Goal: Transaction & Acquisition: Purchase product/service

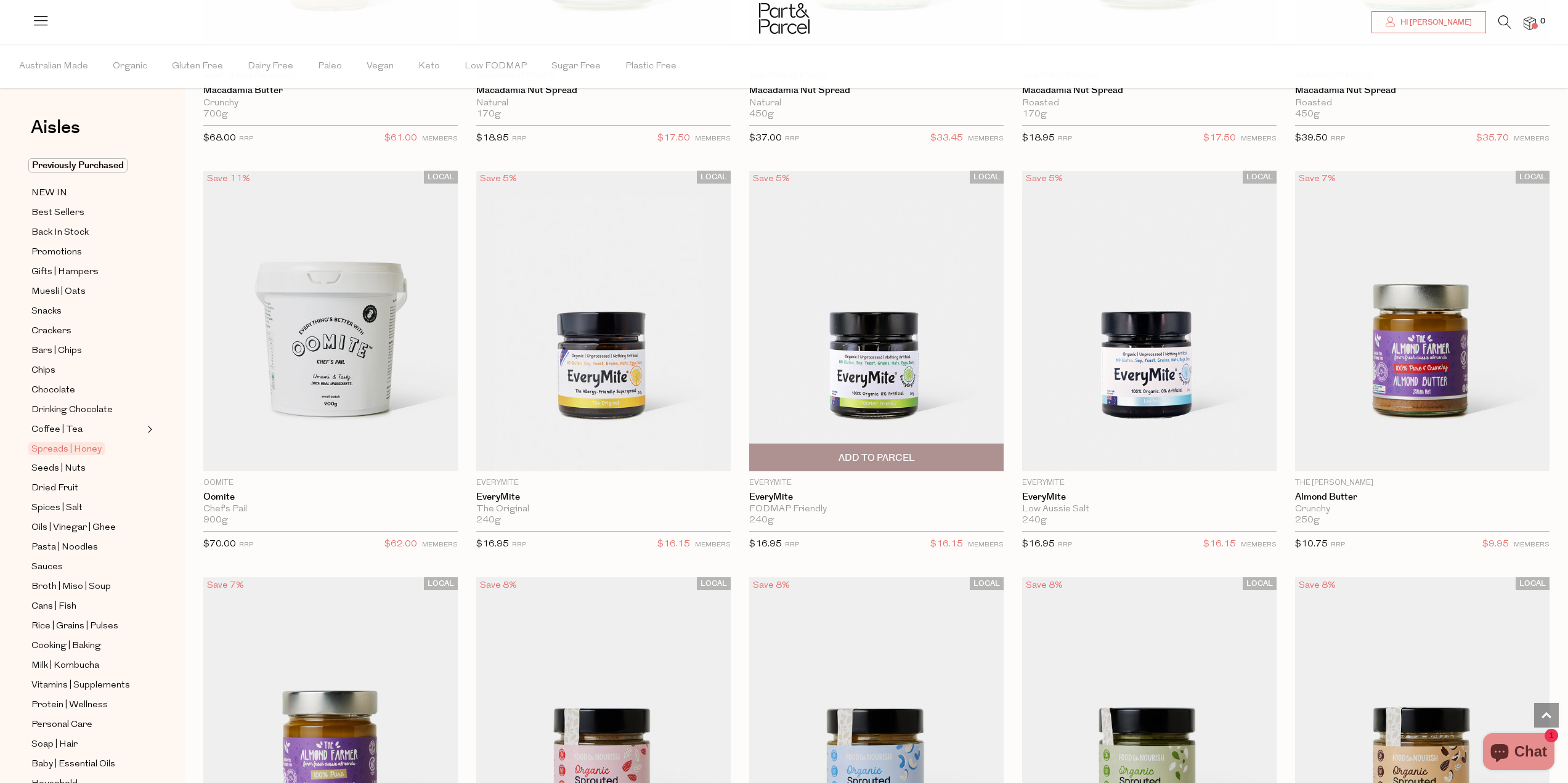
scroll to position [2219, 0]
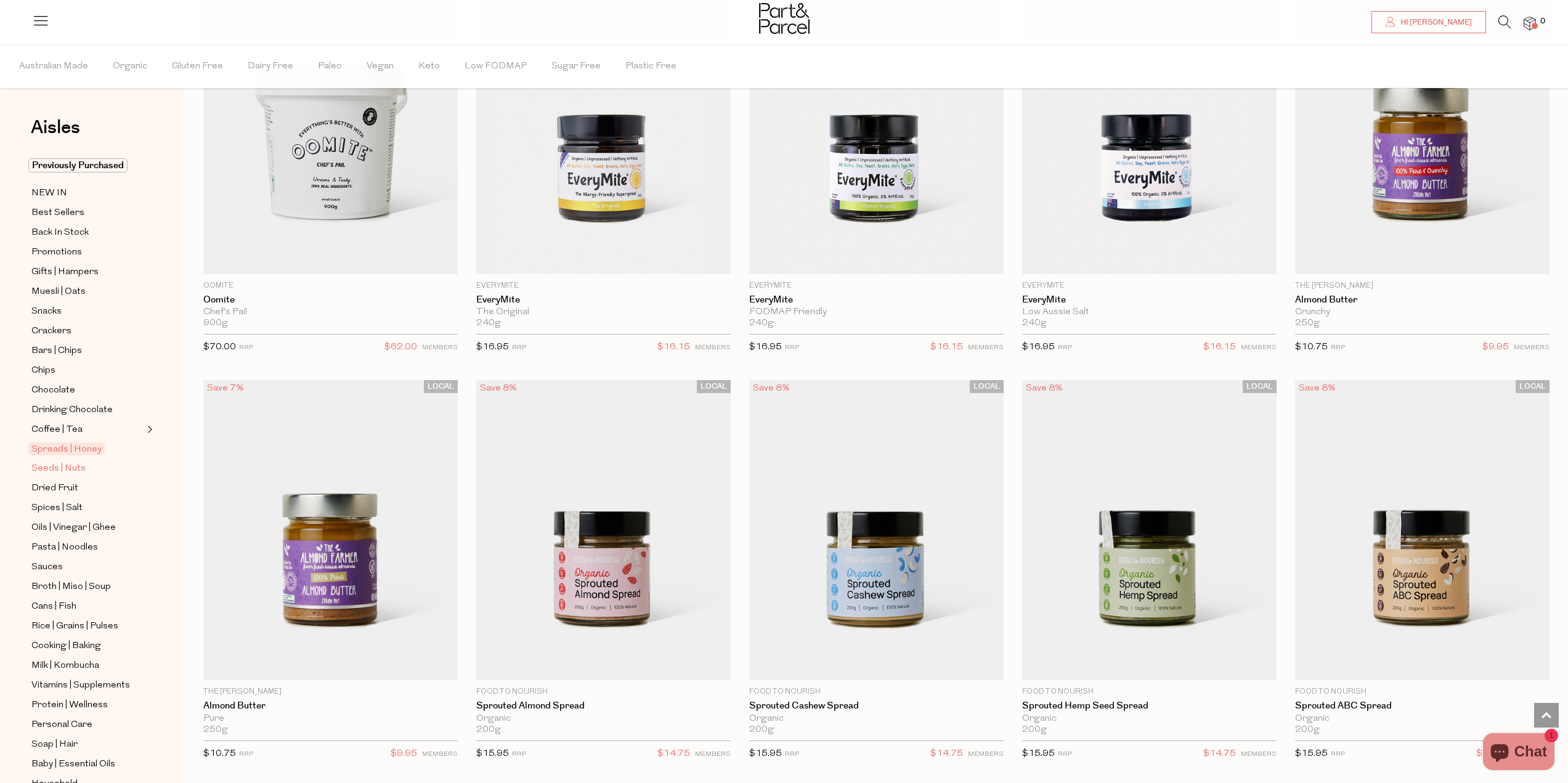
click at [37, 462] on span "Seeds | Nuts" at bounding box center [58, 469] width 54 height 15
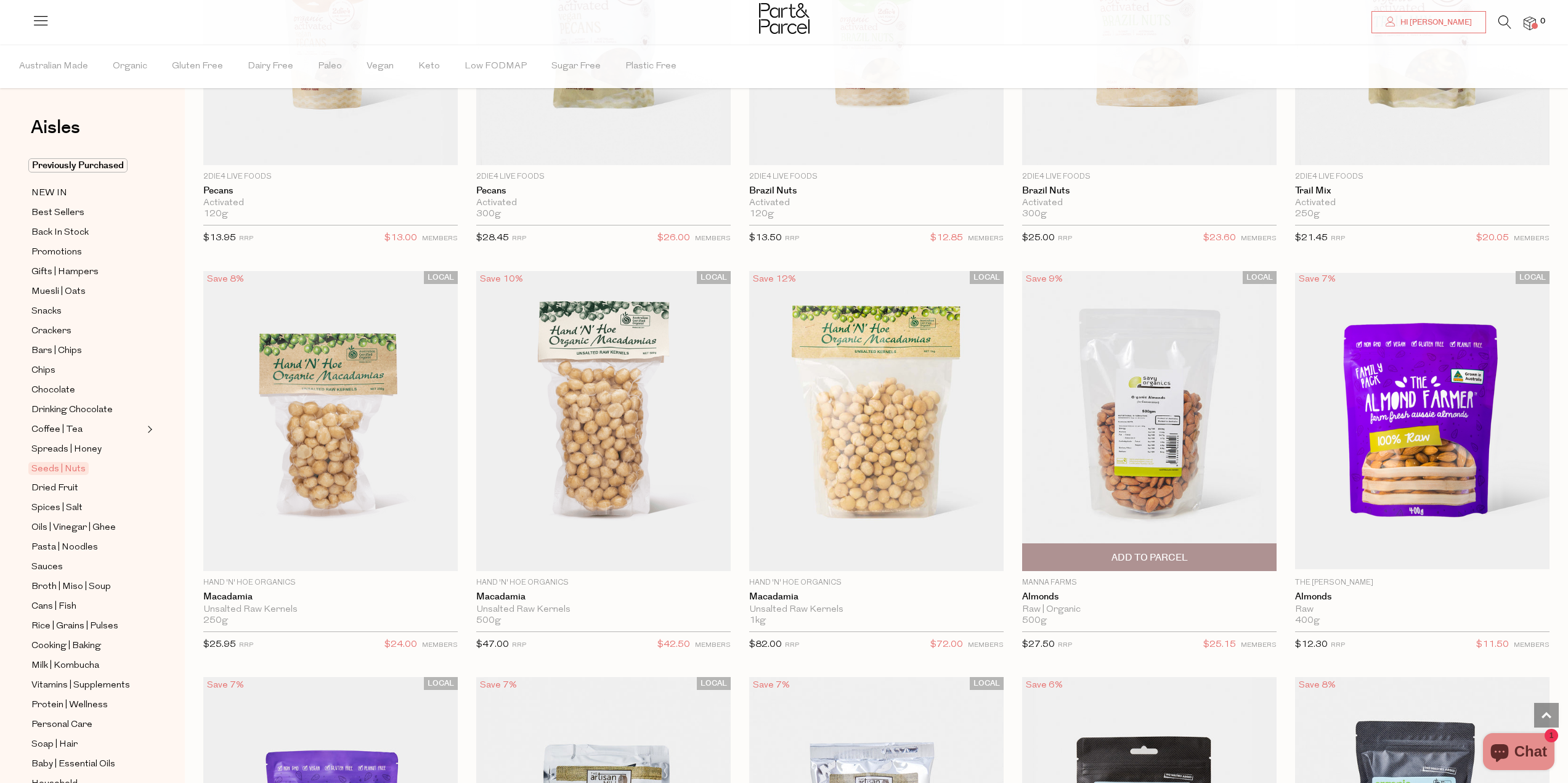
scroll to position [1109, 0]
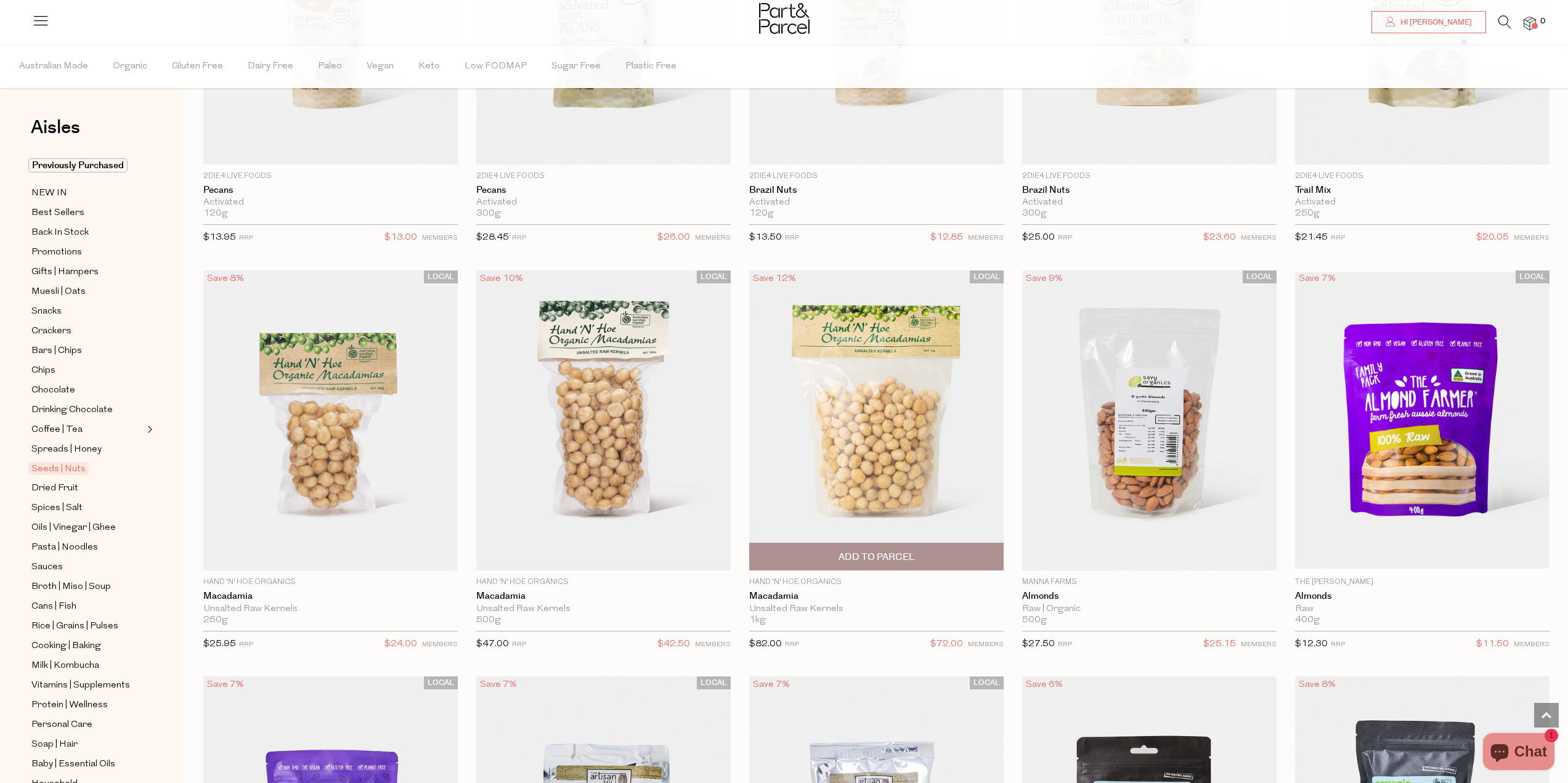
click at [899, 562] on span "Add To Parcel" at bounding box center [877, 558] width 77 height 13
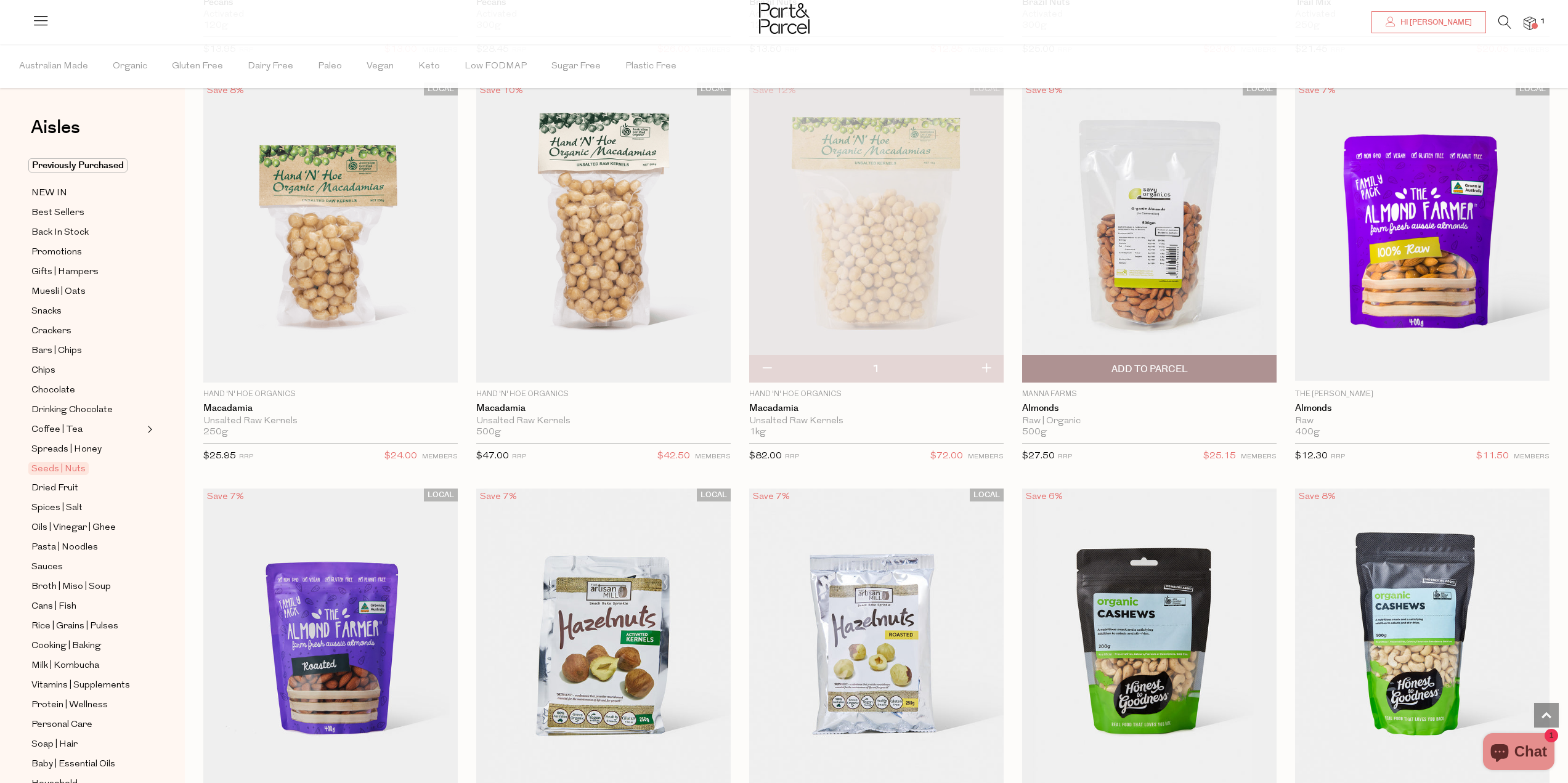
scroll to position [1294, 0]
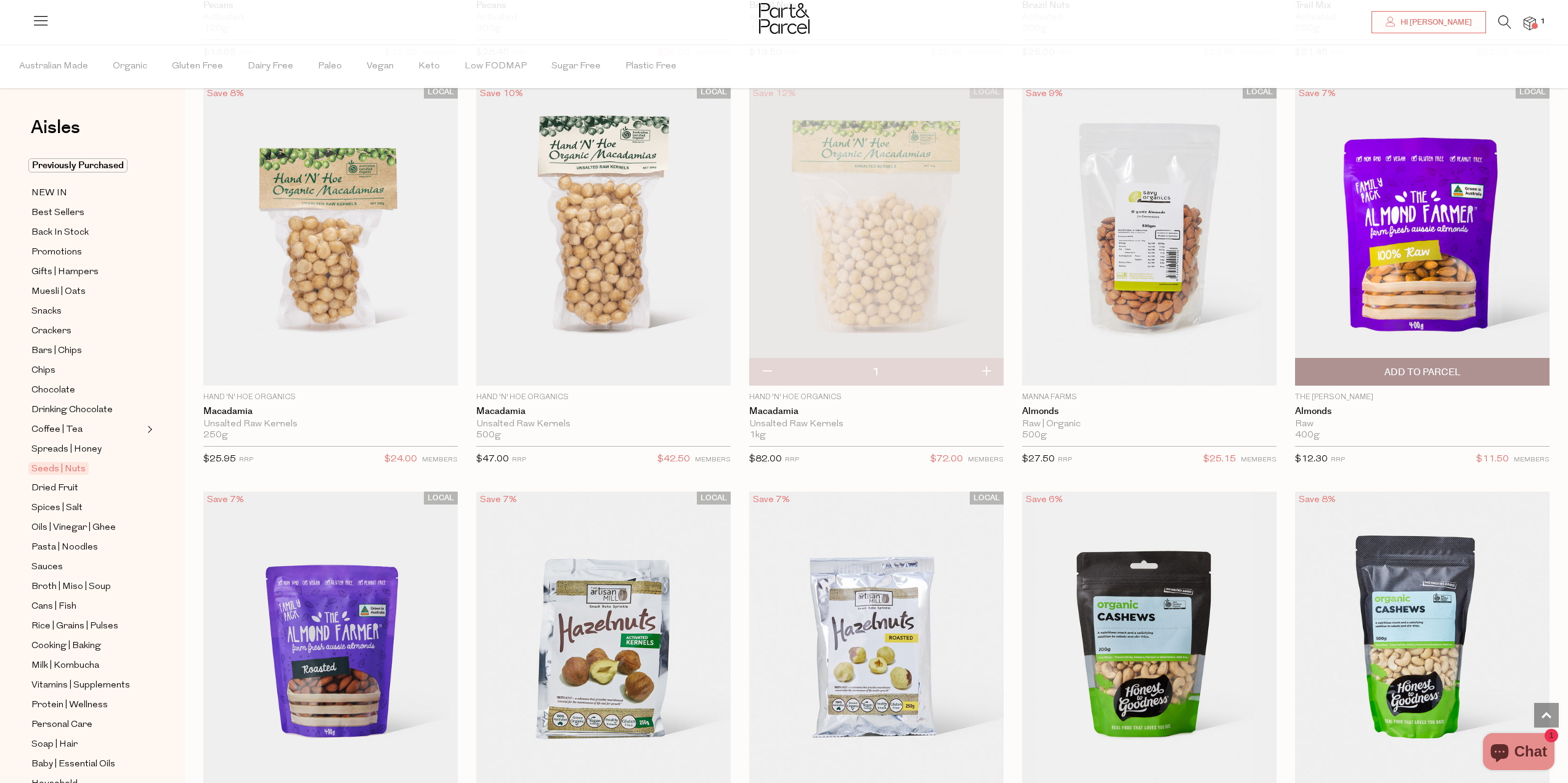
click at [1411, 377] on span "Add To Parcel" at bounding box center [1422, 372] width 77 height 13
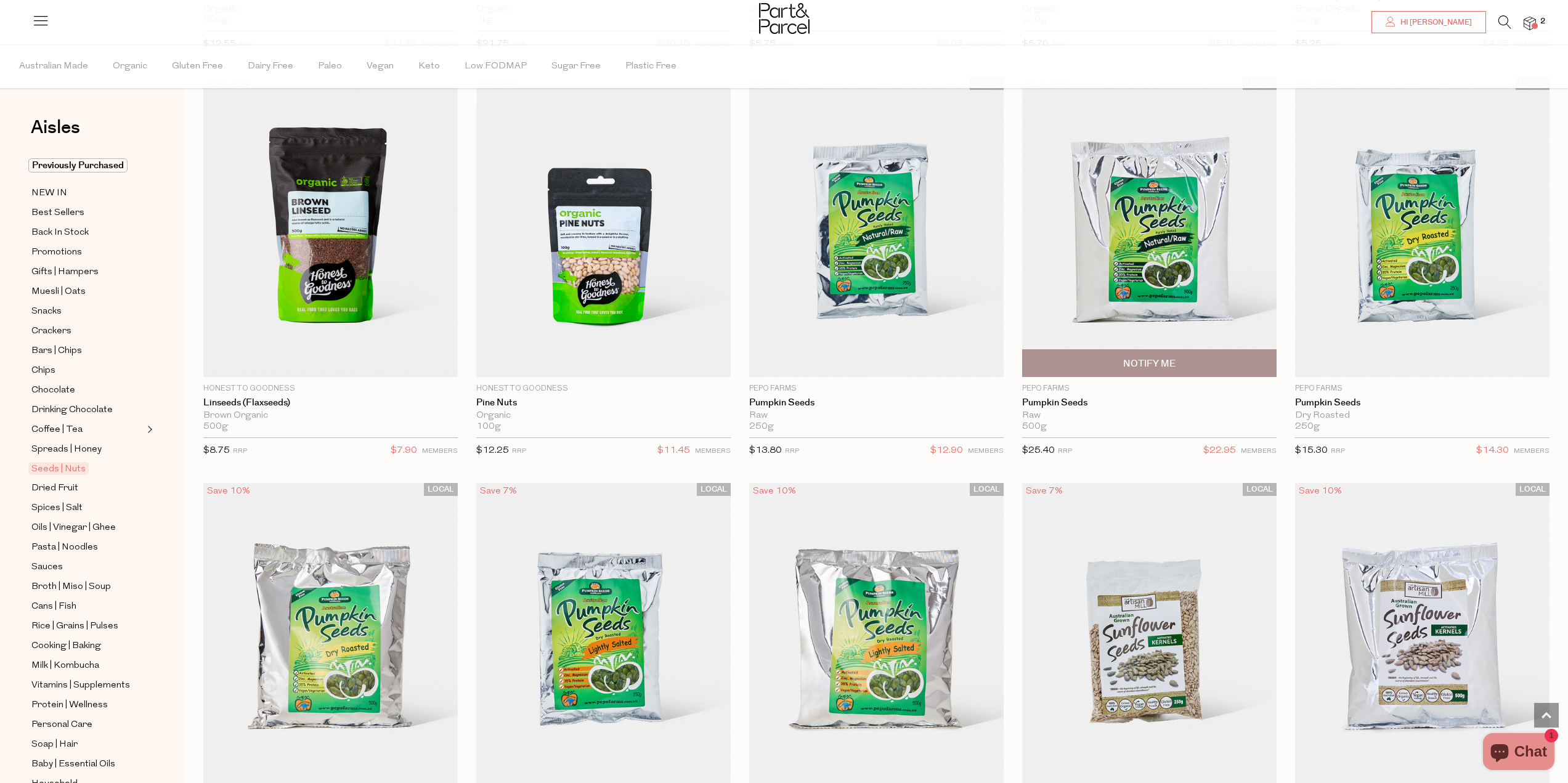
scroll to position [2527, 0]
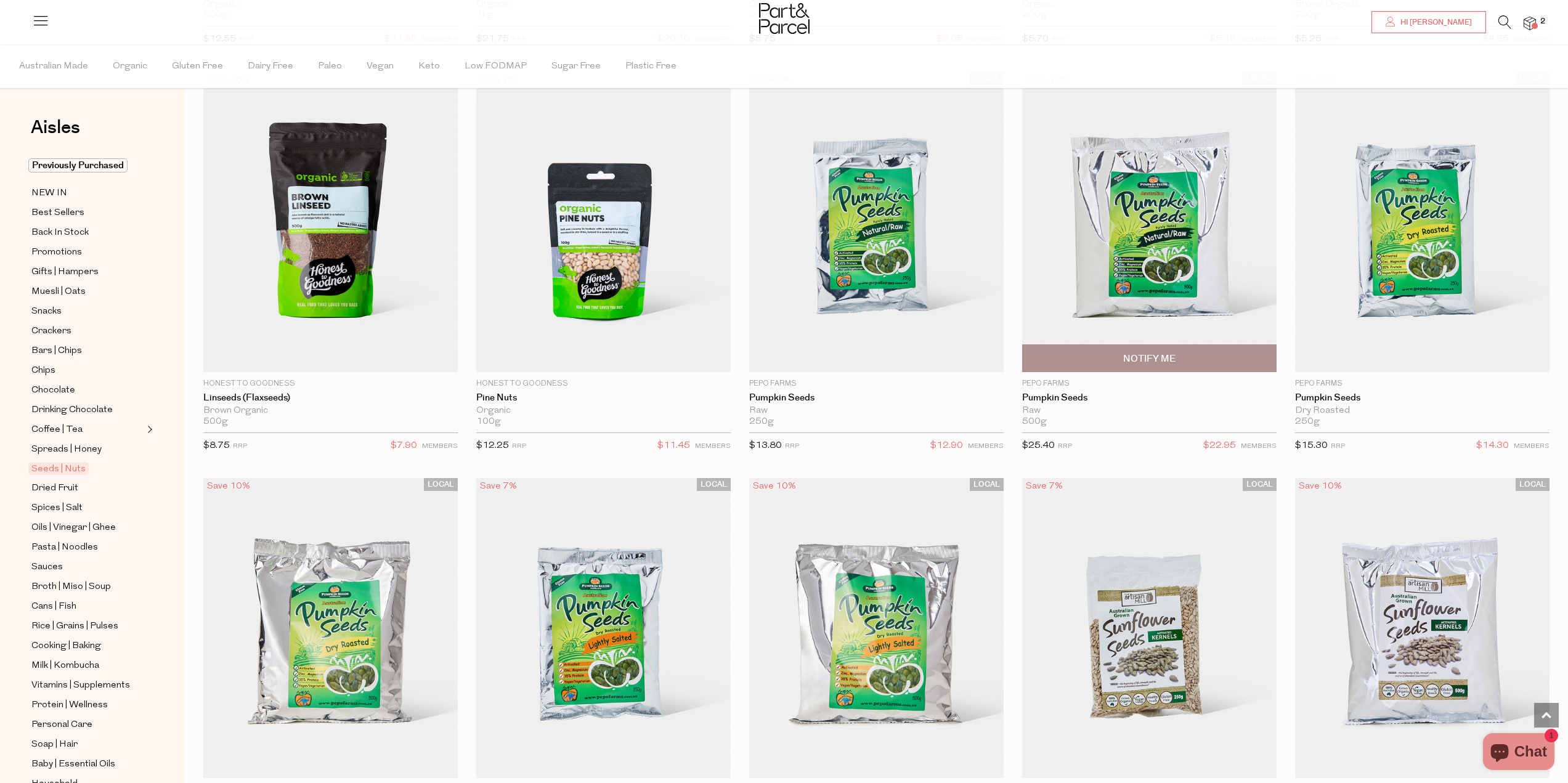
click at [1152, 353] on span "Notify Me" at bounding box center [1149, 359] width 52 height 13
type input "Notify when available"
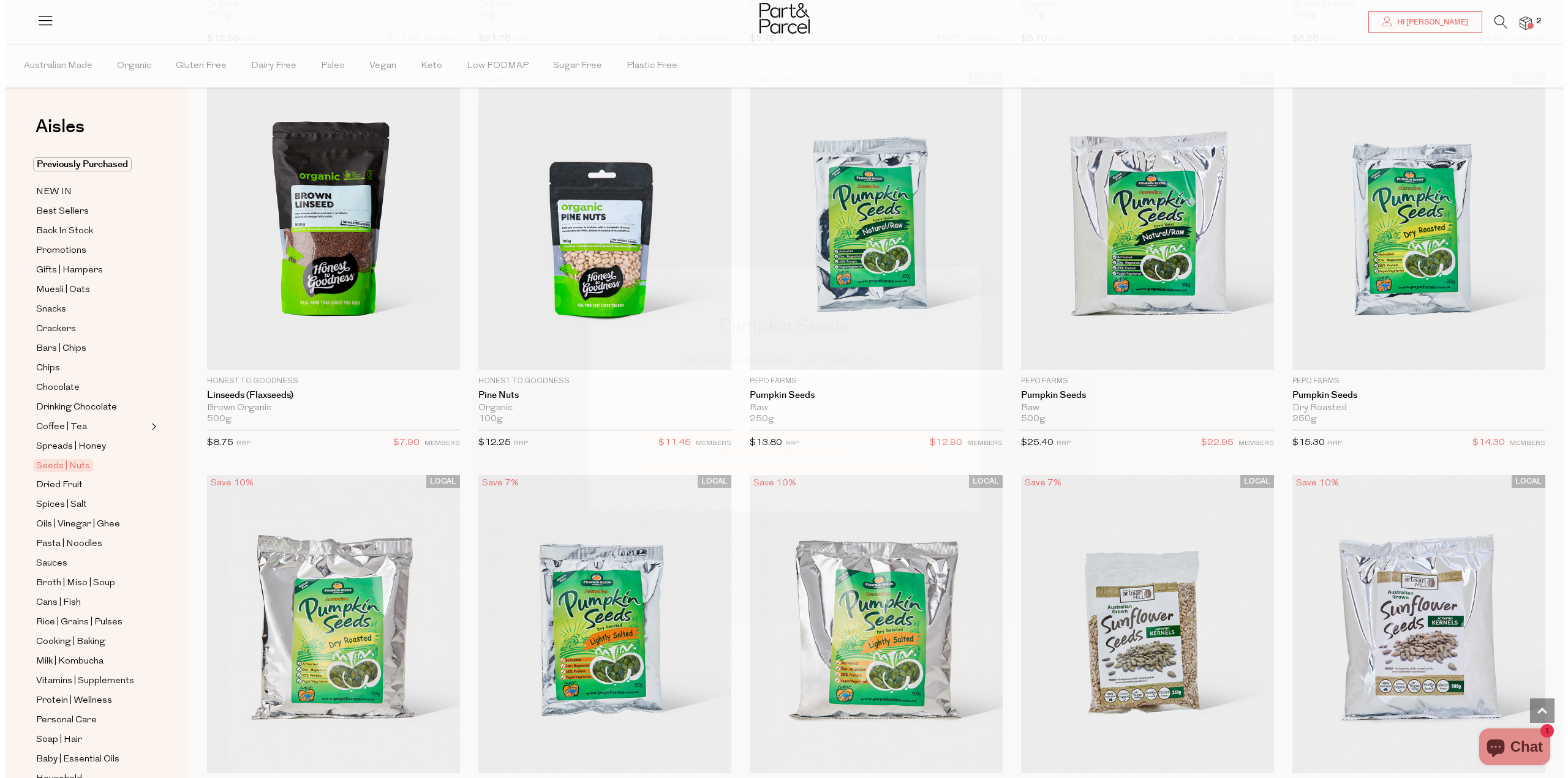
scroll to position [2523, 0]
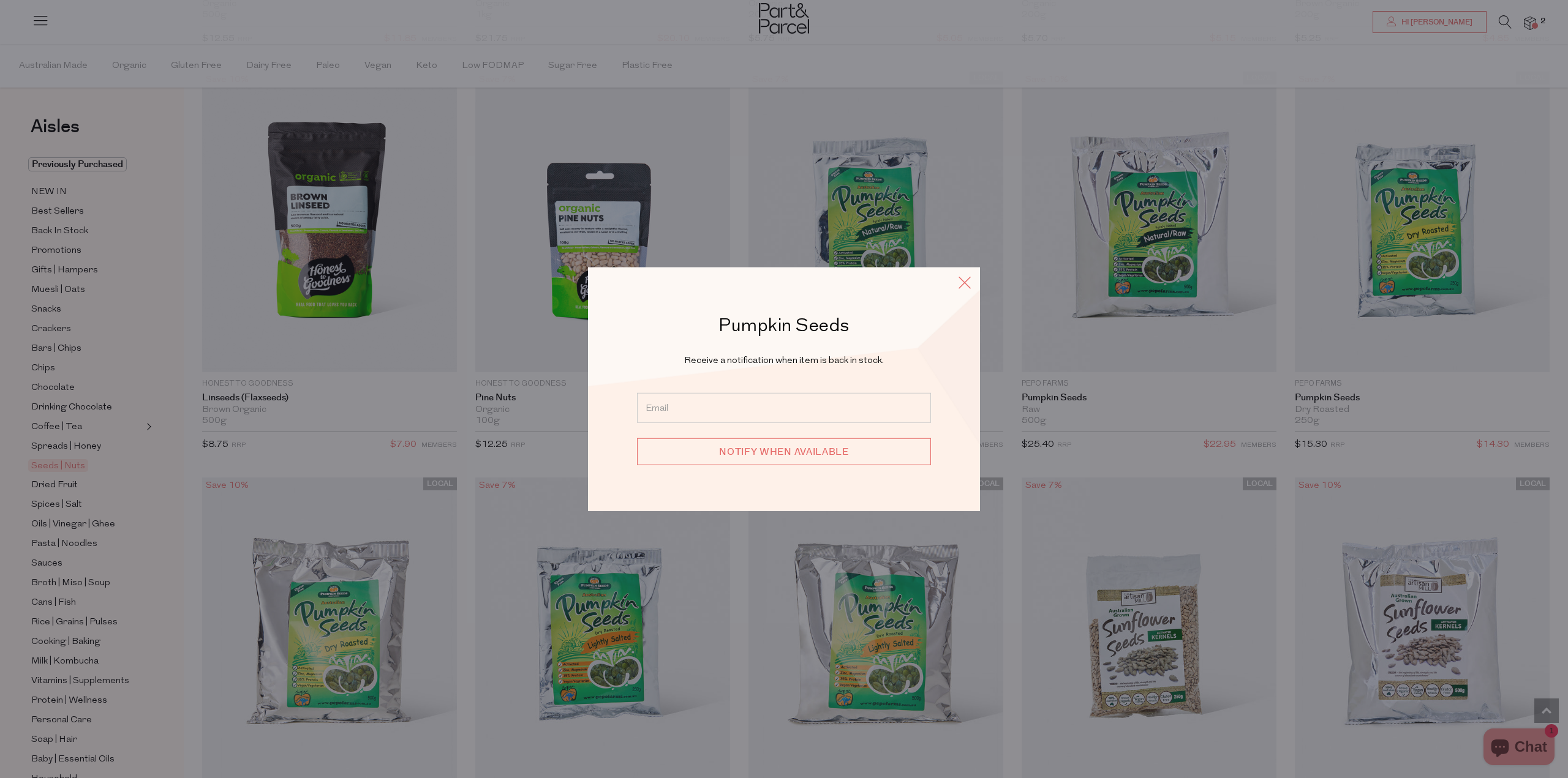
click at [968, 287] on icon at bounding box center [964, 282] width 18 height 18
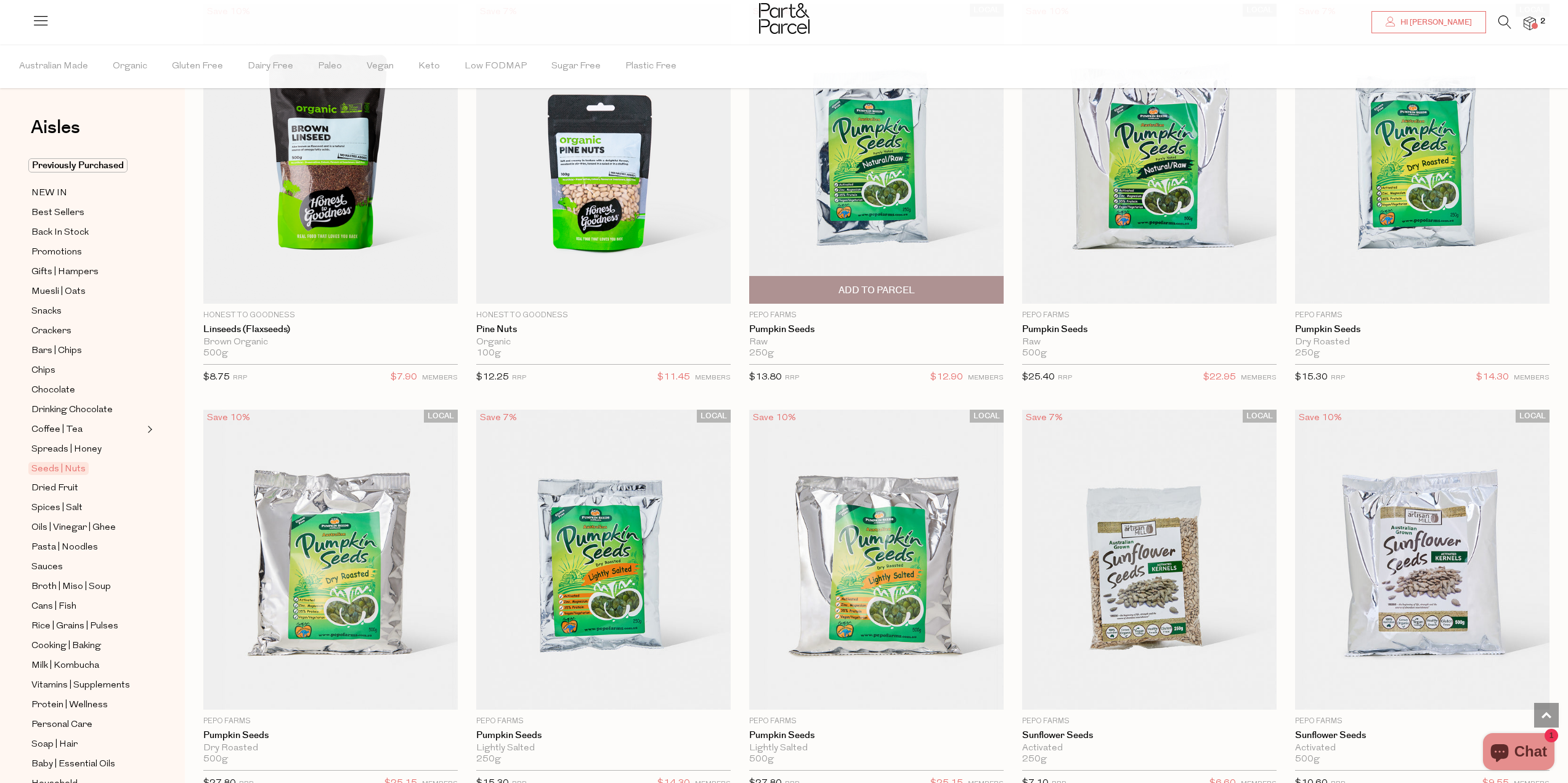
scroll to position [2650, 0]
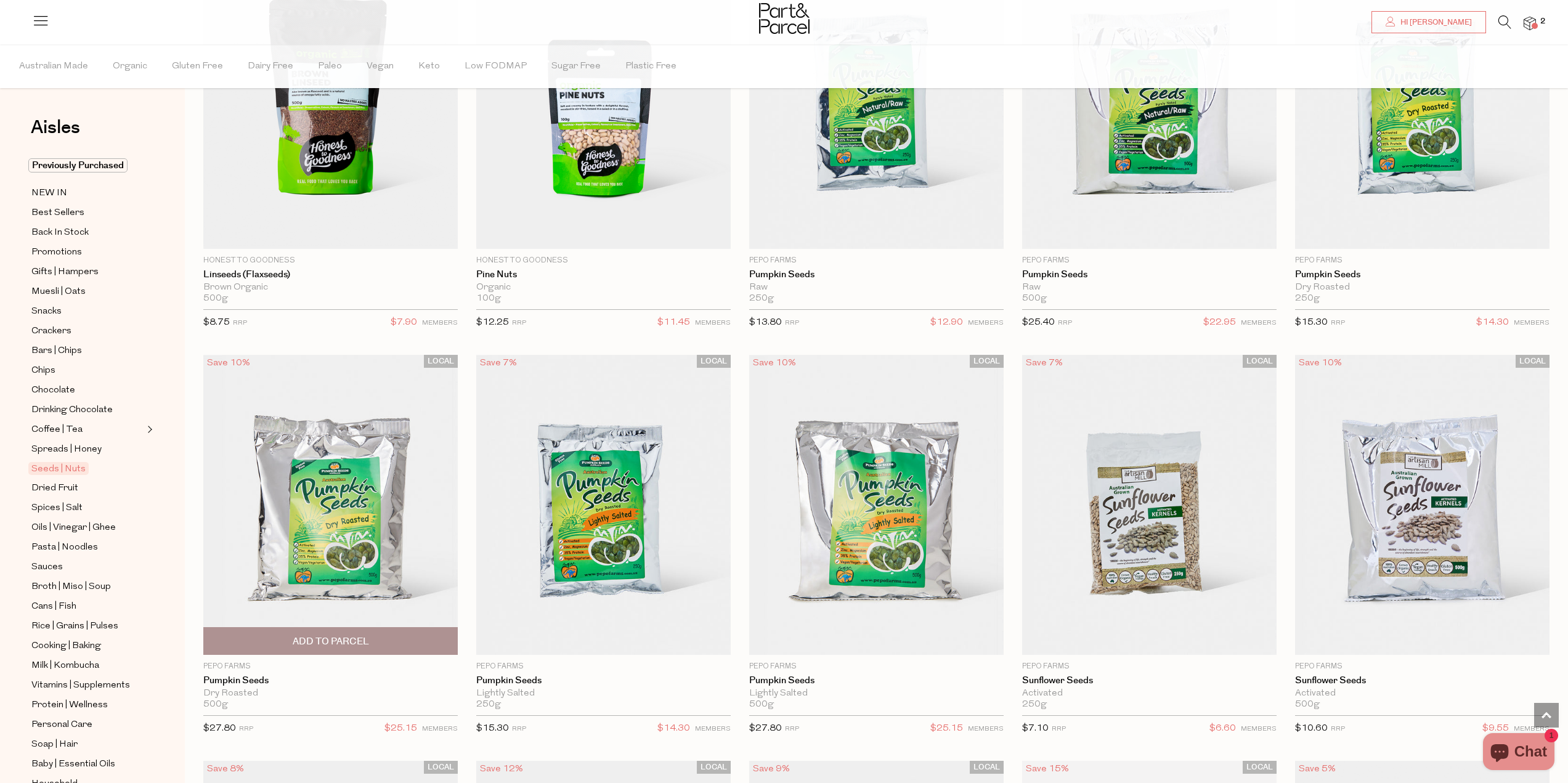
click at [359, 630] on span "Add To Parcel" at bounding box center [330, 641] width 247 height 26
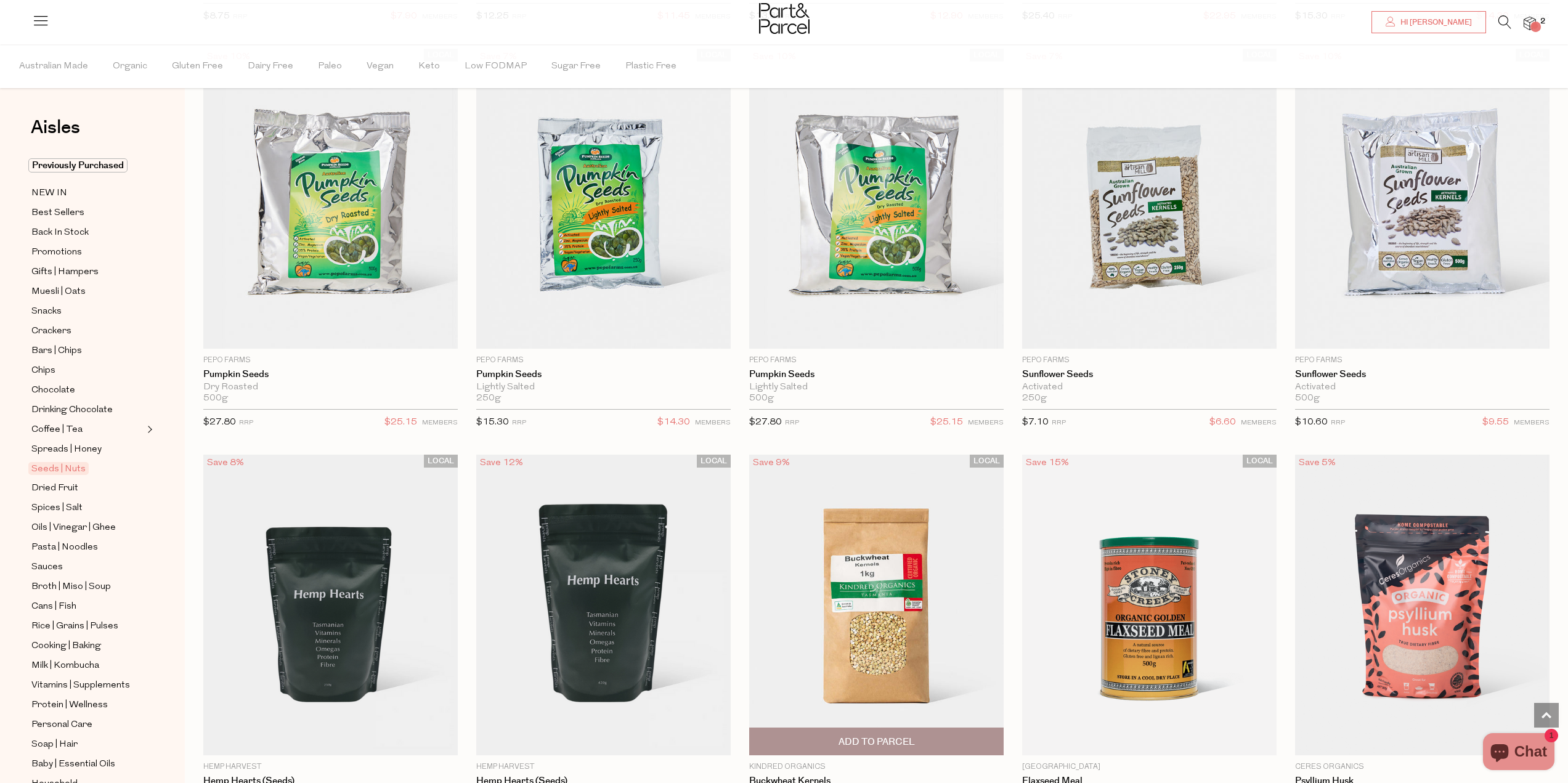
scroll to position [2958, 0]
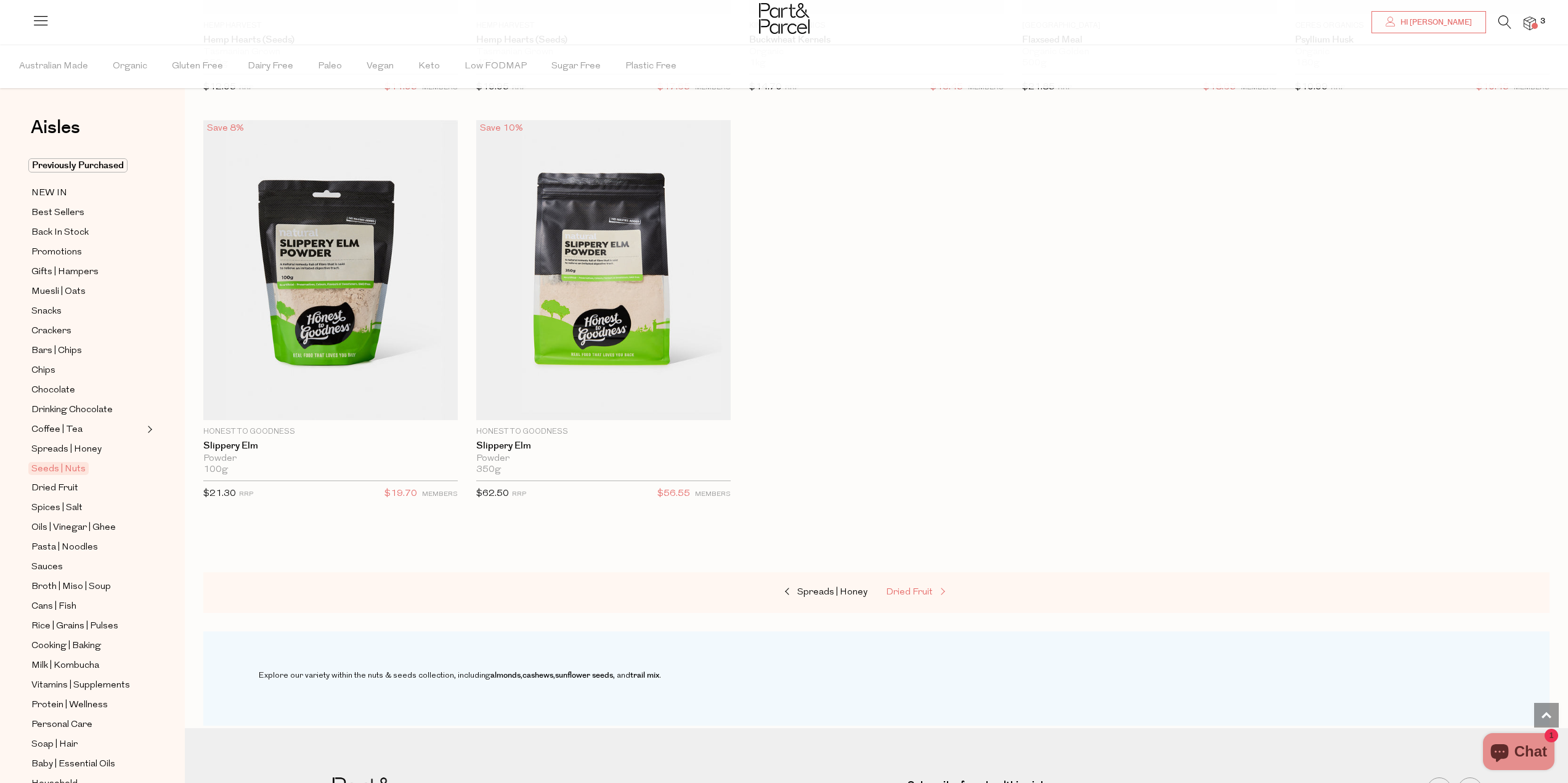
click at [915, 588] on span "Dried Fruit" at bounding box center [908, 592] width 47 height 9
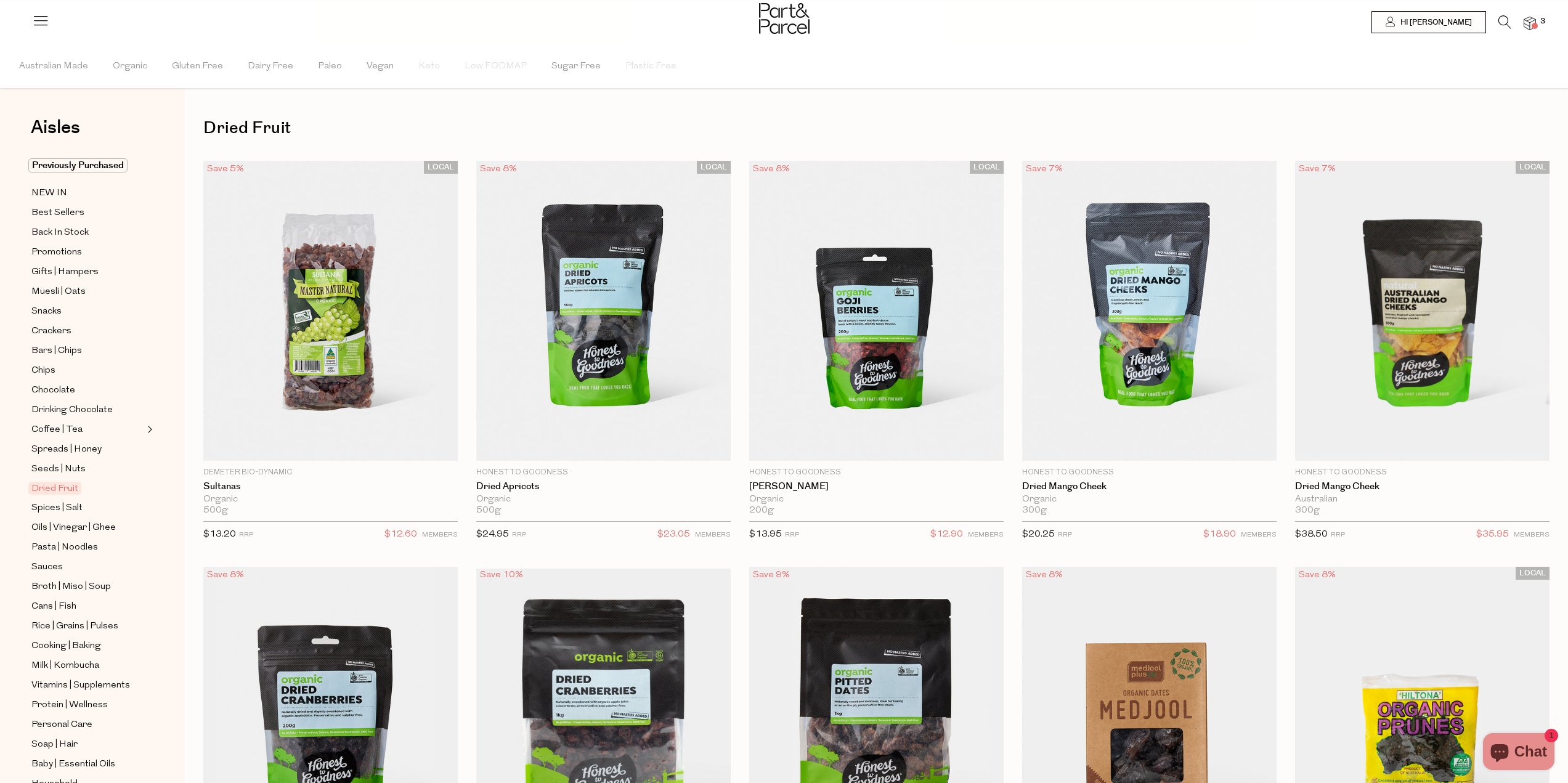
click at [1530, 26] on img at bounding box center [1529, 24] width 12 height 14
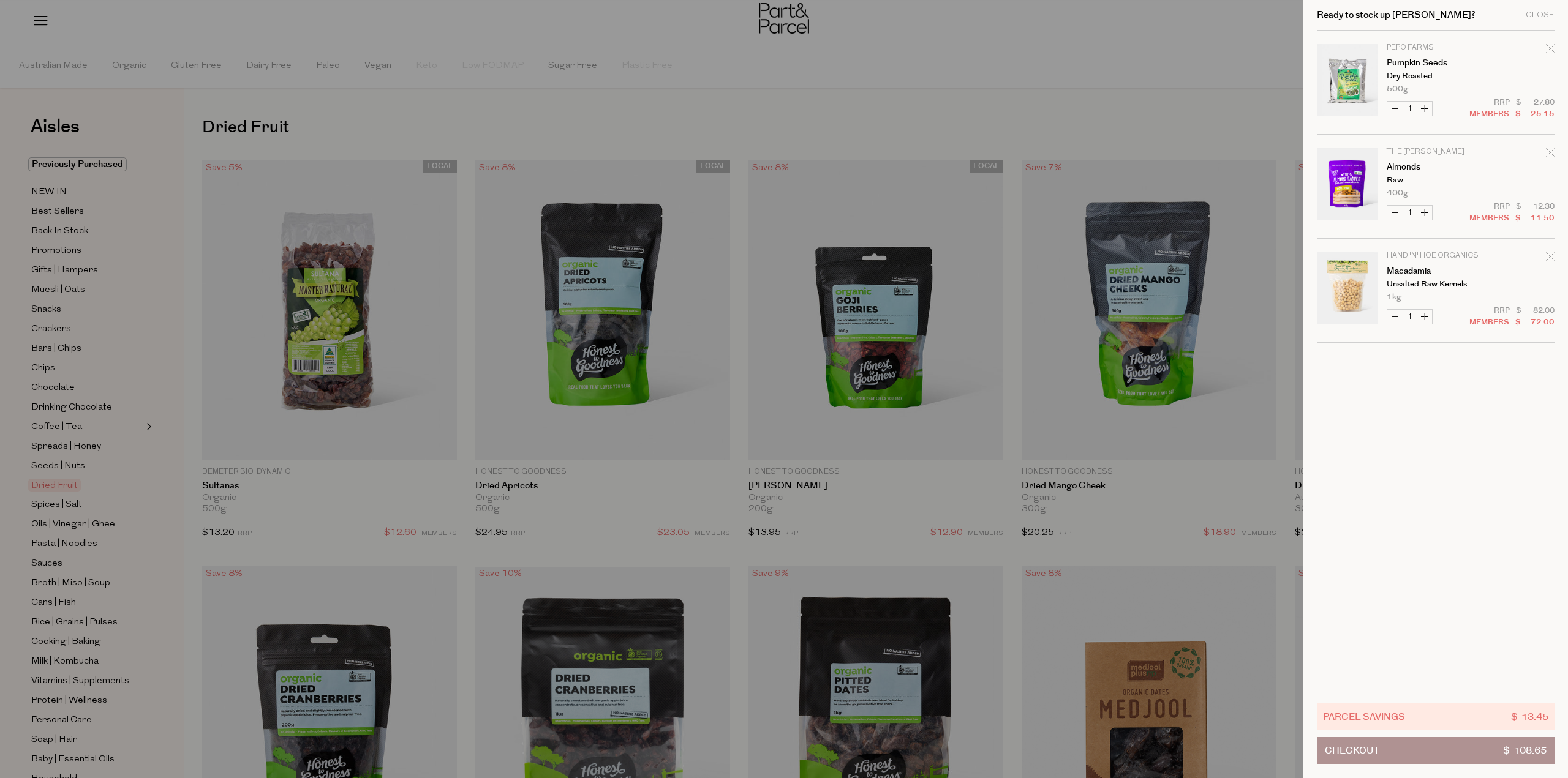
click at [1550, 46] on icon "Remove Pumpkin Seeds" at bounding box center [1550, 48] width 9 height 9
click at [1221, 46] on div at bounding box center [784, 389] width 1568 height 778
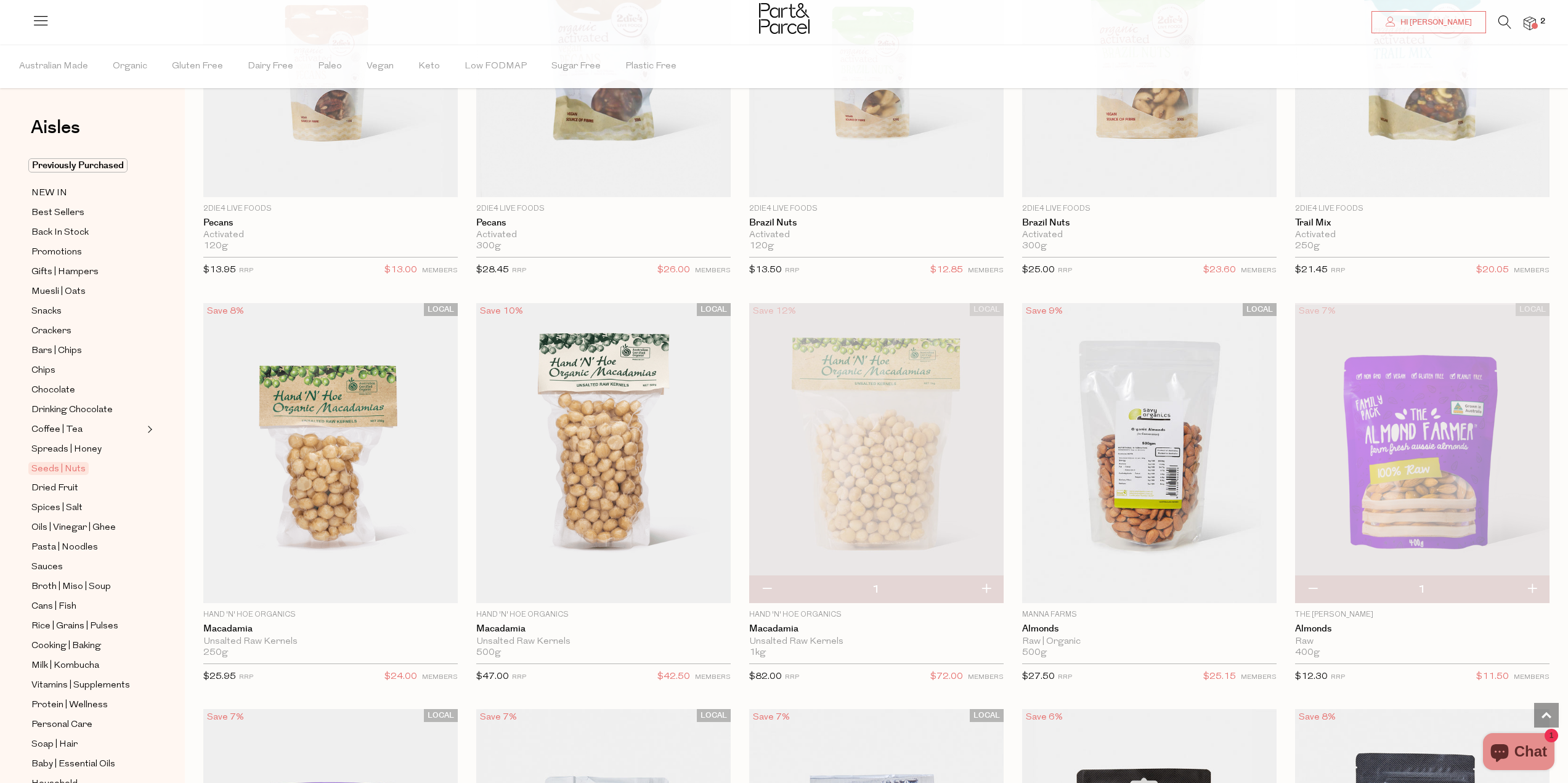
scroll to position [1109, 0]
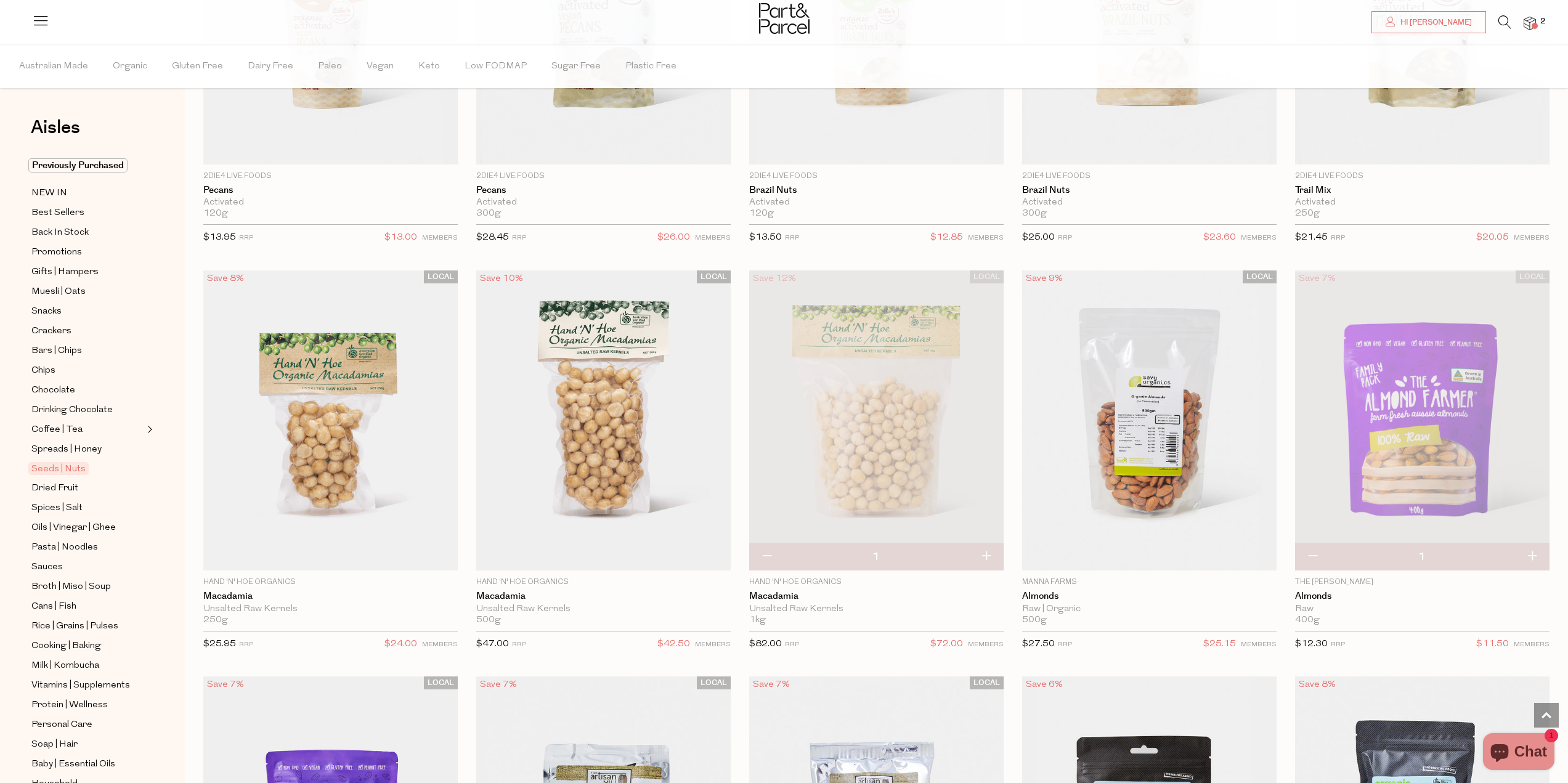
click at [1528, 24] on img at bounding box center [1529, 24] width 12 height 14
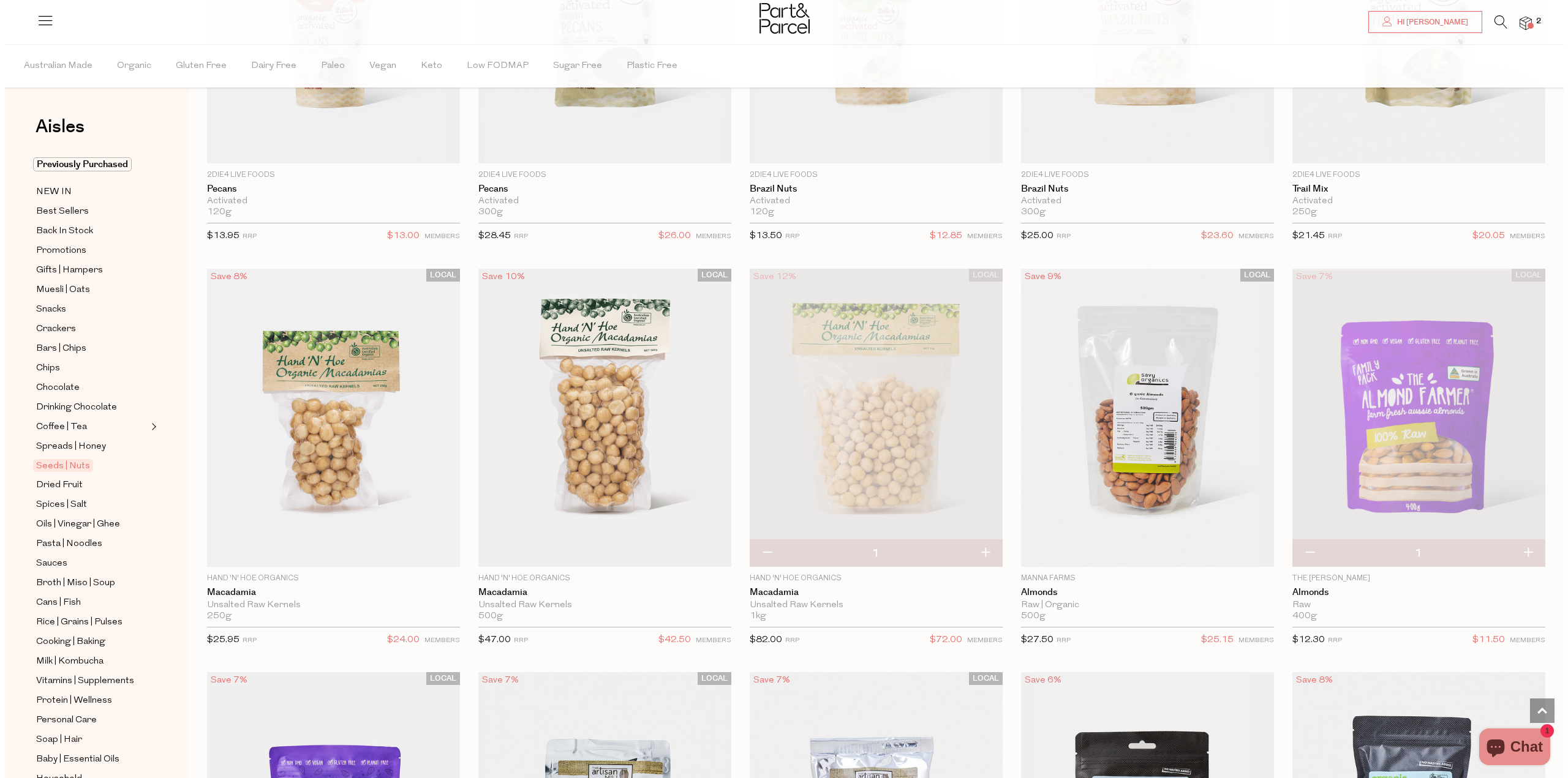
scroll to position [1107, 0]
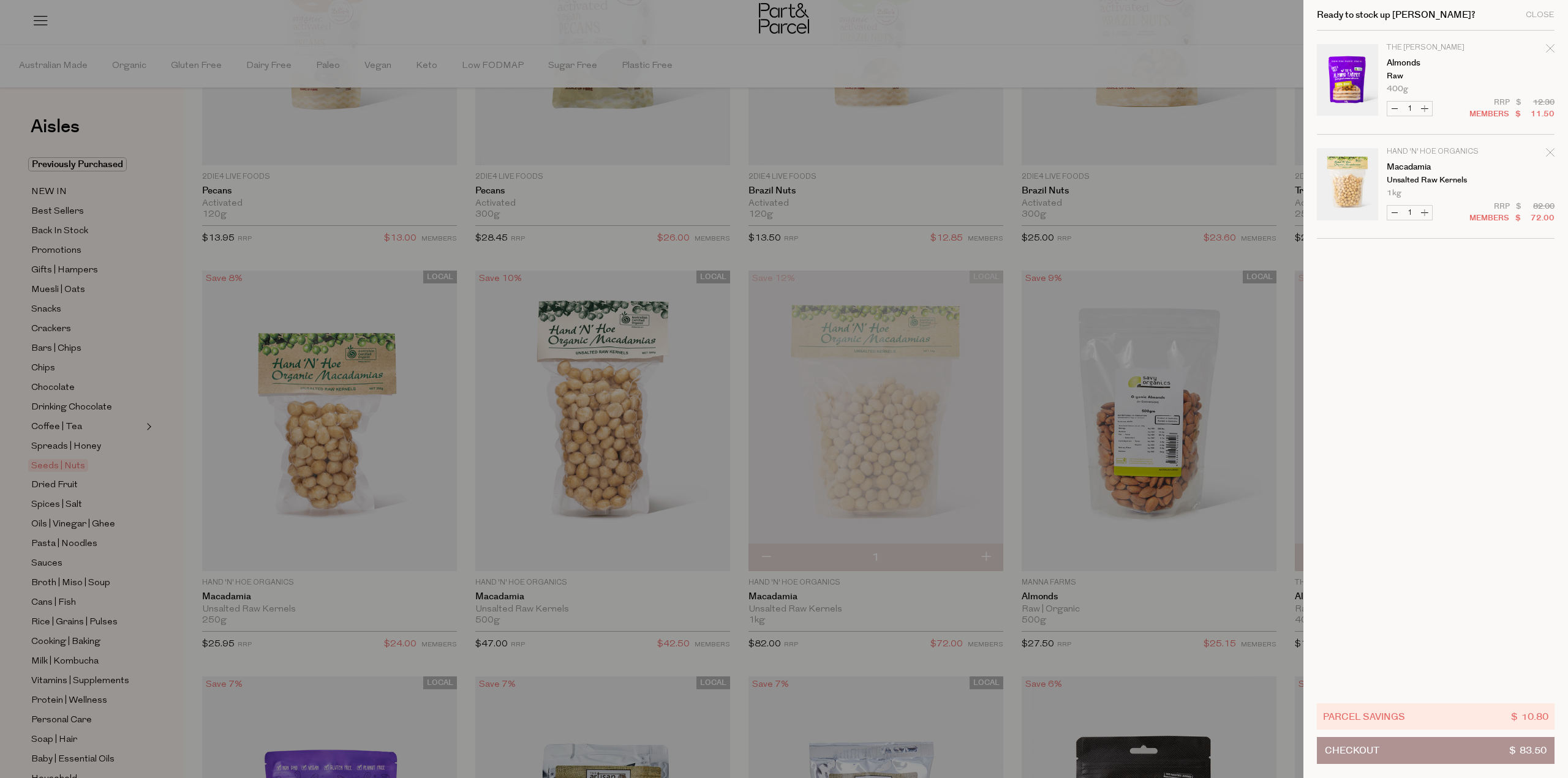
click at [1138, 18] on div at bounding box center [784, 389] width 1568 height 778
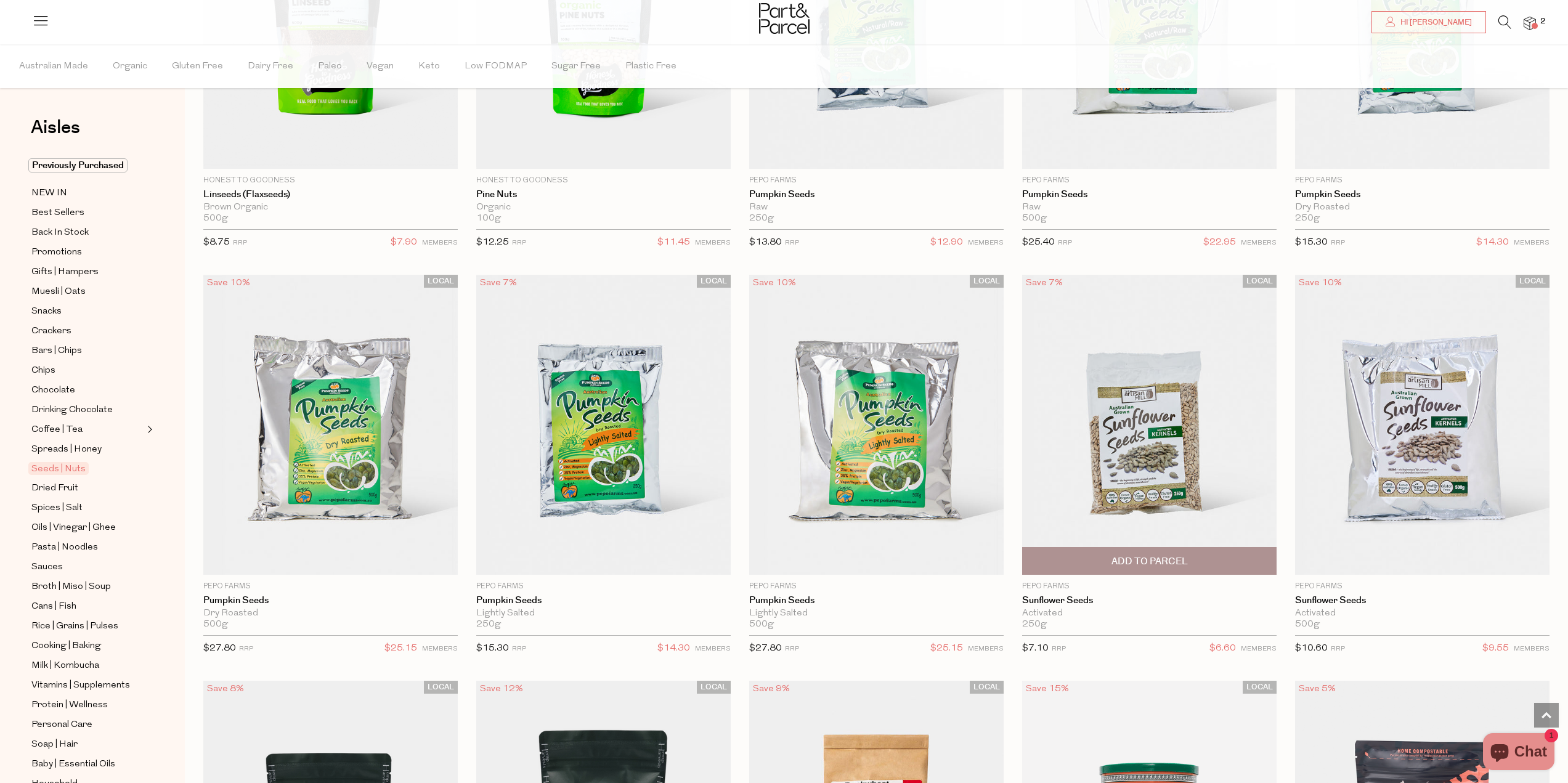
scroll to position [2896, 0]
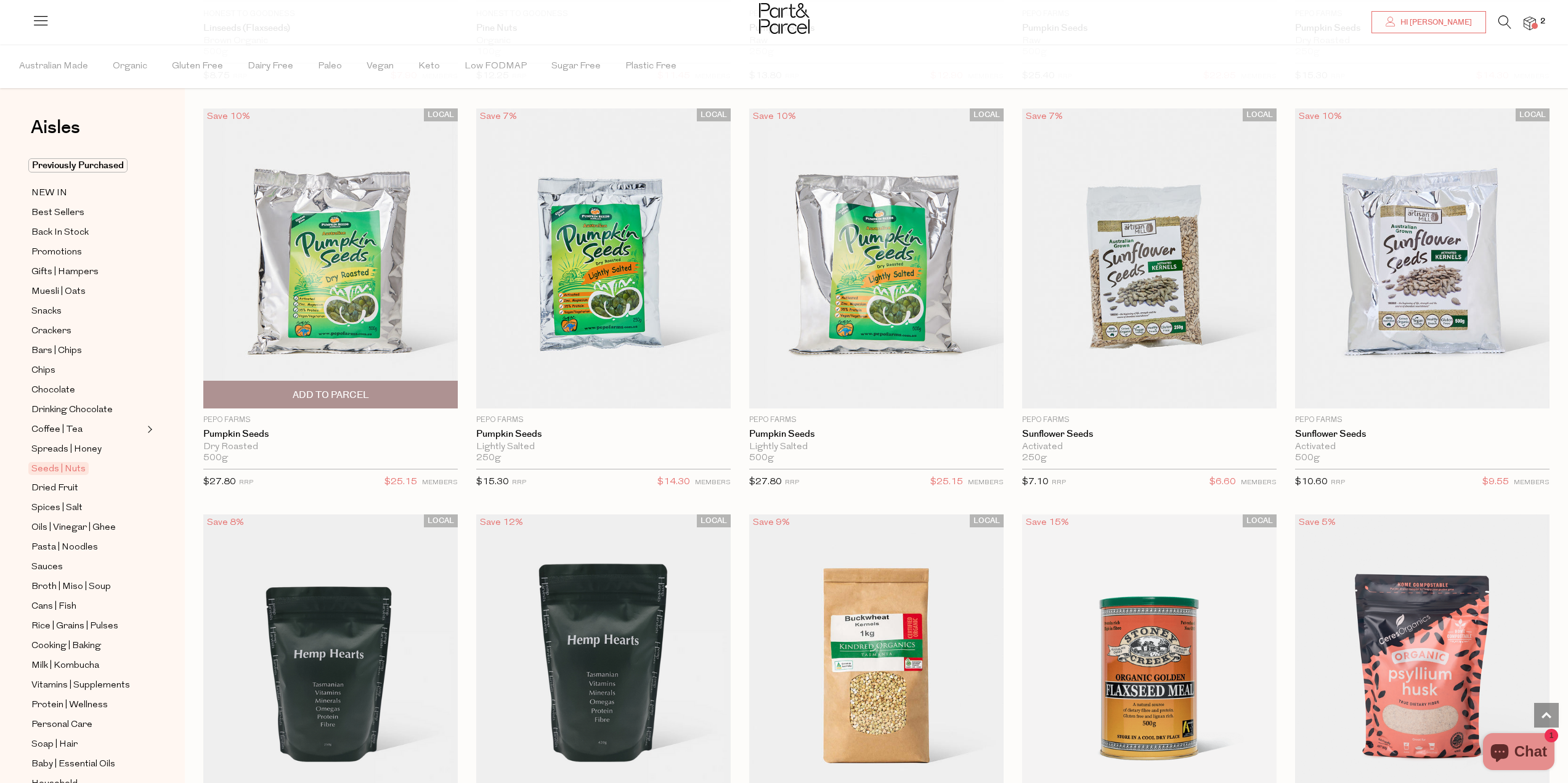
click at [353, 390] on span "Add To Parcel" at bounding box center [331, 395] width 77 height 13
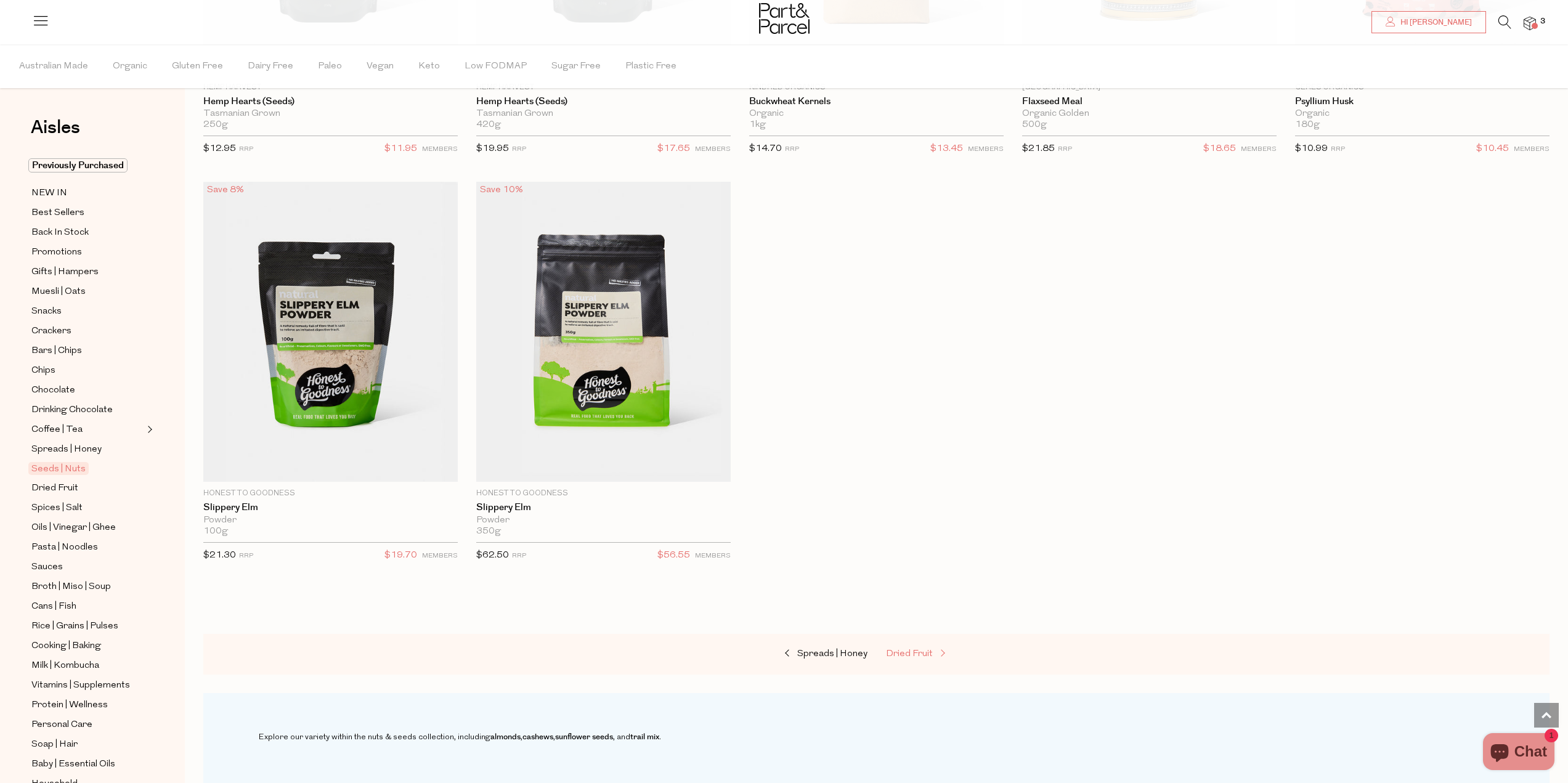
click at [915, 650] on span "Dried Fruit" at bounding box center [908, 654] width 47 height 9
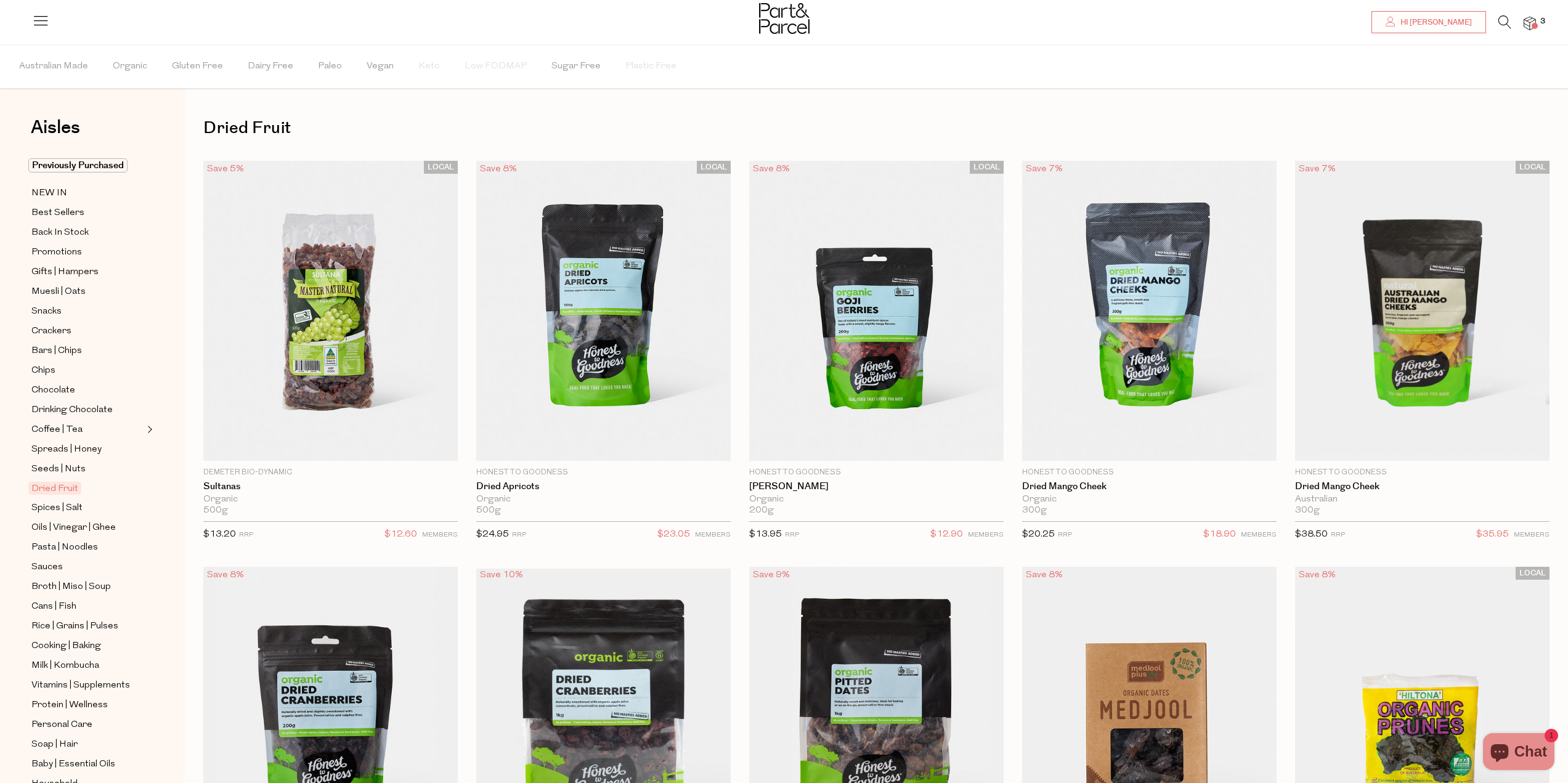
scroll to position [493, 0]
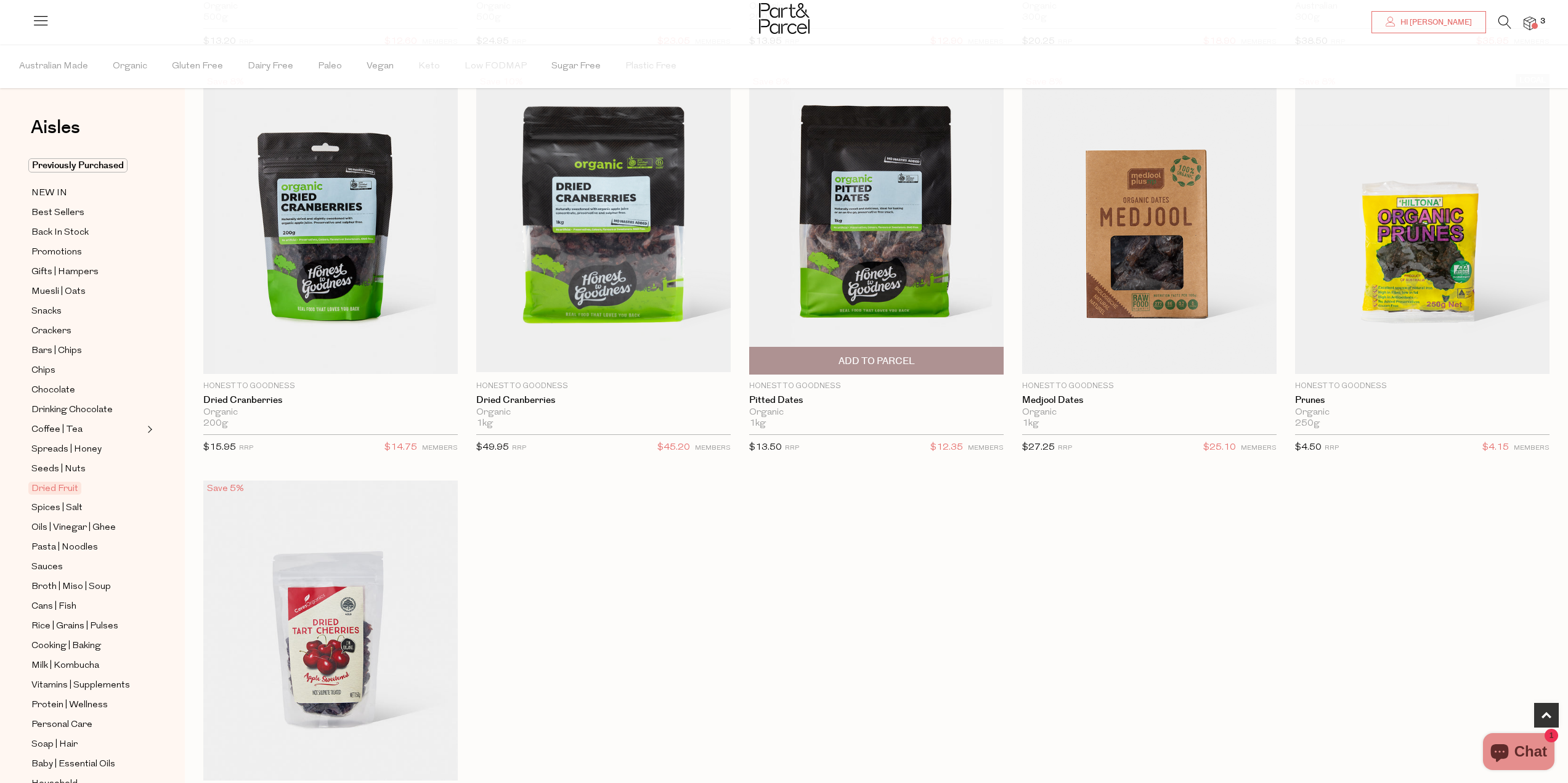
click at [921, 359] on span "Add To Parcel" at bounding box center [876, 360] width 247 height 26
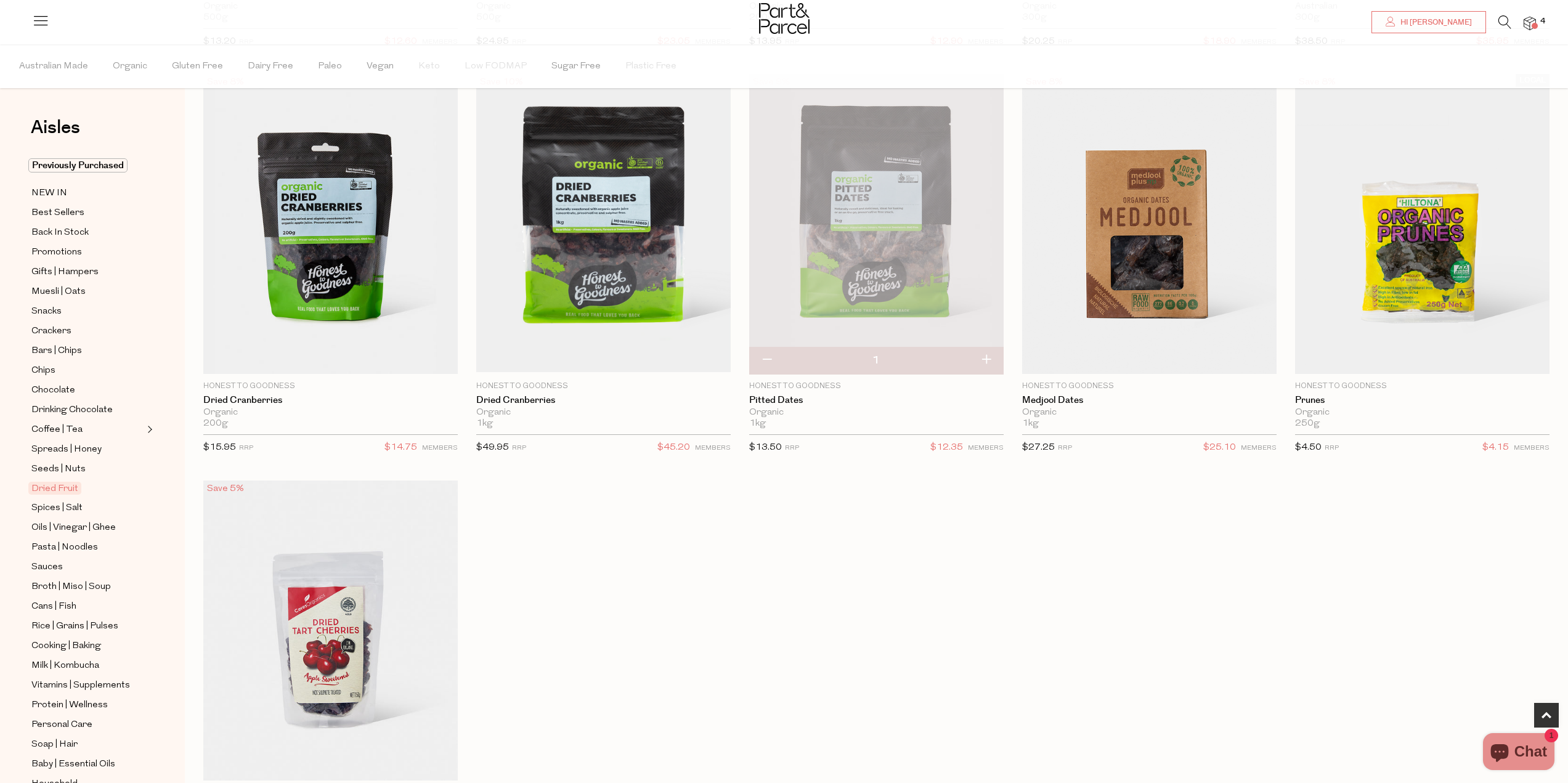
click at [981, 362] on button "button" at bounding box center [986, 360] width 35 height 27
type input "2"
click at [987, 358] on button "button" at bounding box center [986, 360] width 35 height 27
type input "3"
click at [989, 357] on button "button" at bounding box center [986, 360] width 35 height 27
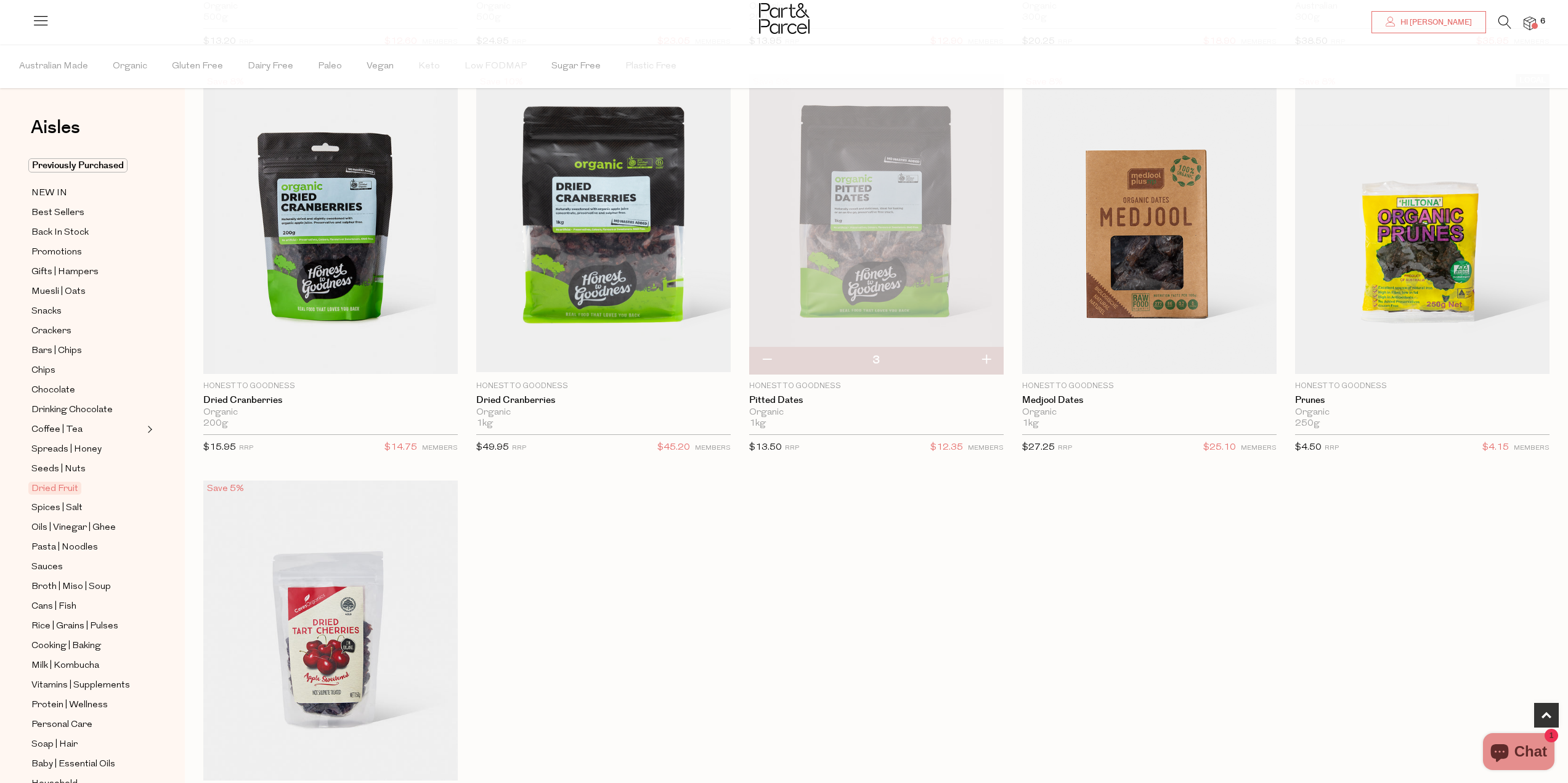
type input "4"
click at [981, 362] on button "button" at bounding box center [986, 360] width 35 height 27
type input "5"
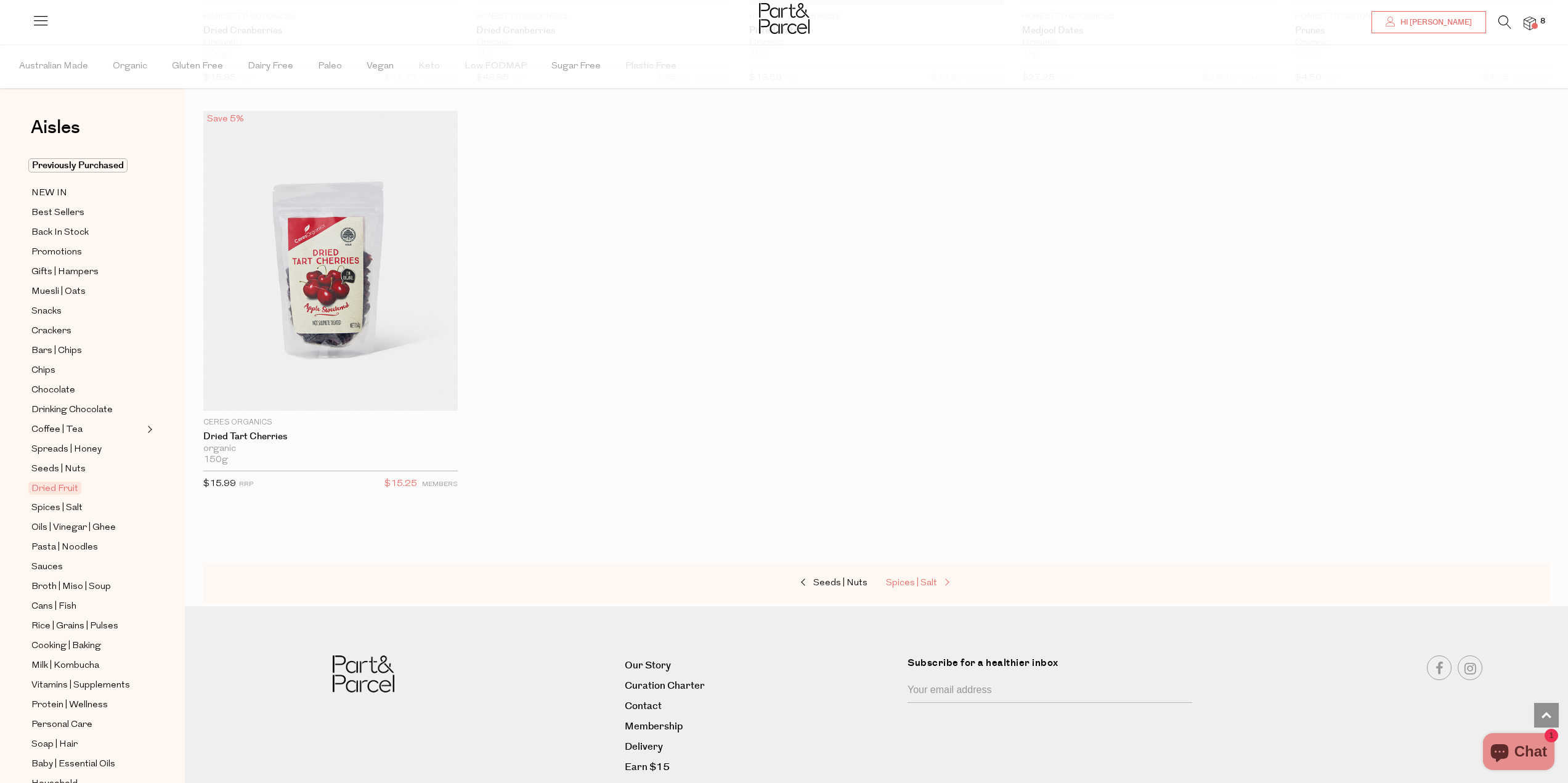
click at [927, 581] on span "Spices | Salt" at bounding box center [911, 583] width 51 height 9
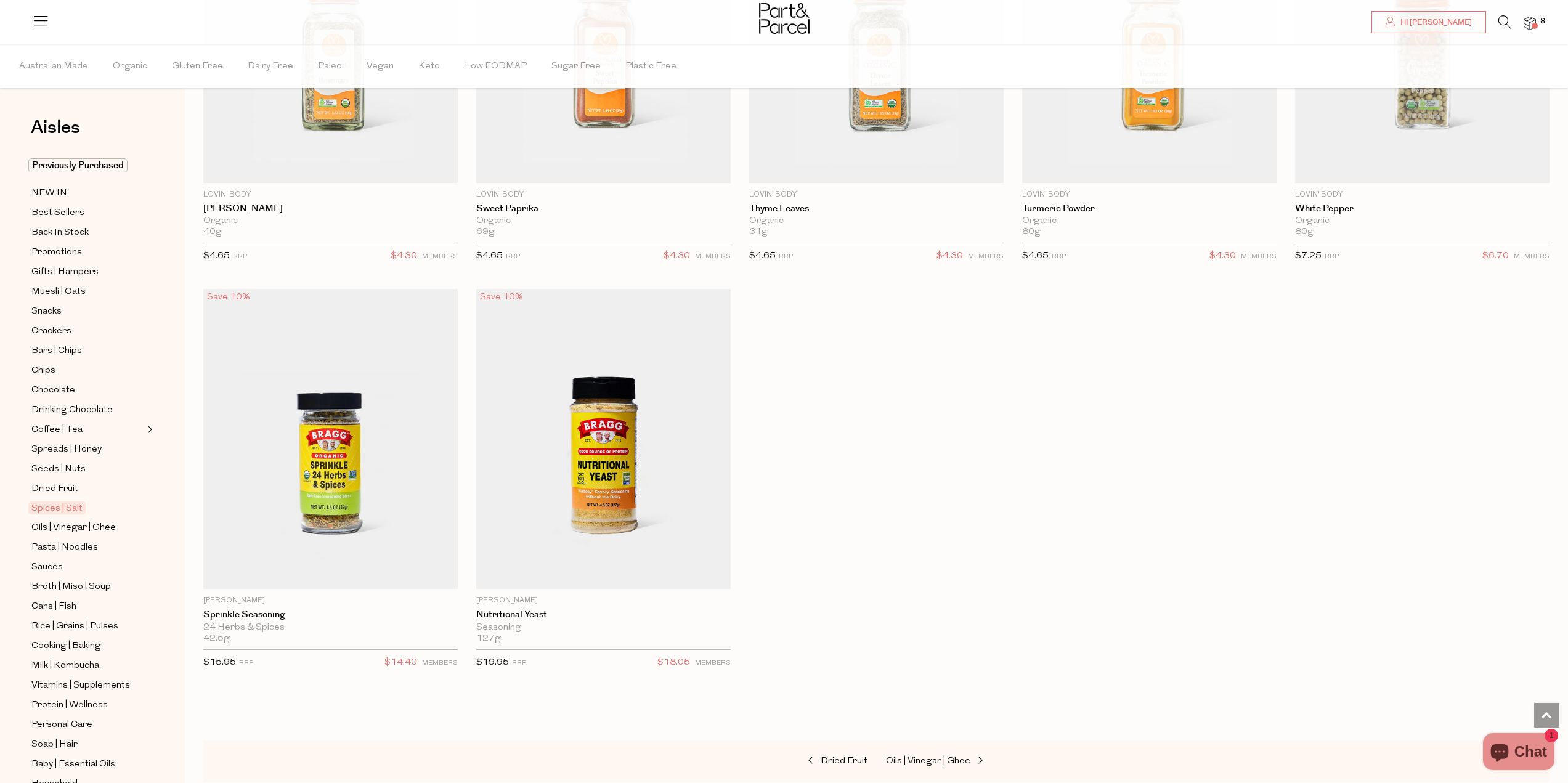
scroll to position [4542, 0]
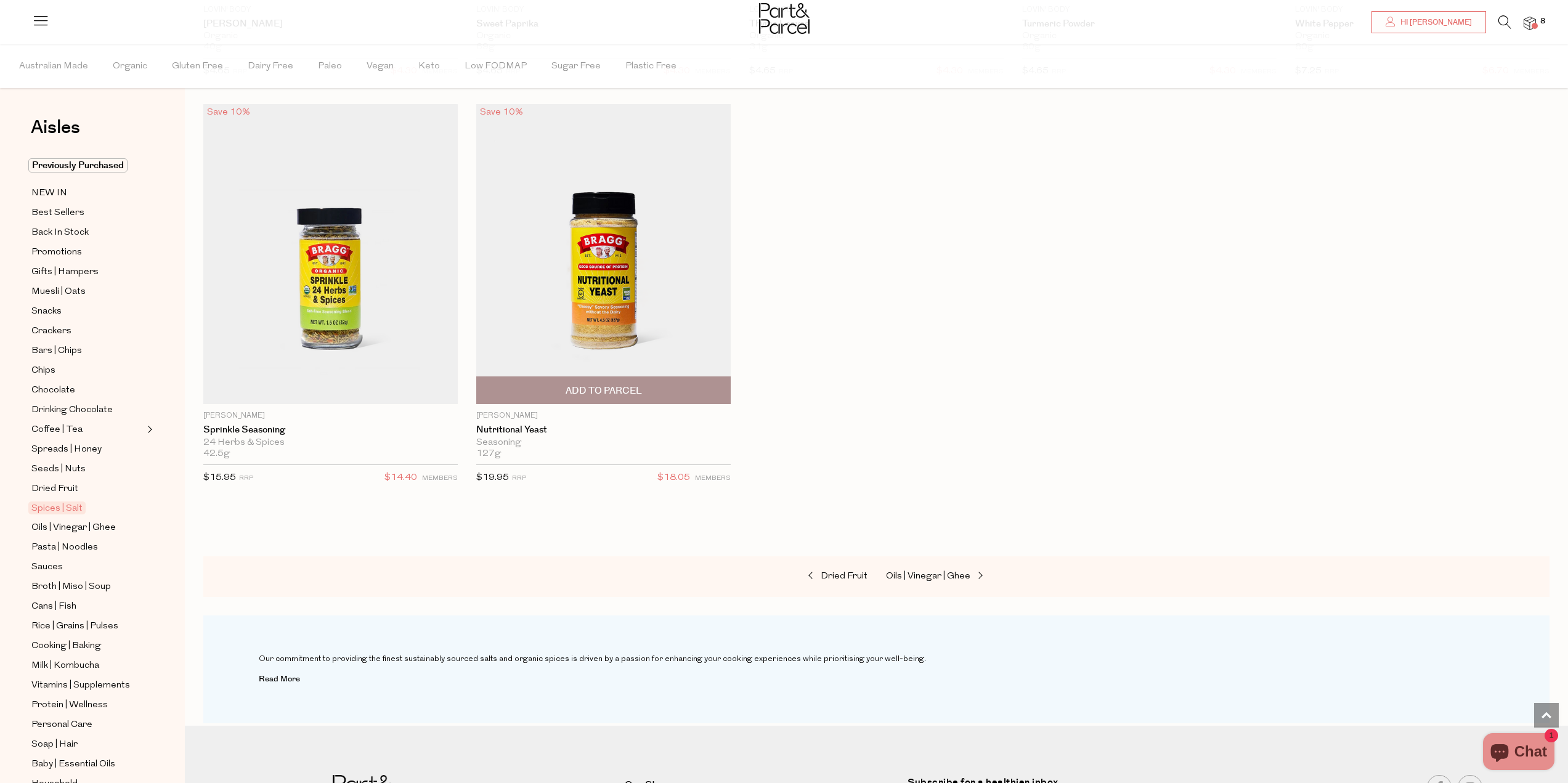
click at [657, 377] on span "Add To Parcel" at bounding box center [603, 390] width 247 height 26
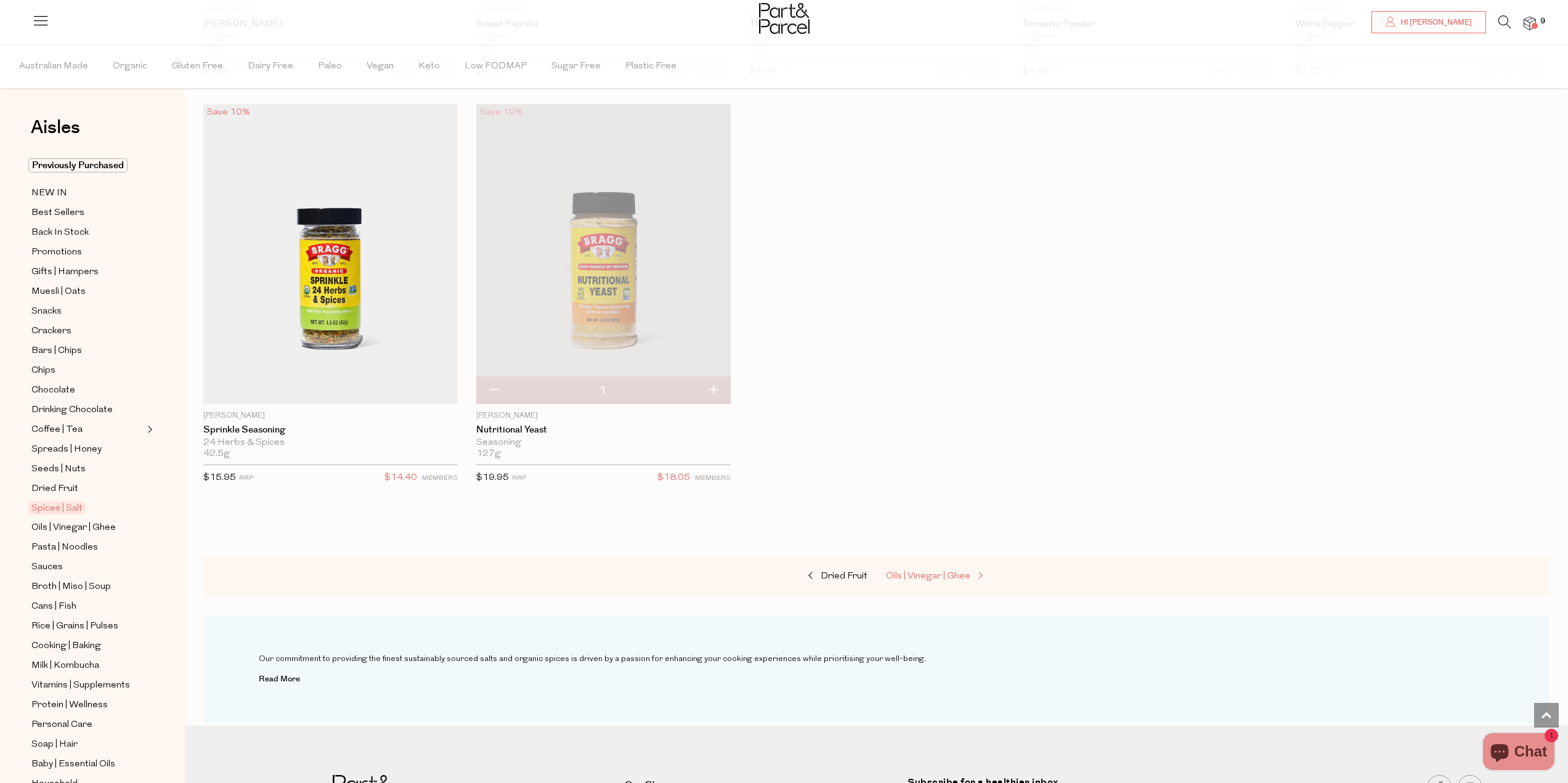
click at [961, 572] on span "Oils | Vinegar | Ghee" at bounding box center [928, 576] width 84 height 9
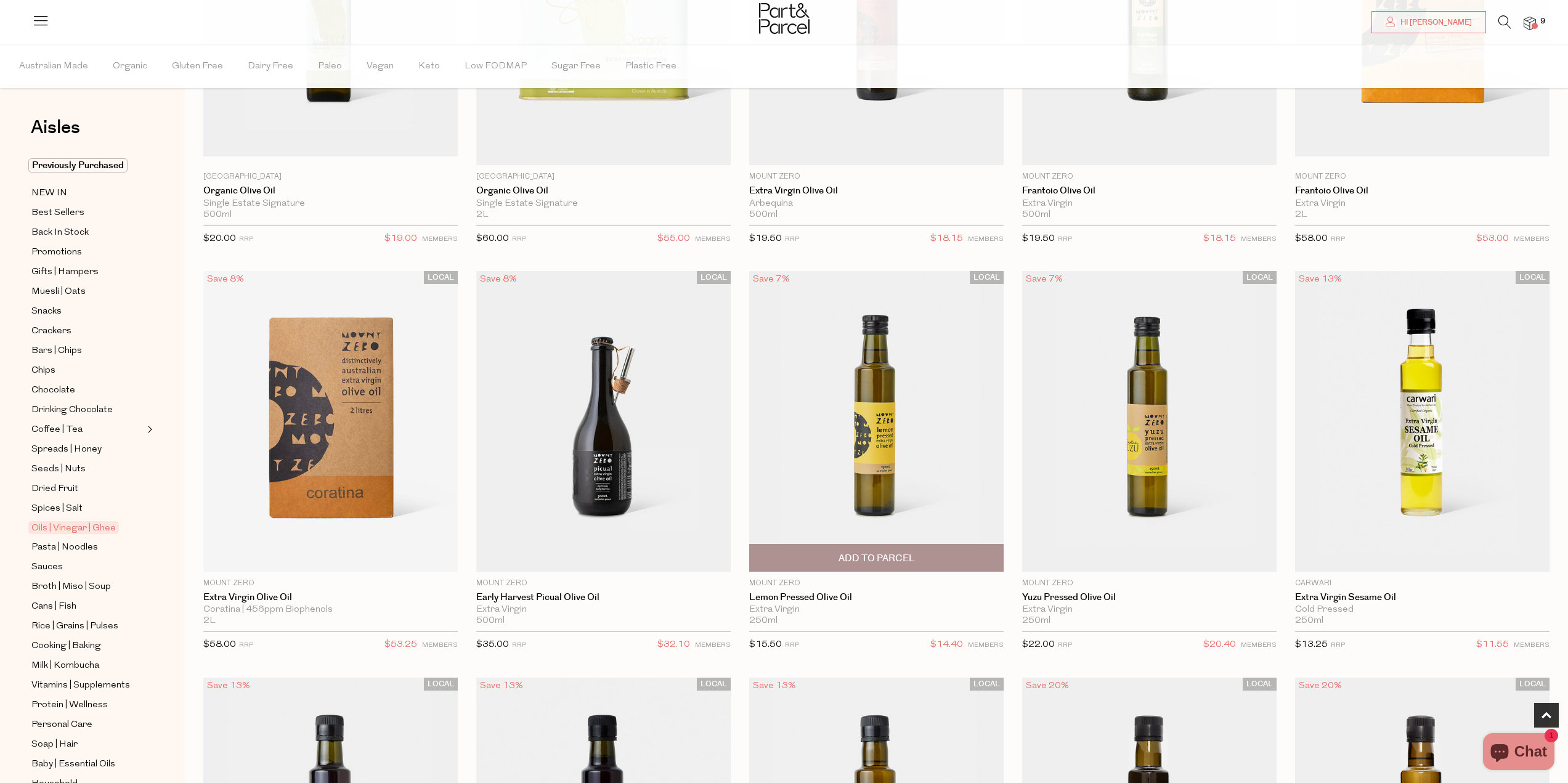
scroll to position [315, 0]
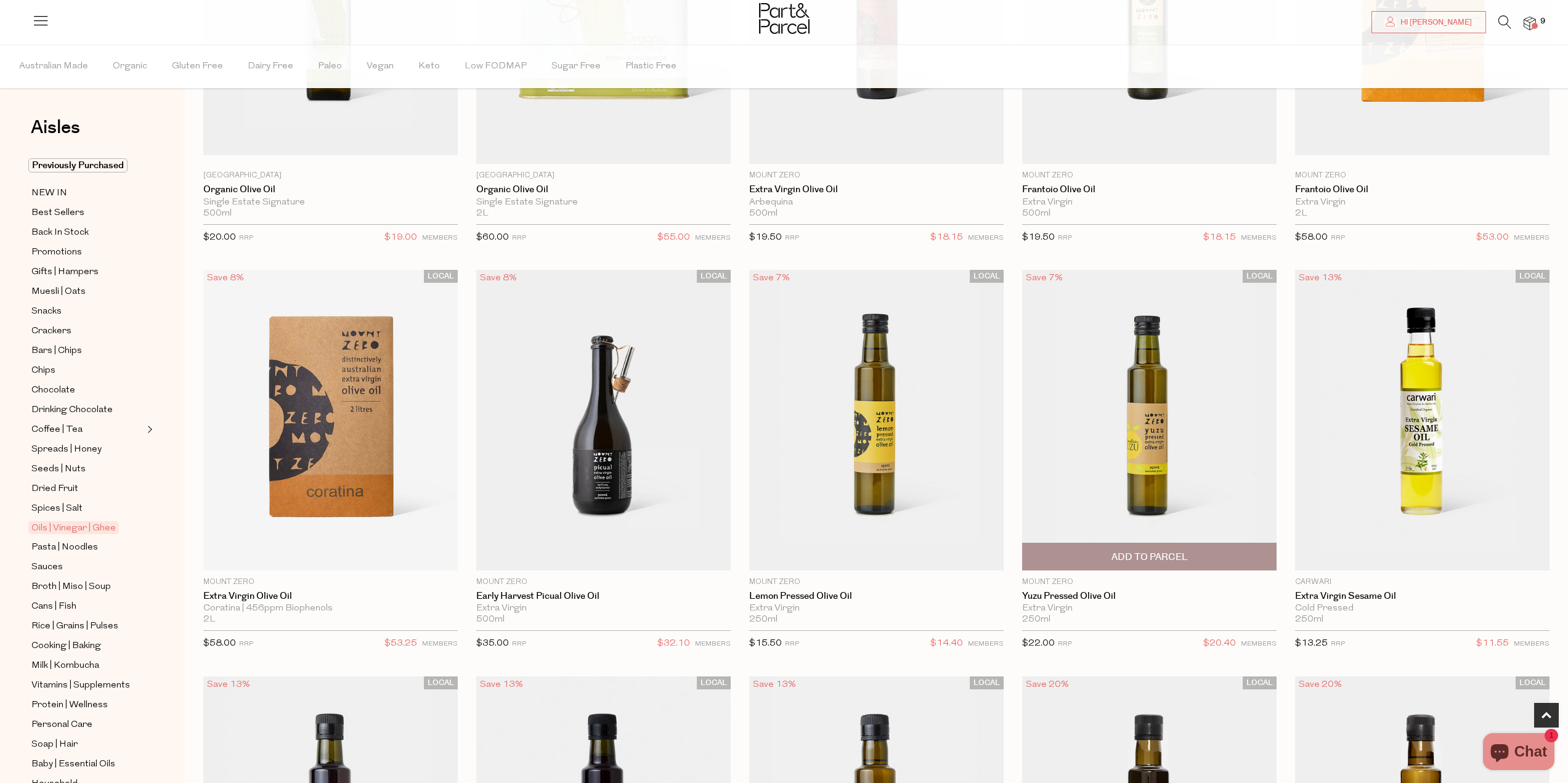
click at [1187, 554] on span "Add To Parcel" at bounding box center [1149, 556] width 247 height 26
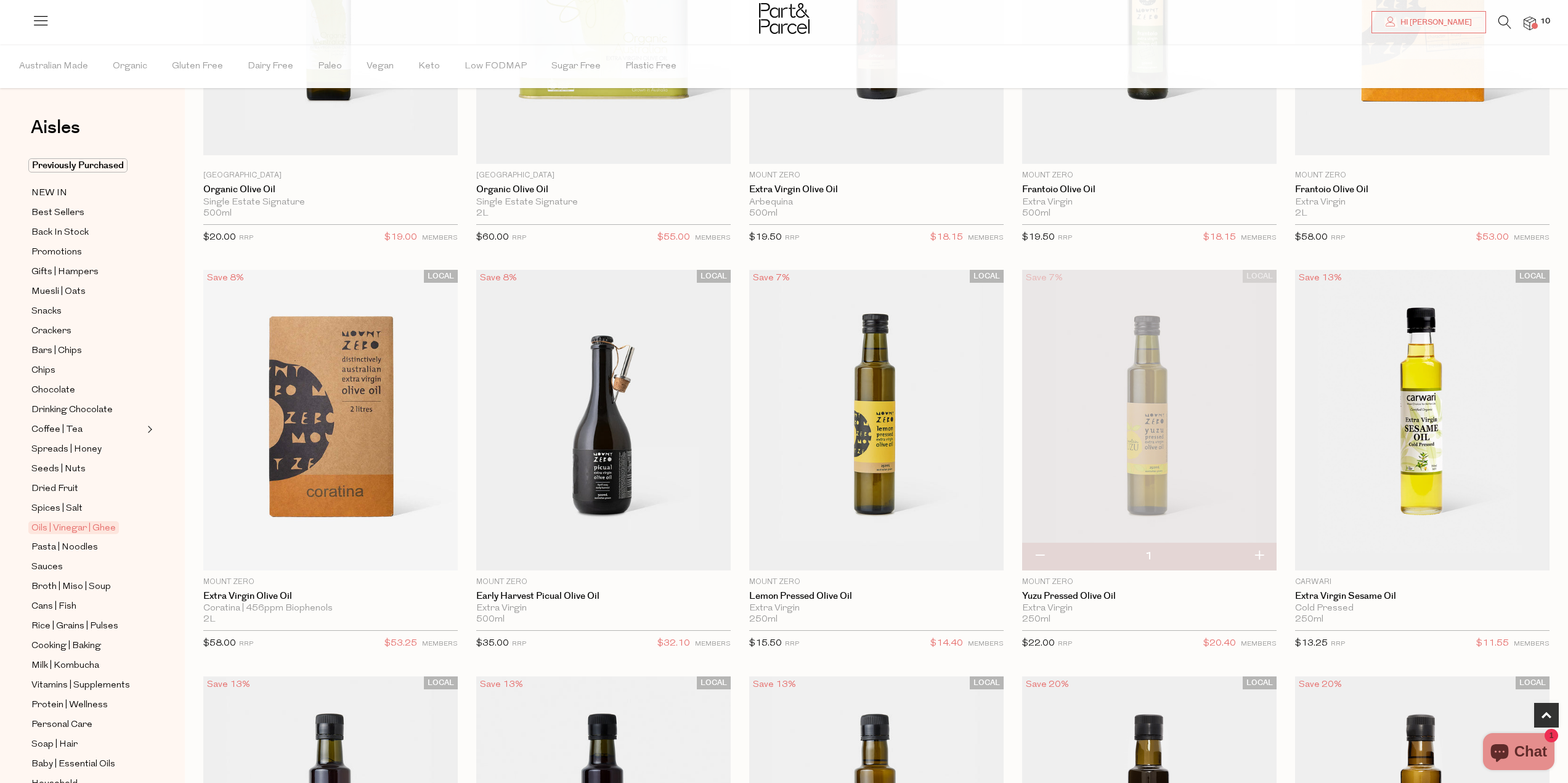
click at [1044, 559] on button "button" at bounding box center [1039, 556] width 35 height 27
type input "0"
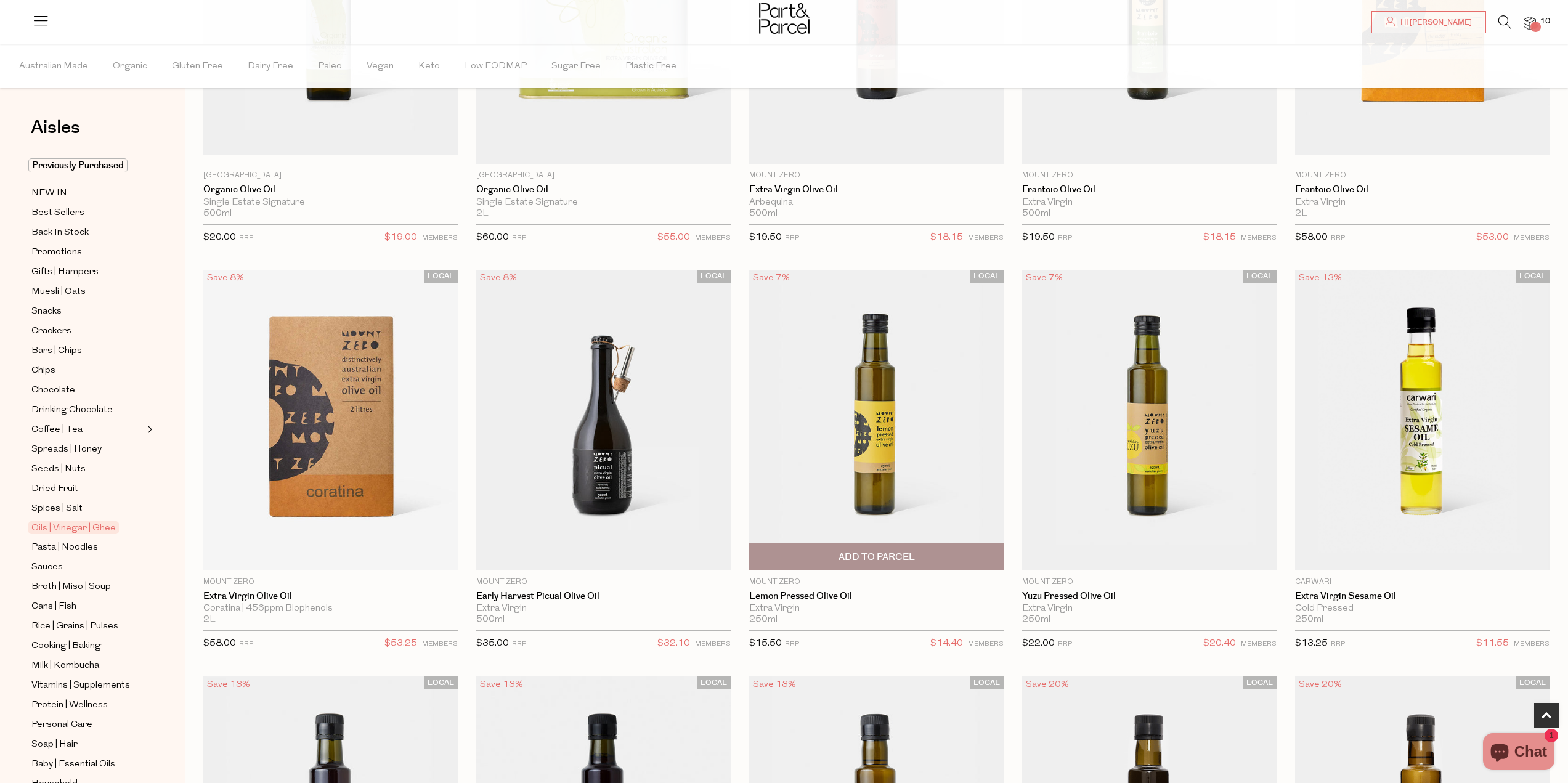
click at [880, 551] on span "Add To Parcel" at bounding box center [877, 558] width 77 height 13
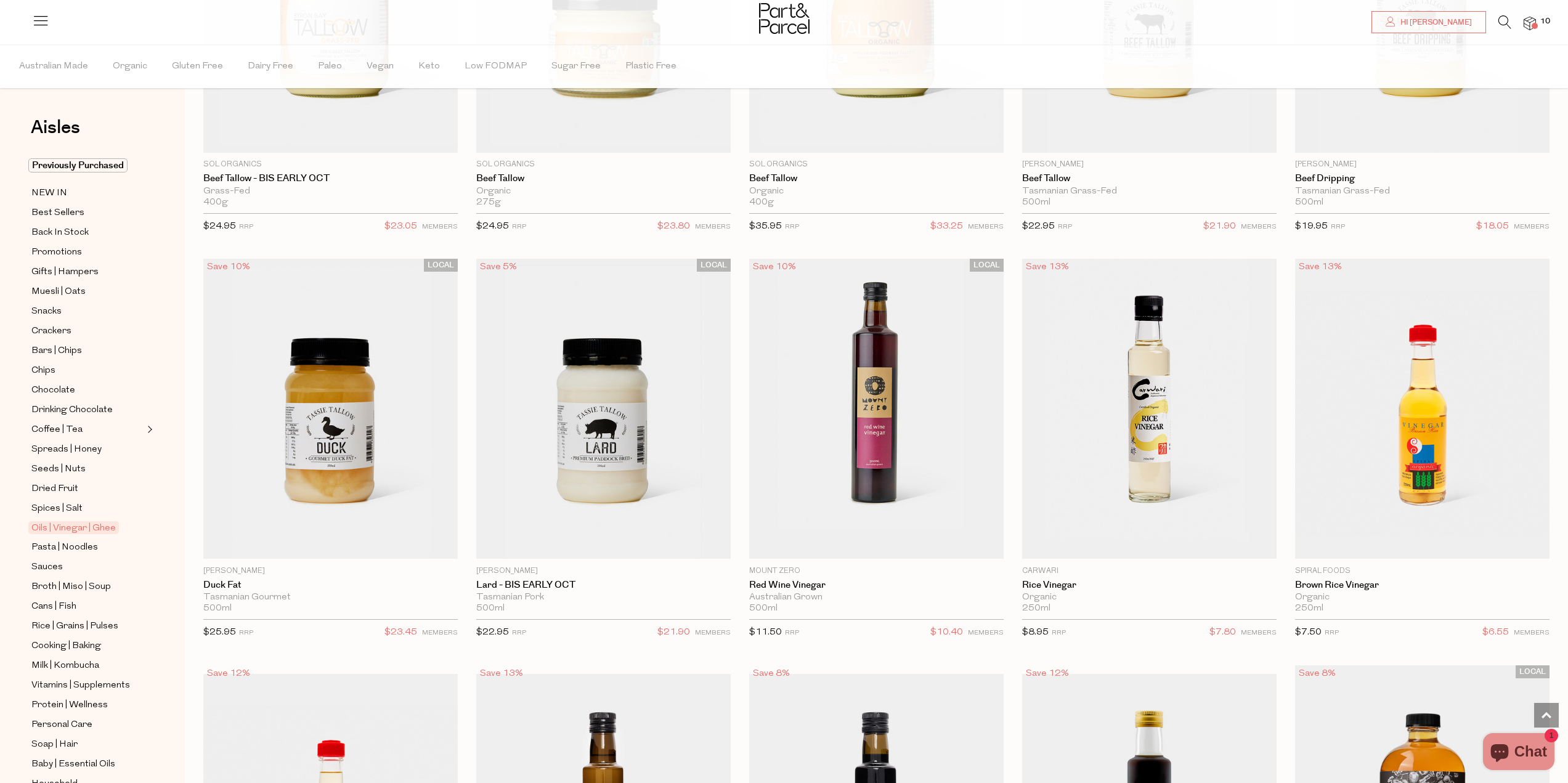
scroll to position [2780, 0]
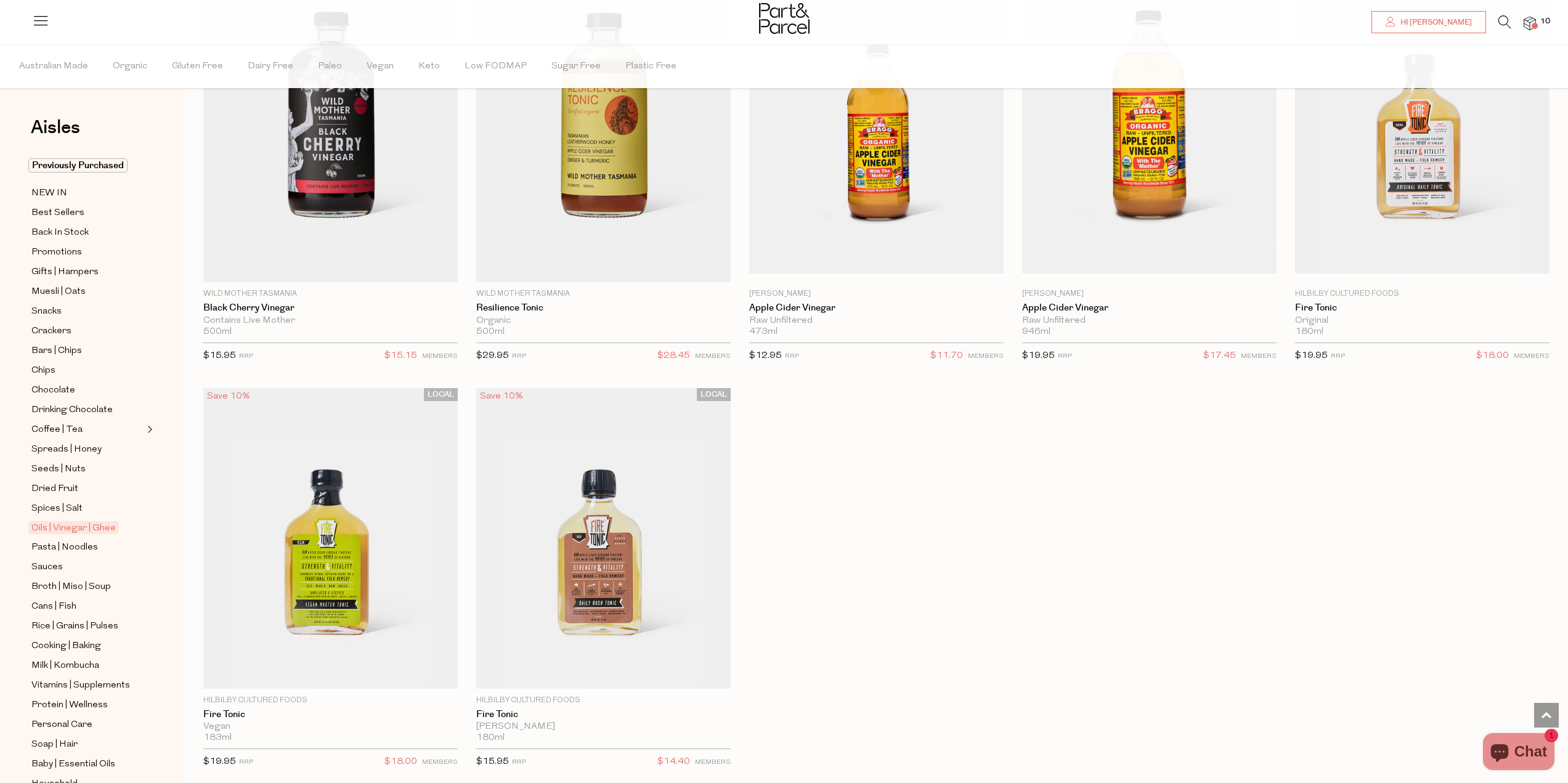
scroll to position [4197, 0]
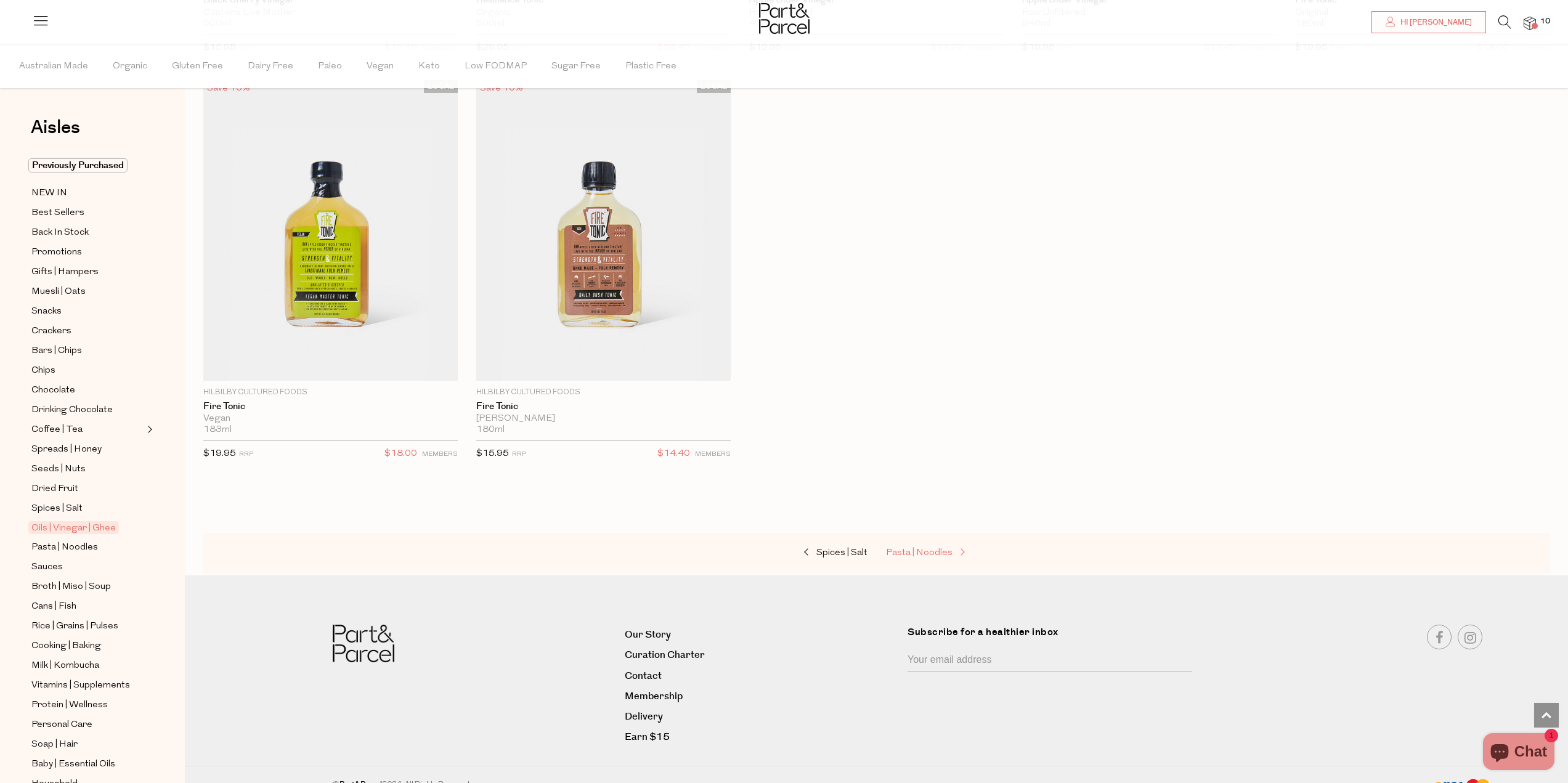
click at [953, 551] on span at bounding box center [961, 553] width 17 height 9
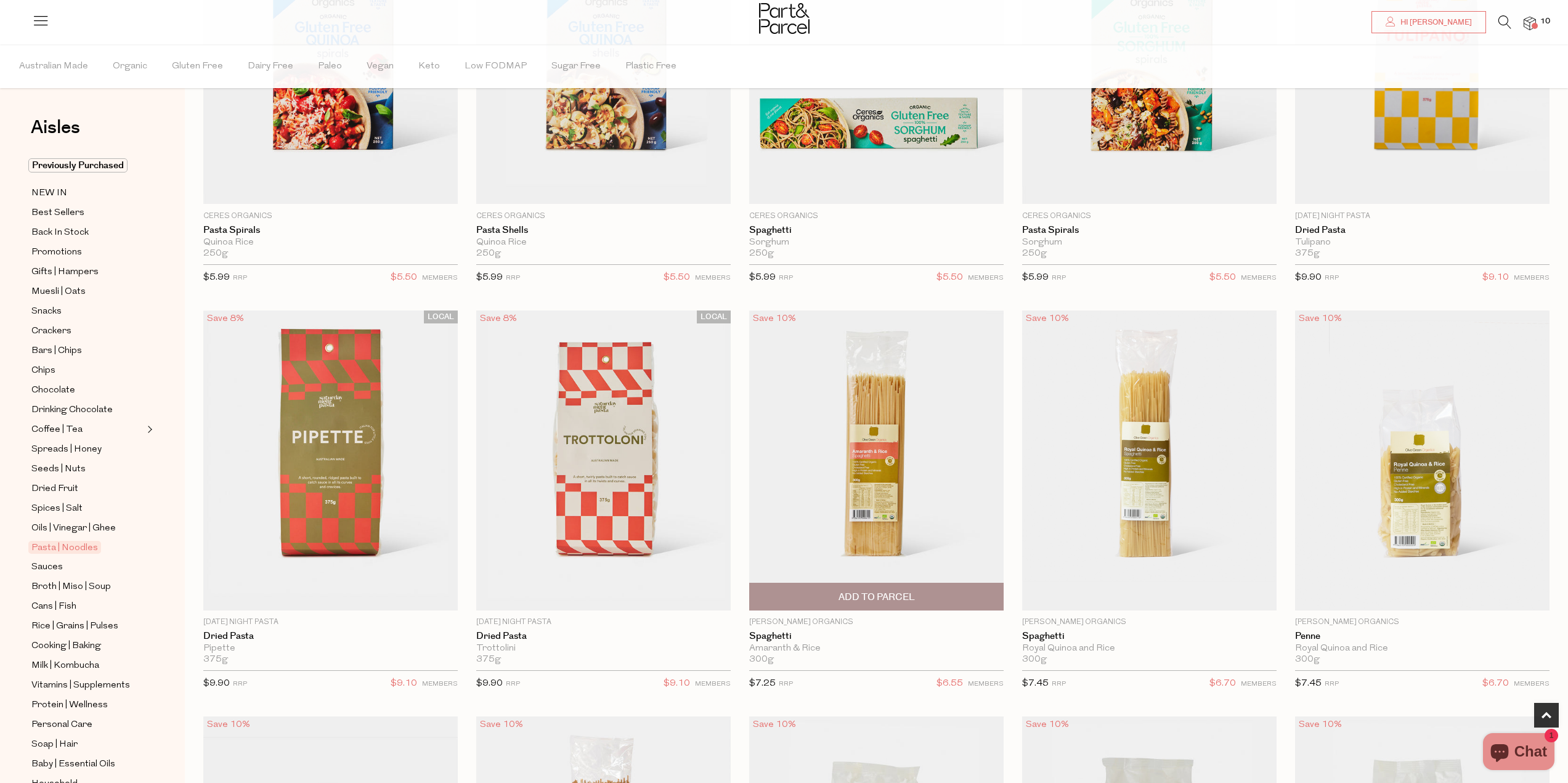
scroll to position [678, 0]
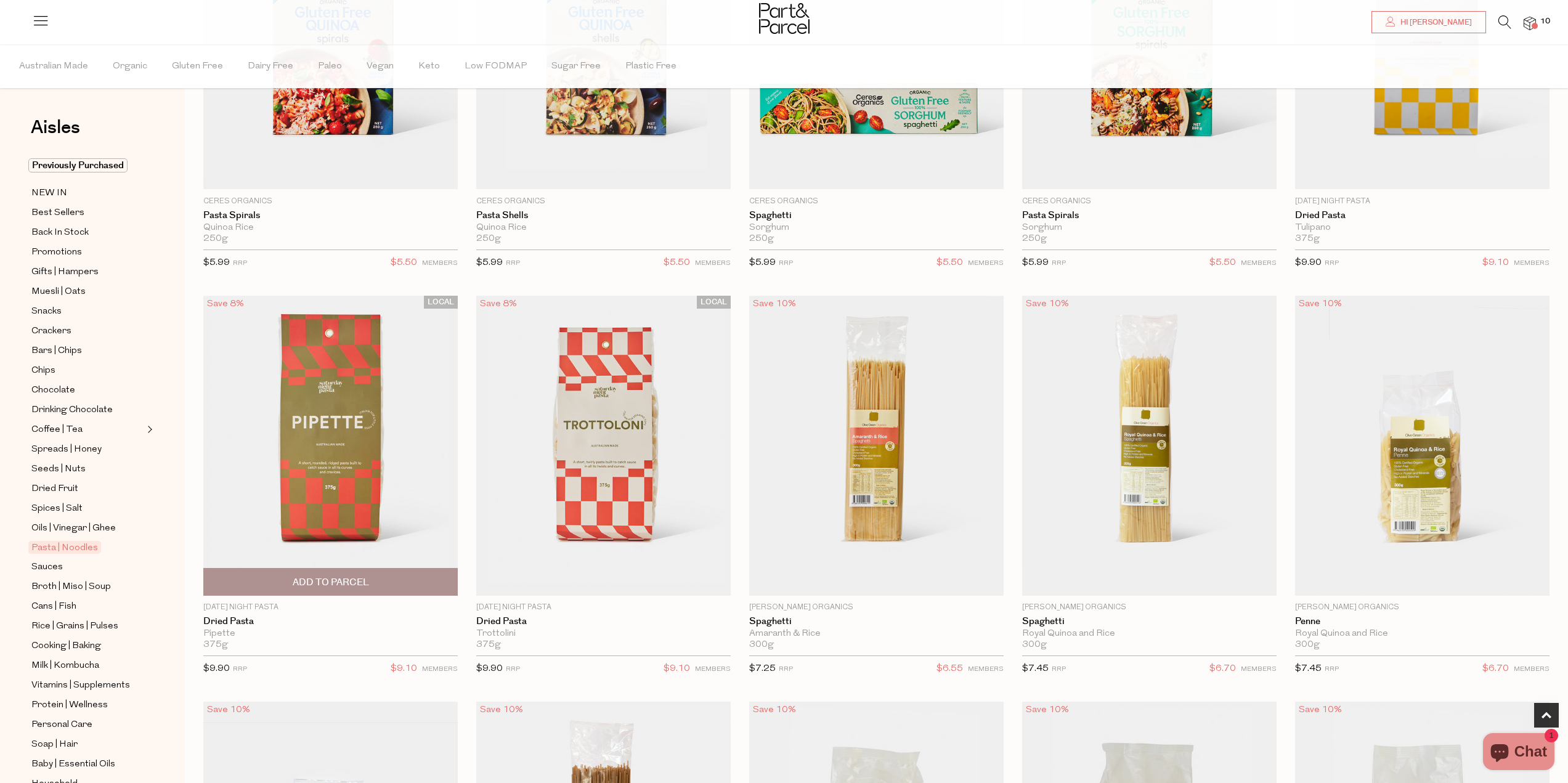
click at [400, 587] on span "Add To Parcel" at bounding box center [330, 582] width 247 height 26
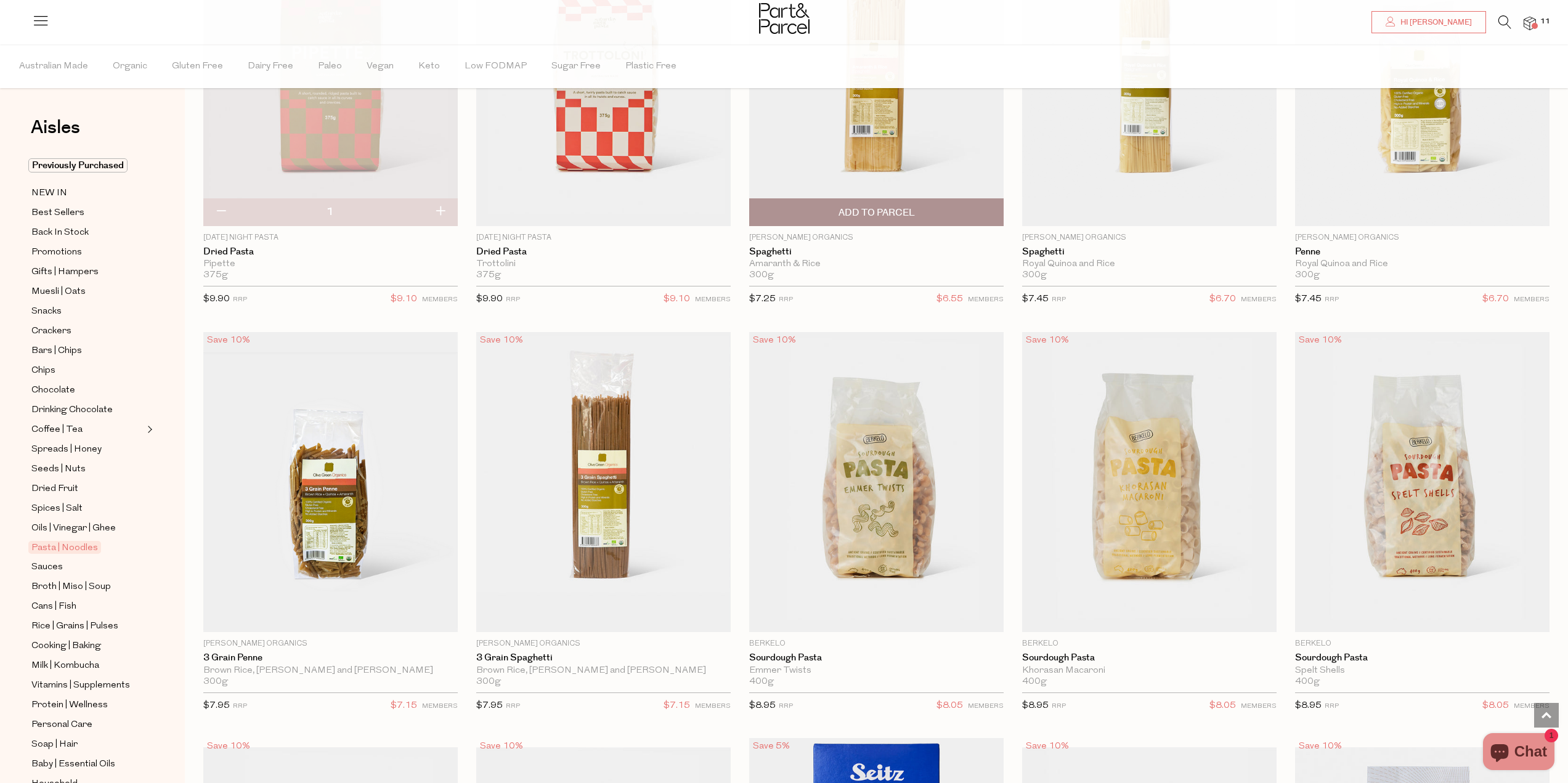
scroll to position [1356, 0]
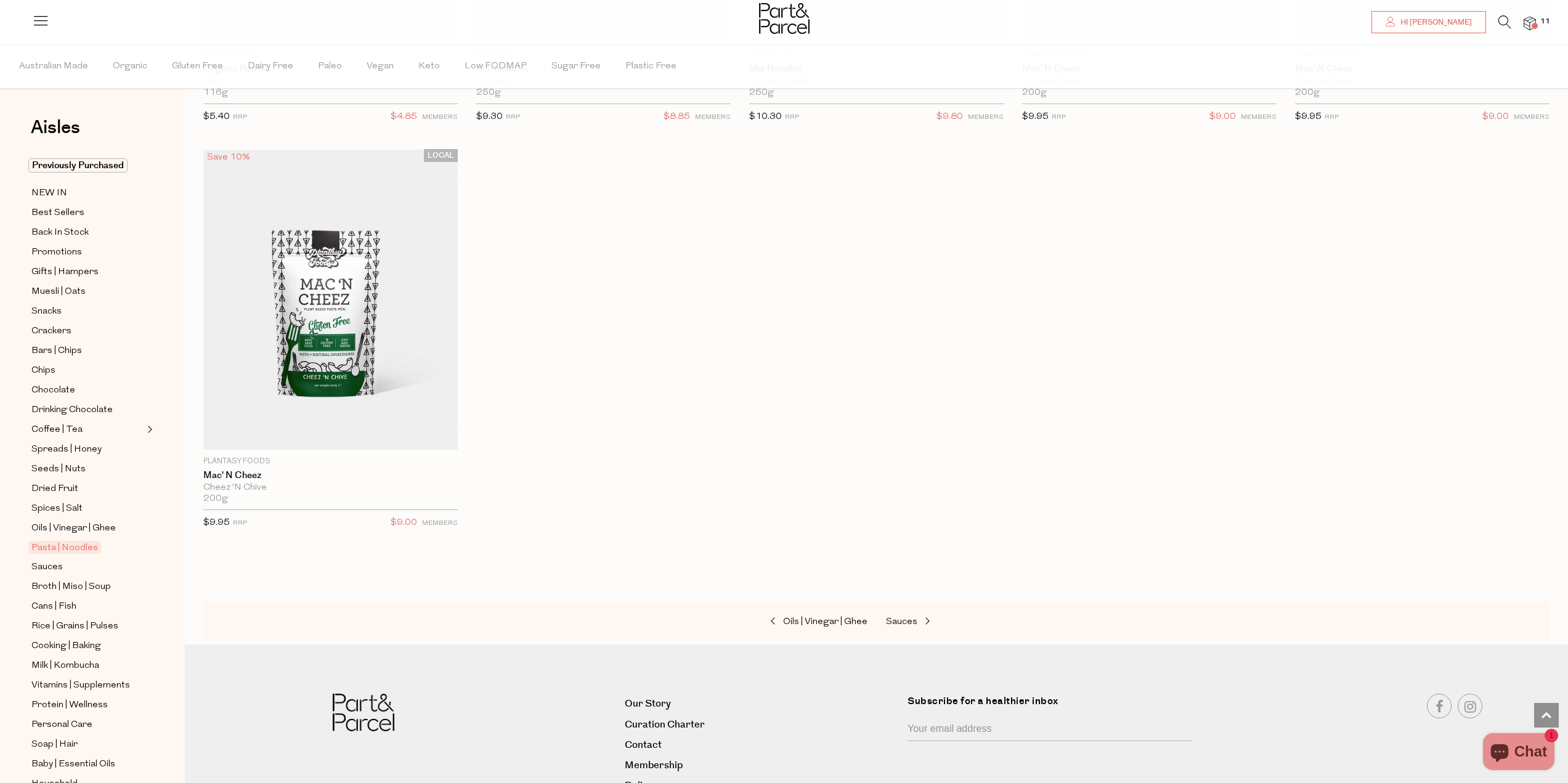
scroll to position [4513, 0]
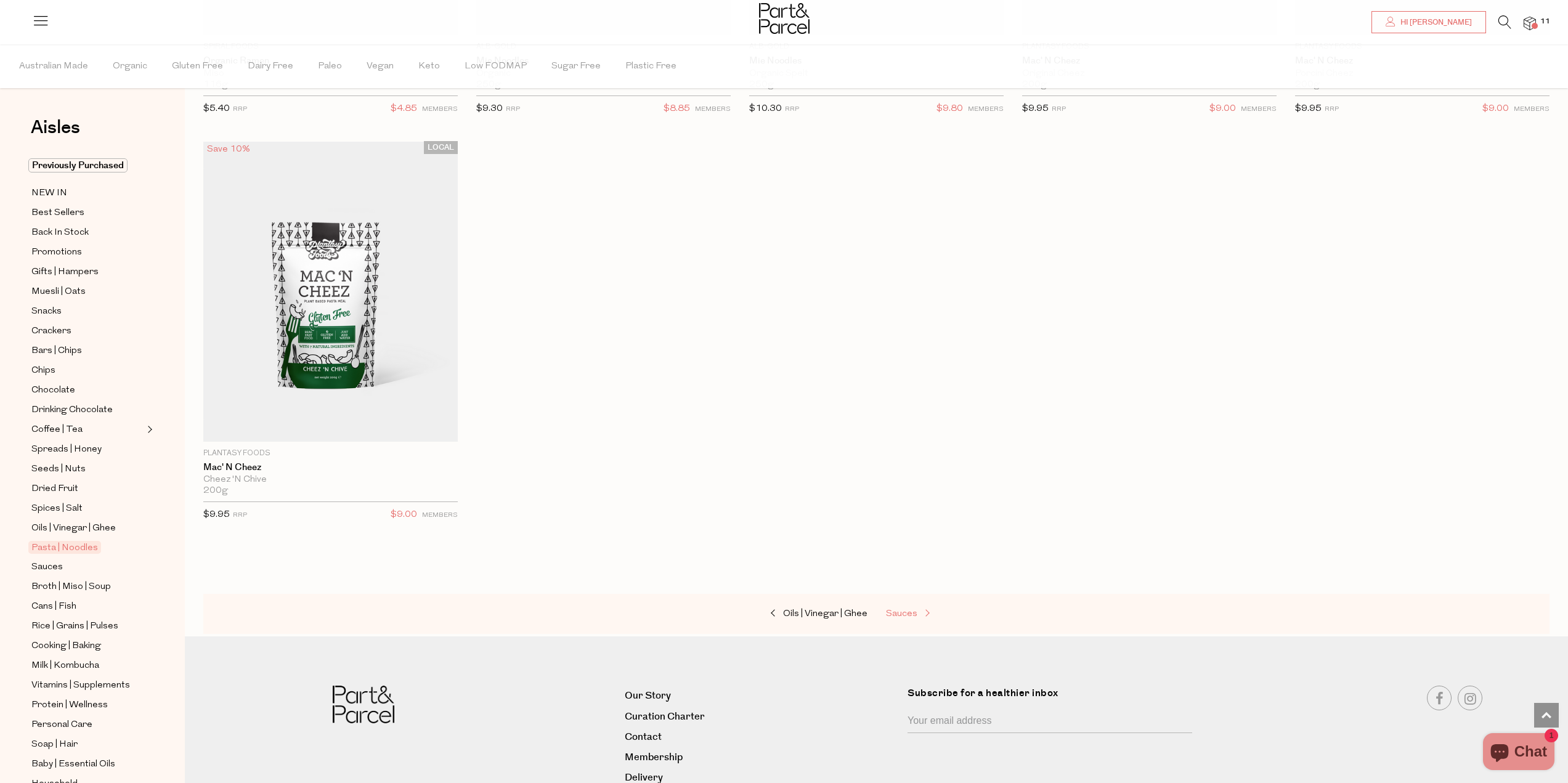
click at [889, 609] on span "Sauces" at bounding box center [901, 614] width 31 height 9
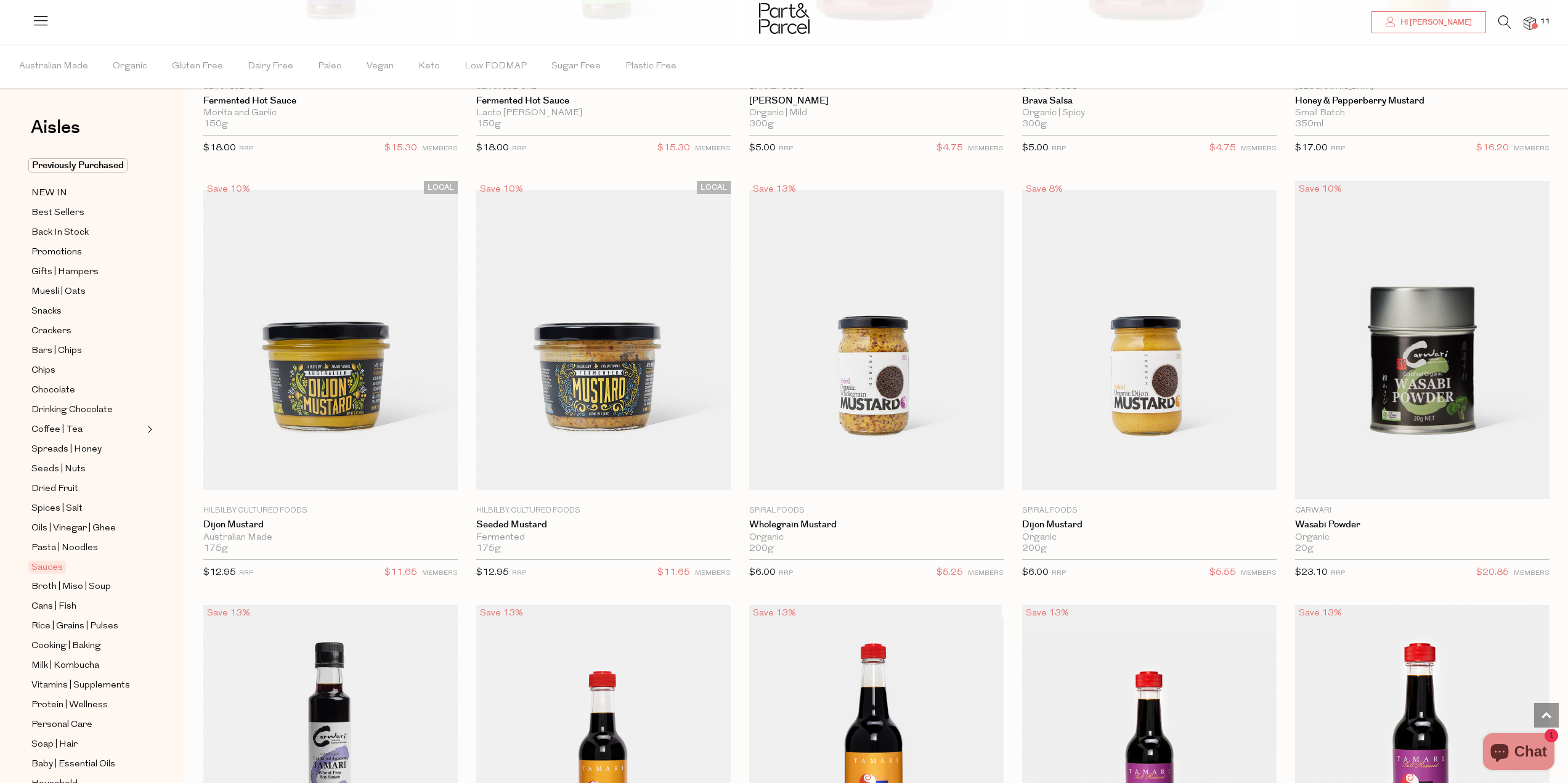
scroll to position [3636, 0]
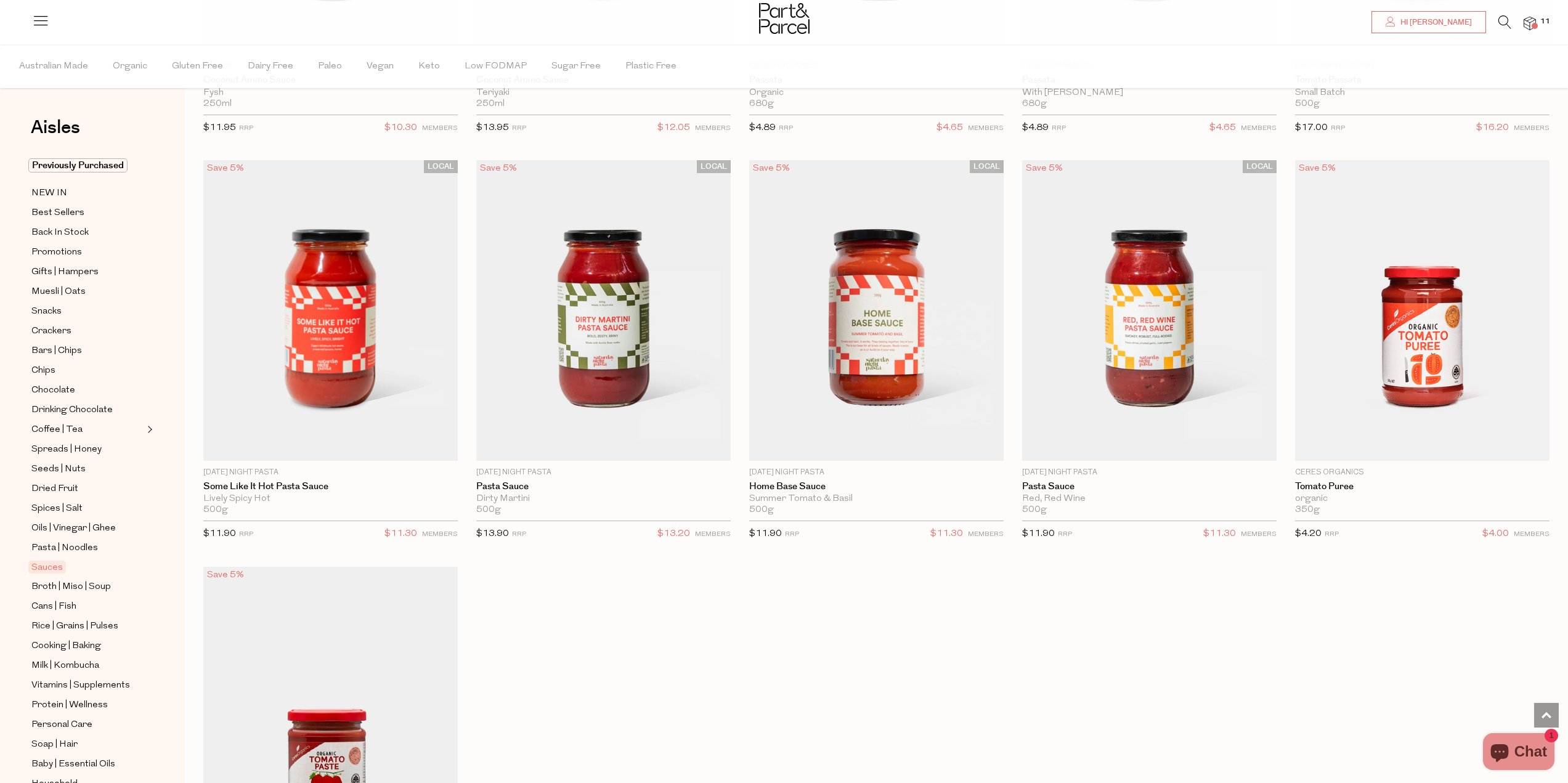
scroll to position [5300, 0]
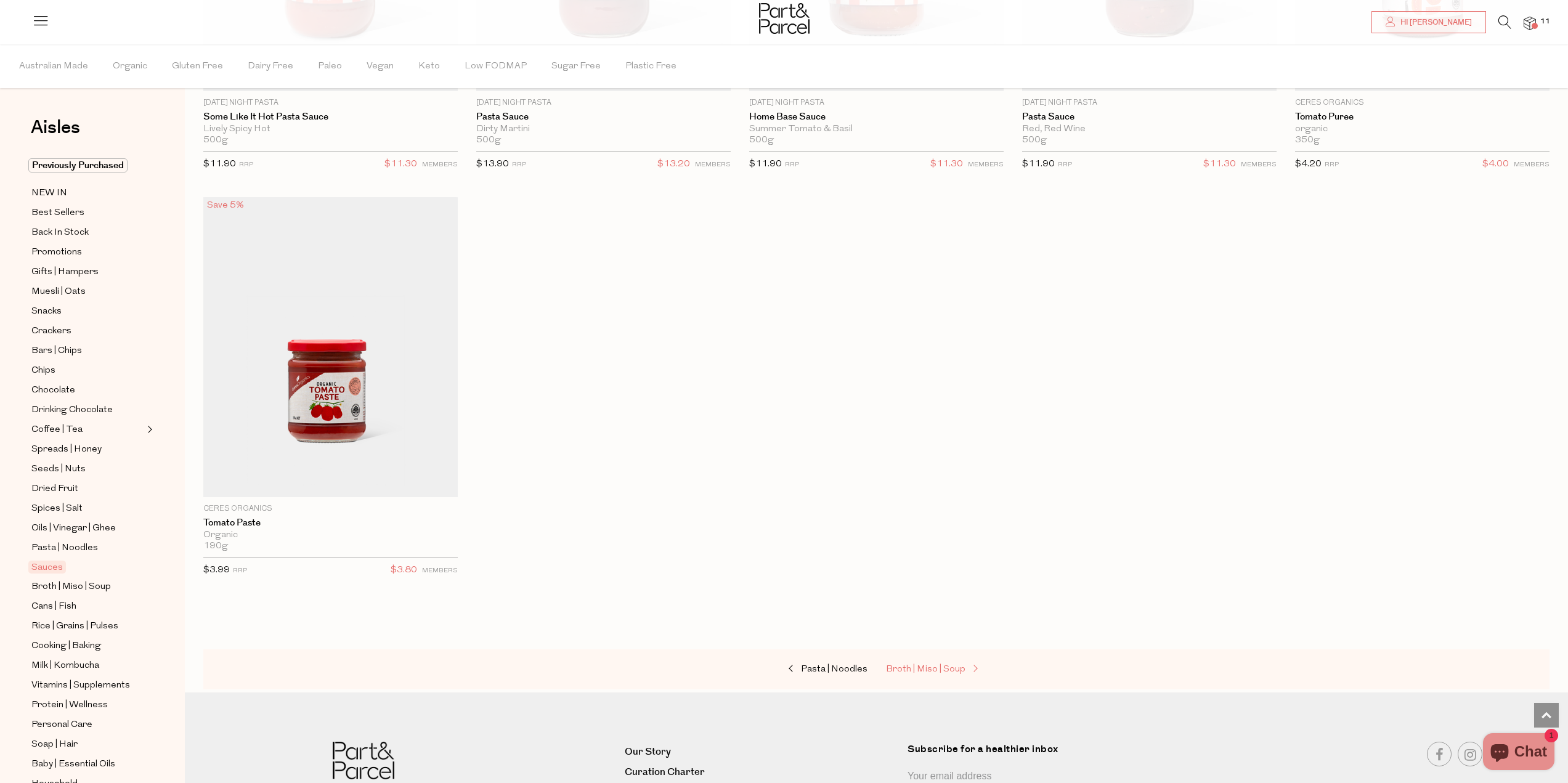
click at [907, 665] on span "Broth | Miso | Soup" at bounding box center [925, 669] width 79 height 9
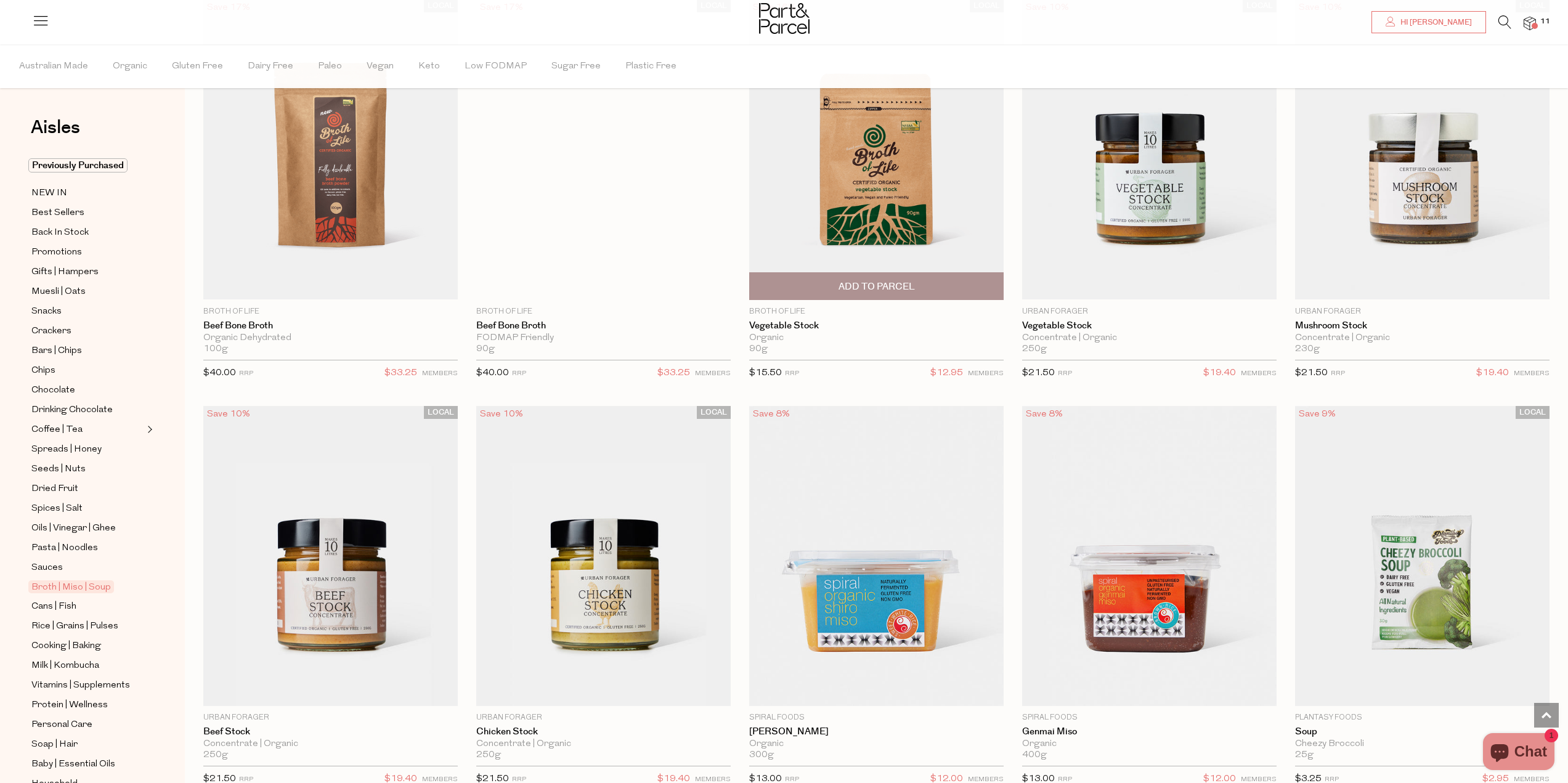
scroll to position [1787, 0]
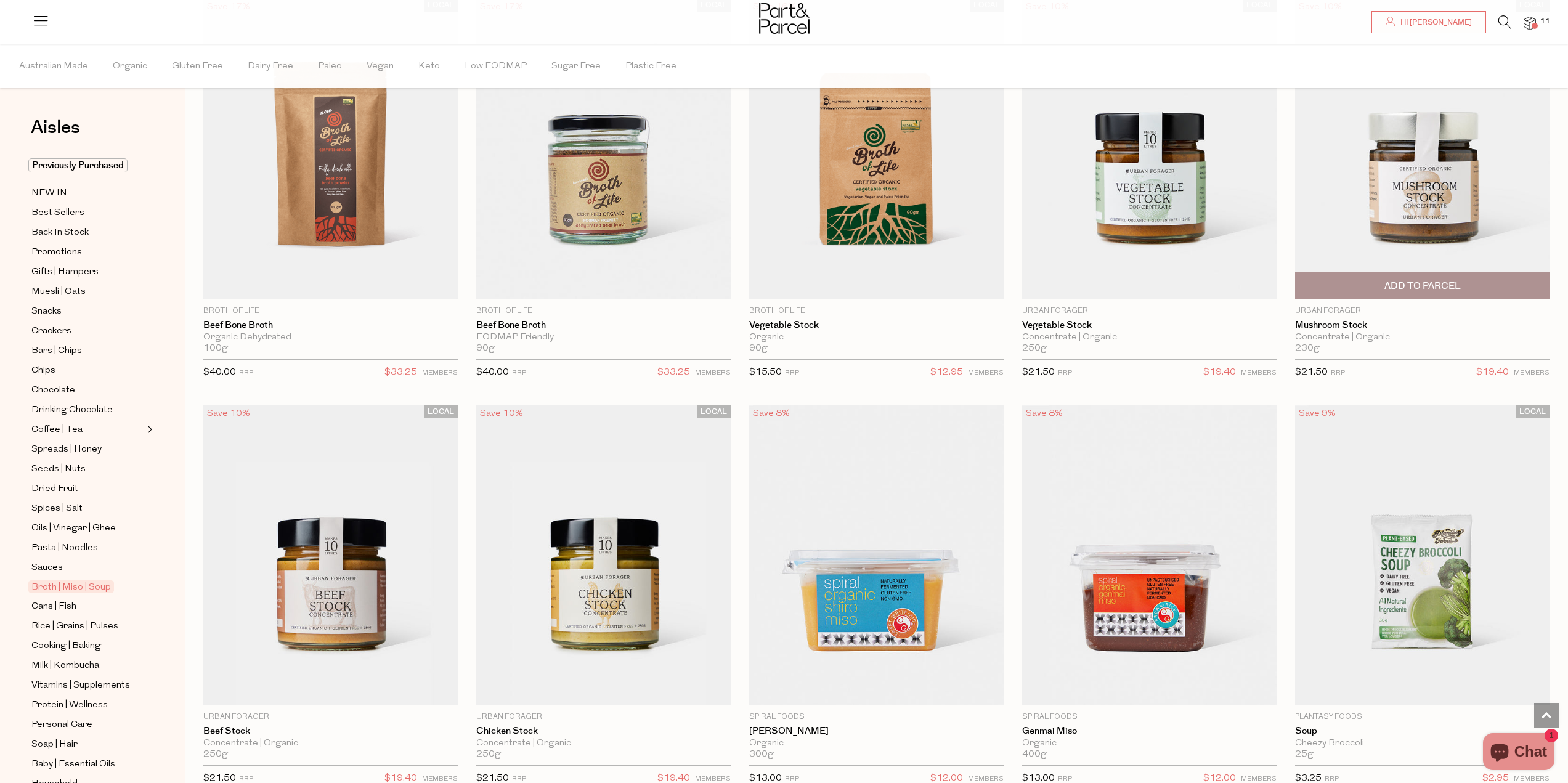
click at [1427, 280] on span "Add To Parcel" at bounding box center [1422, 286] width 77 height 13
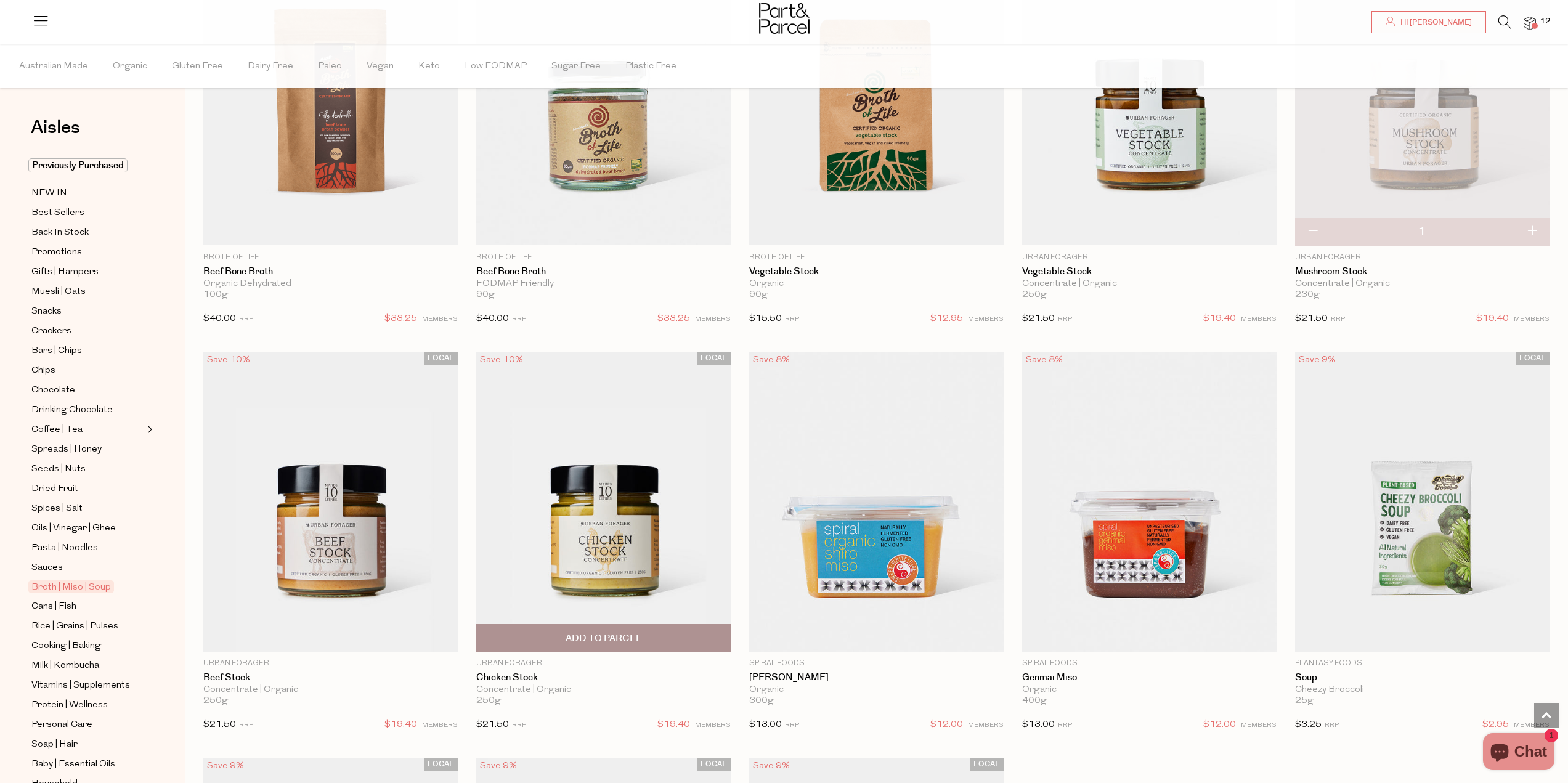
scroll to position [1972, 0]
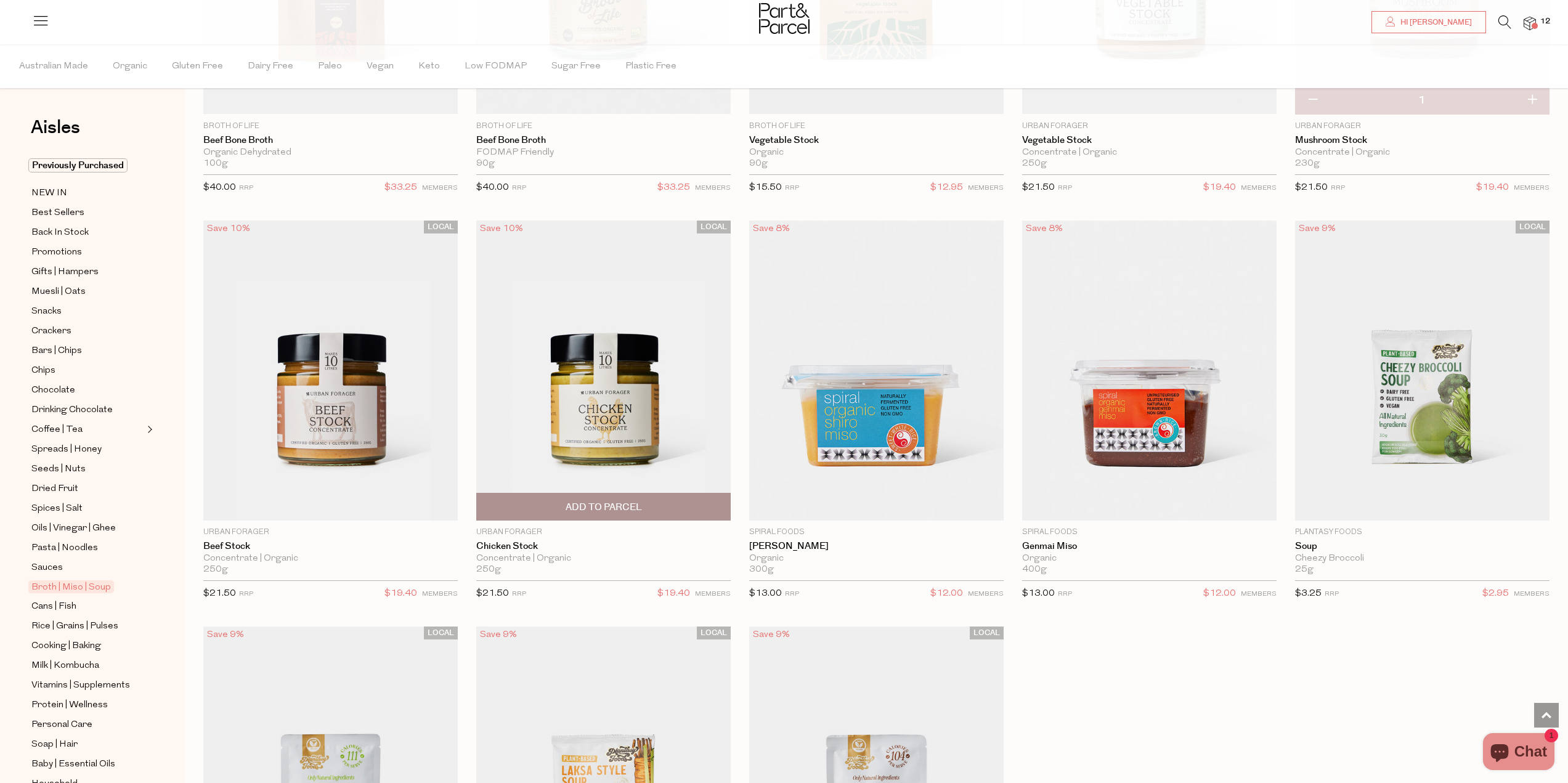
click at [601, 501] on span "Add To Parcel" at bounding box center [604, 507] width 77 height 13
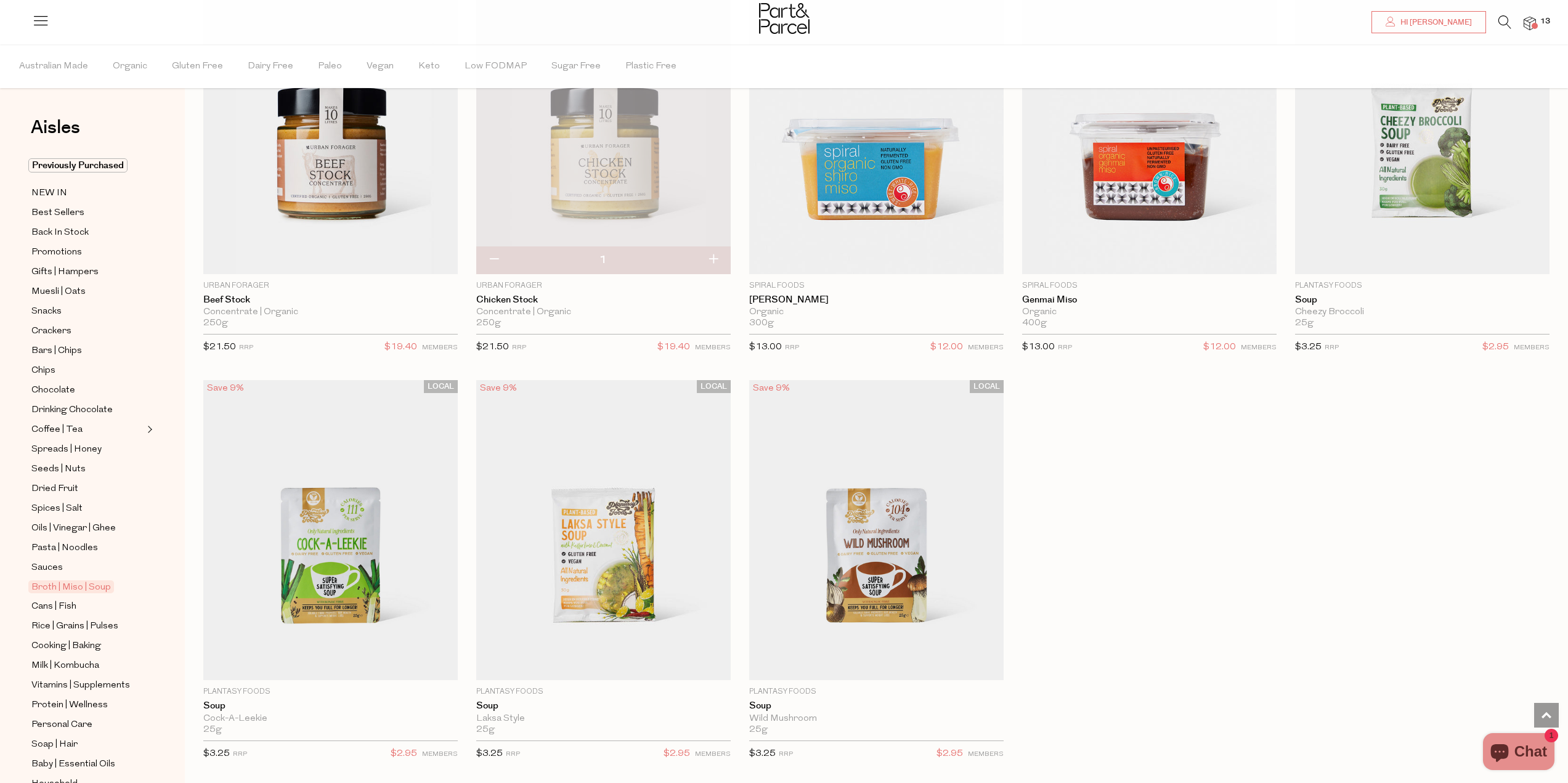
scroll to position [2532, 0]
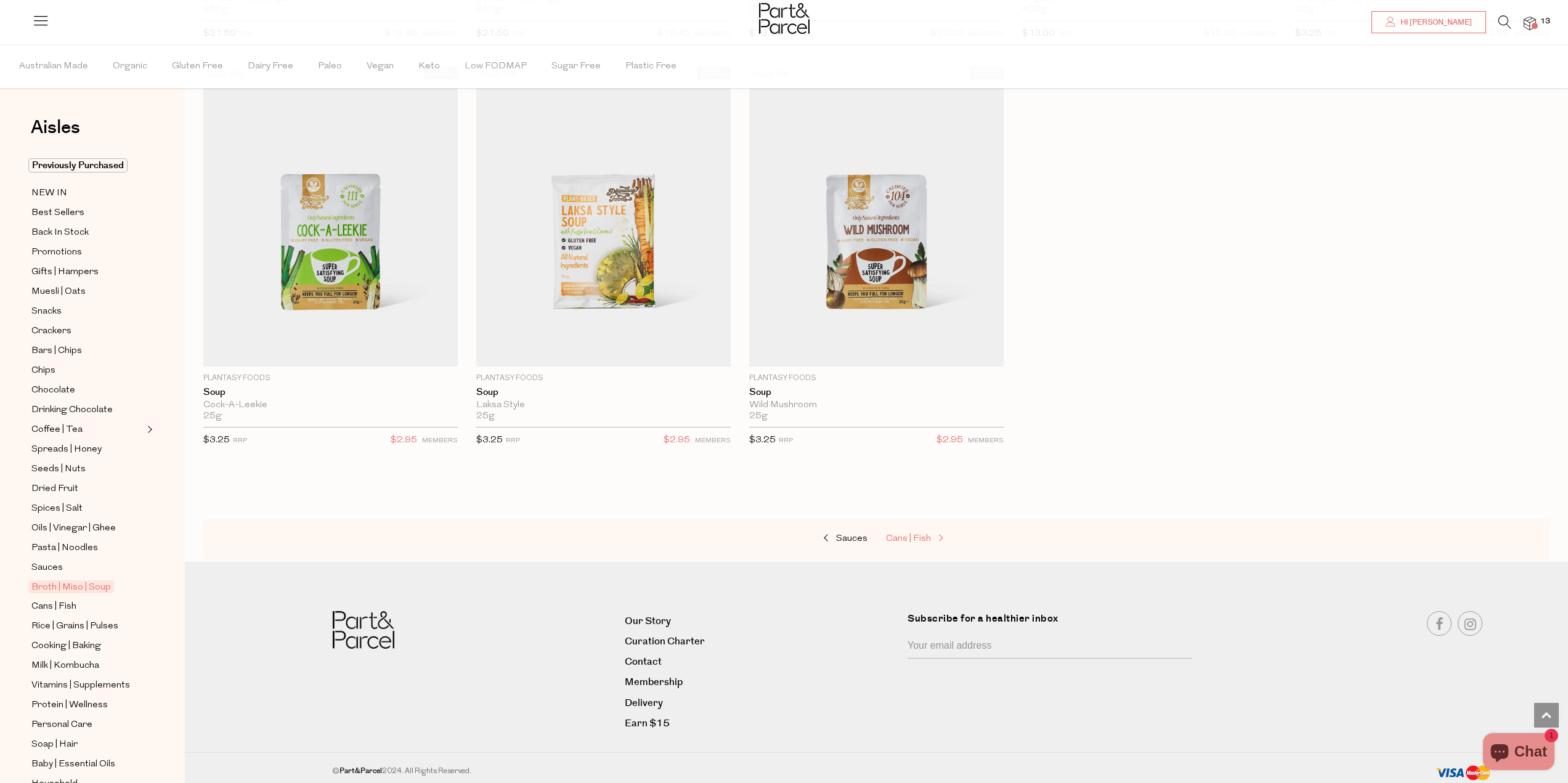
click at [923, 535] on span "Cans | Fish" at bounding box center [908, 539] width 45 height 9
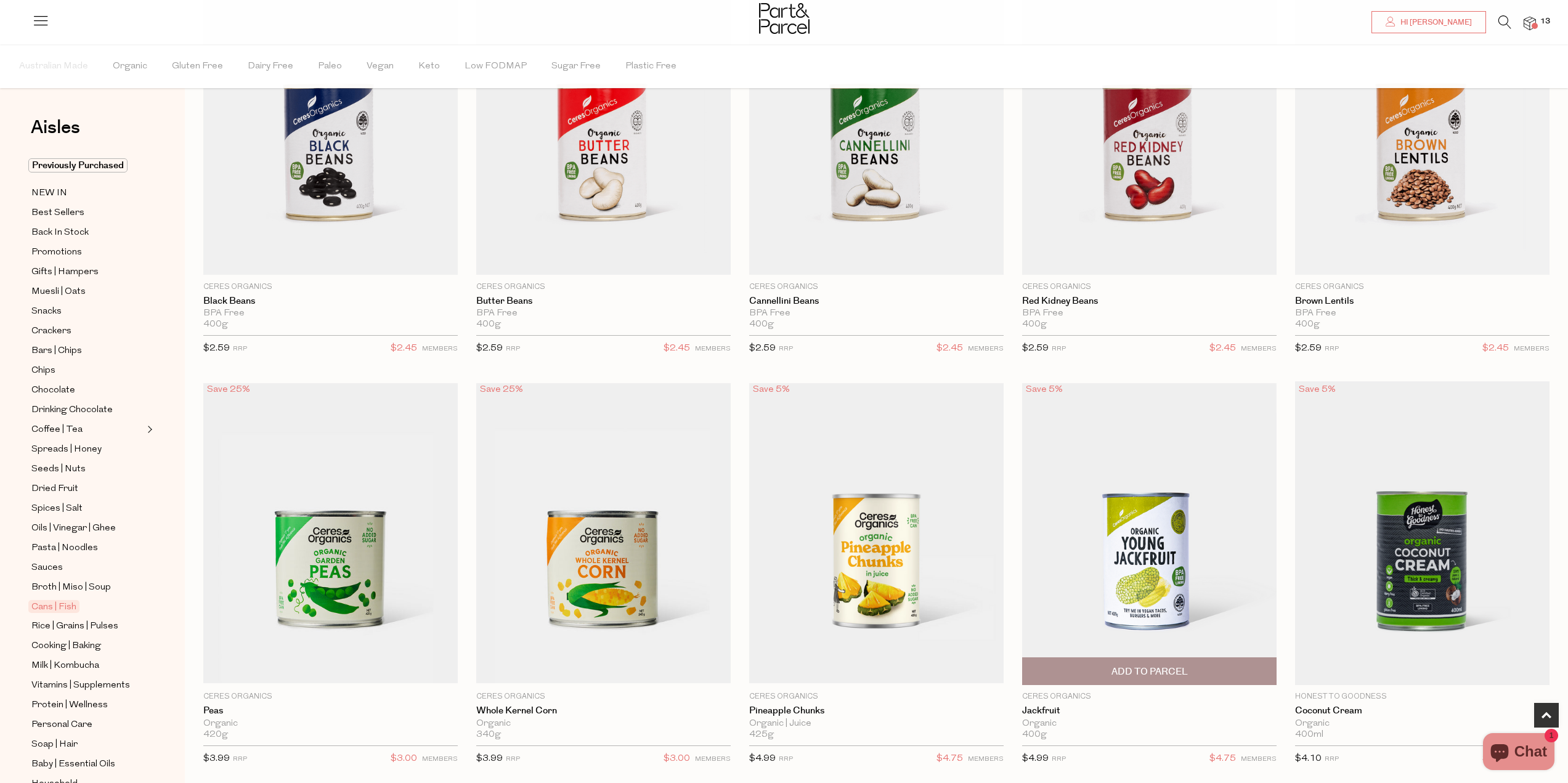
scroll to position [678, 0]
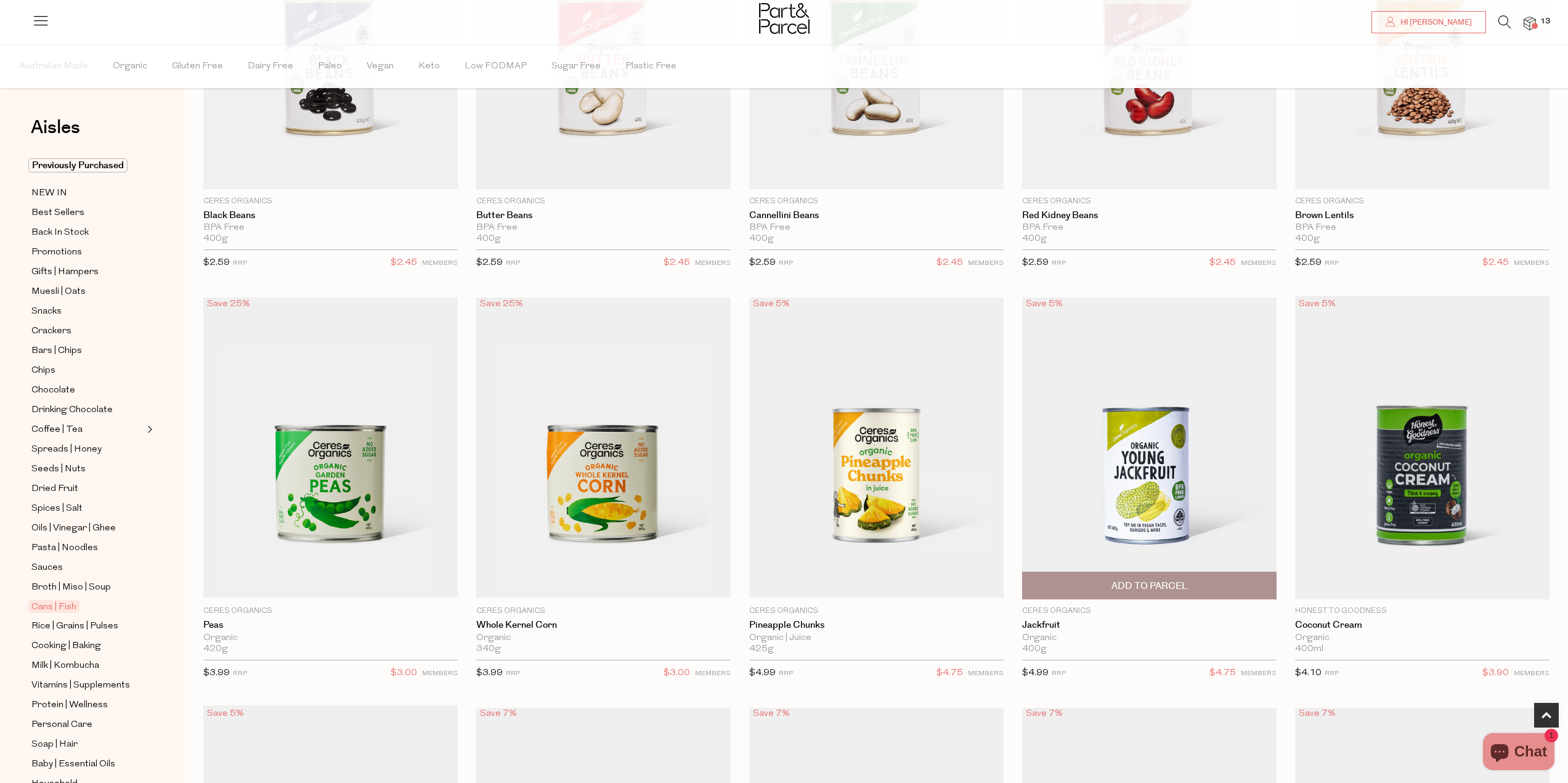
click at [1161, 591] on span "Add To Parcel" at bounding box center [1150, 586] width 77 height 13
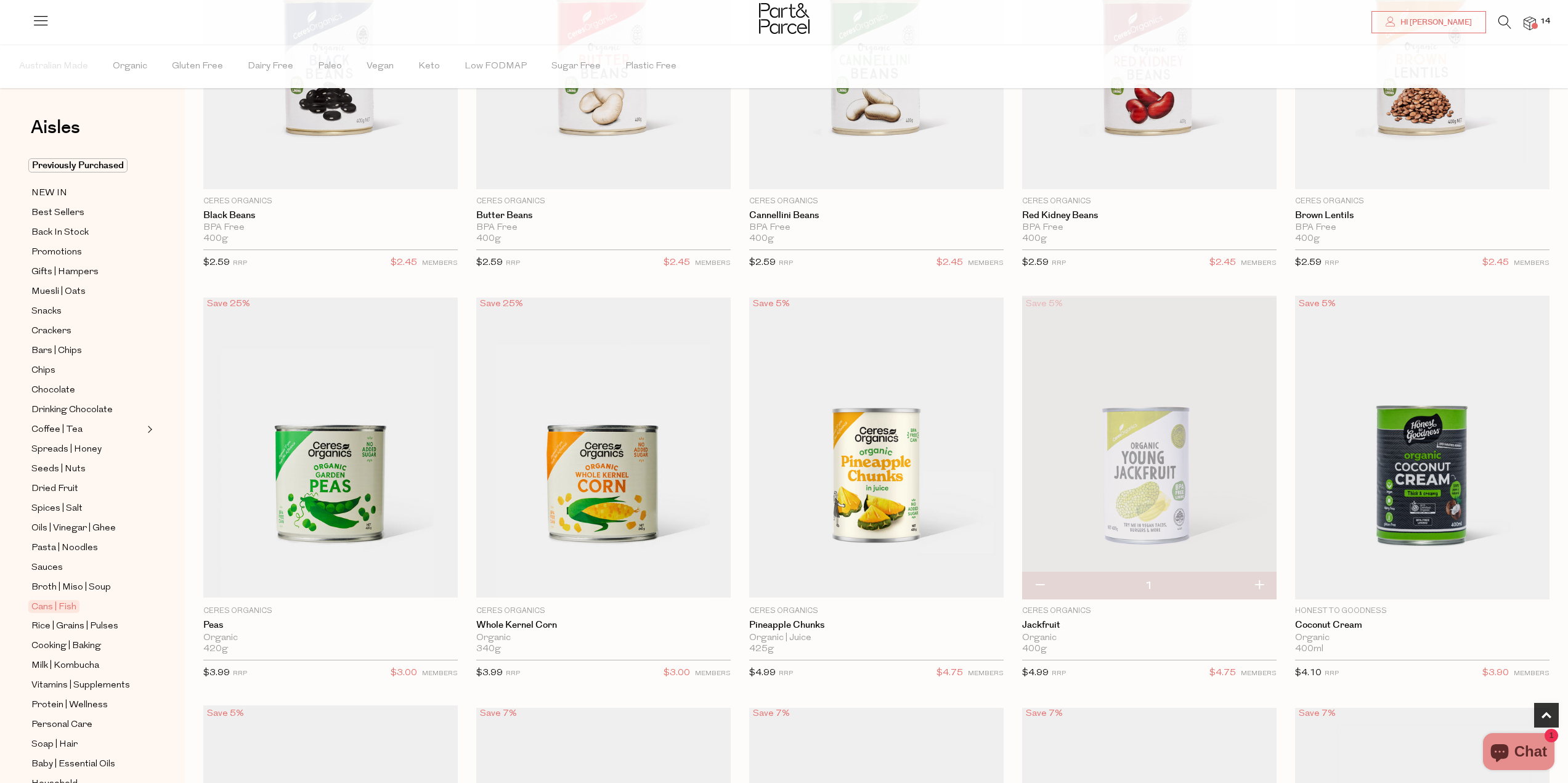
click at [1258, 588] on button "button" at bounding box center [1258, 586] width 35 height 27
type input "2"
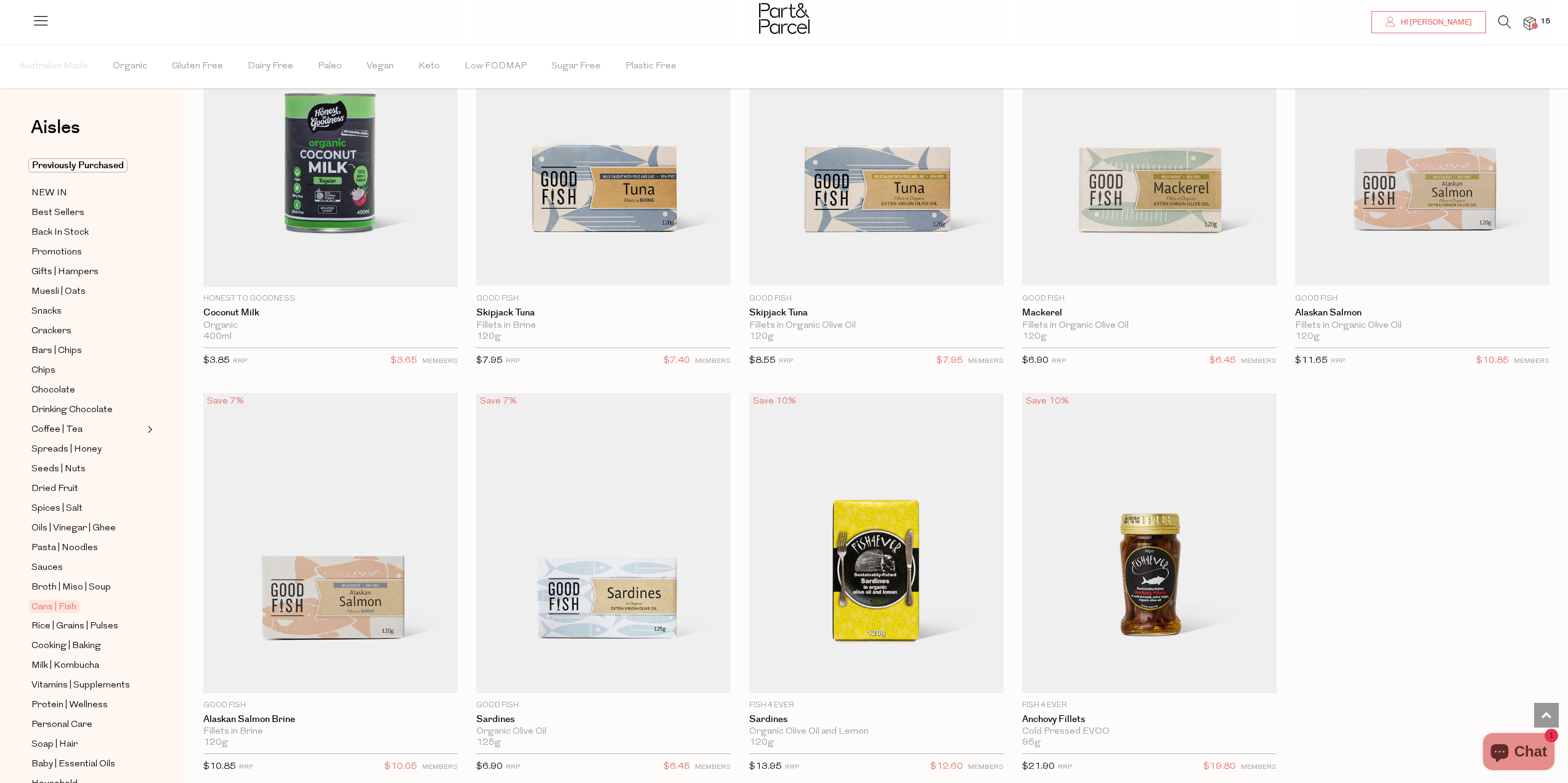
scroll to position [1356, 0]
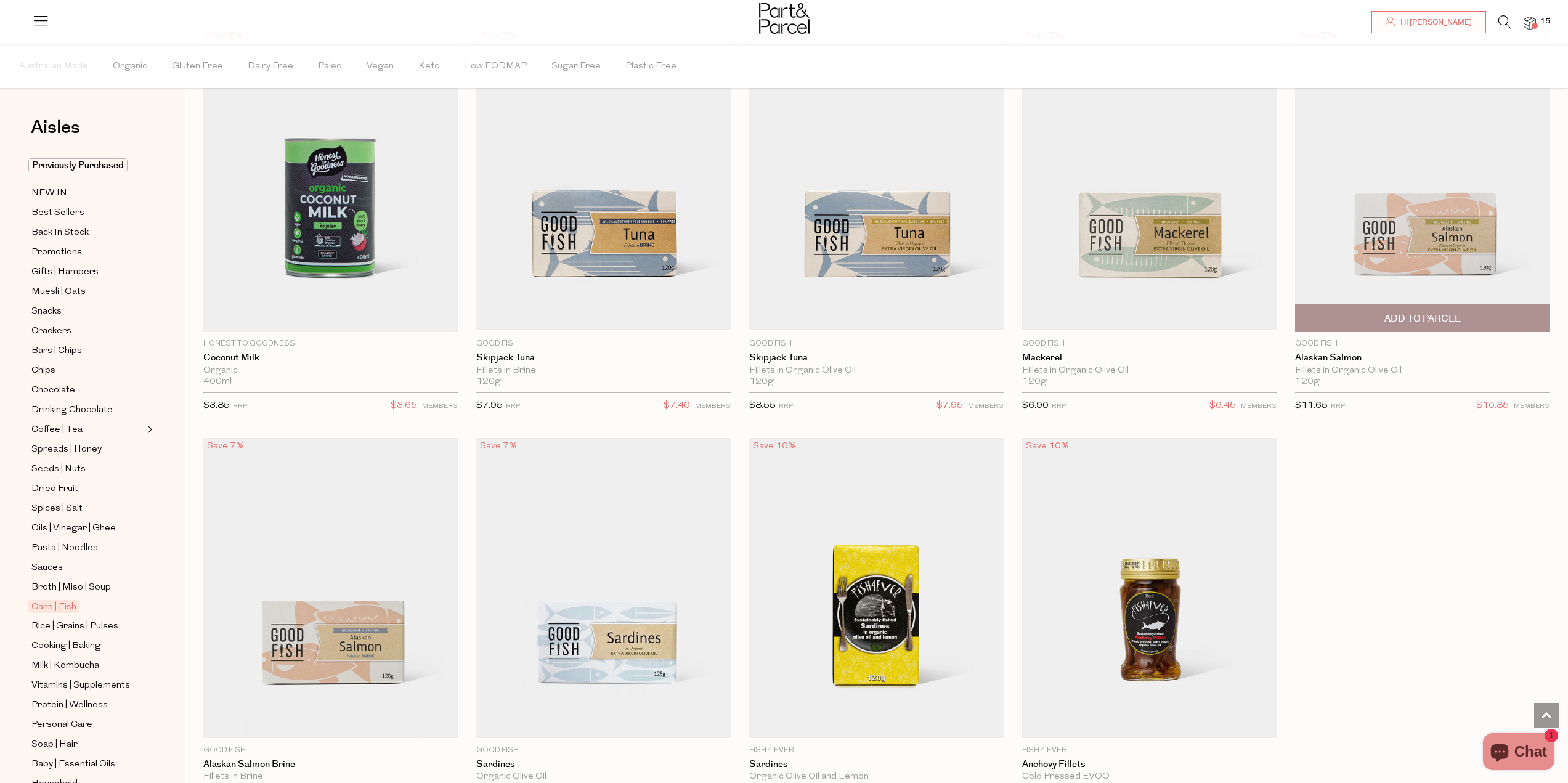
click at [1437, 319] on span "Add To Parcel" at bounding box center [1422, 319] width 77 height 13
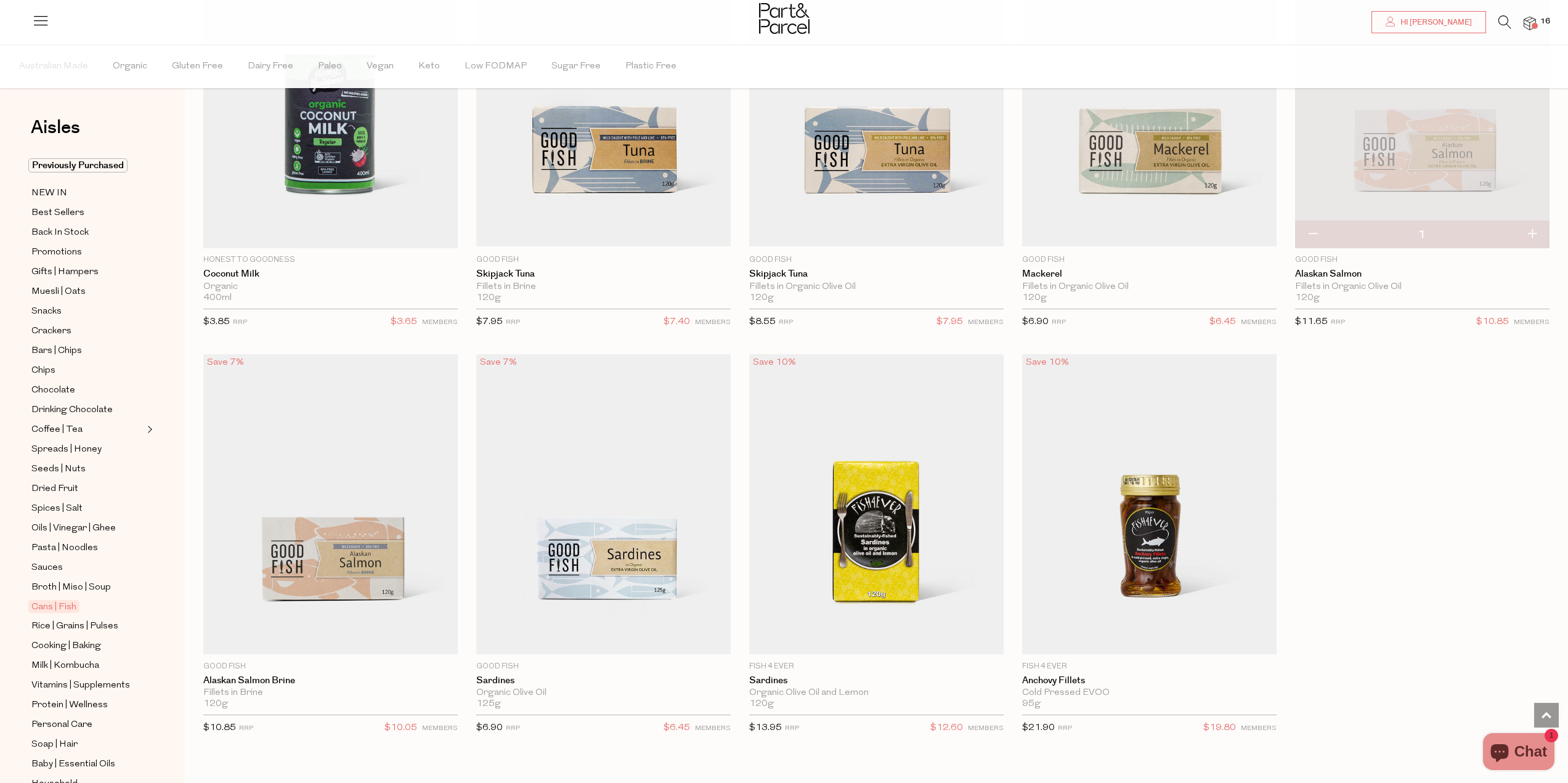
scroll to position [1479, 0]
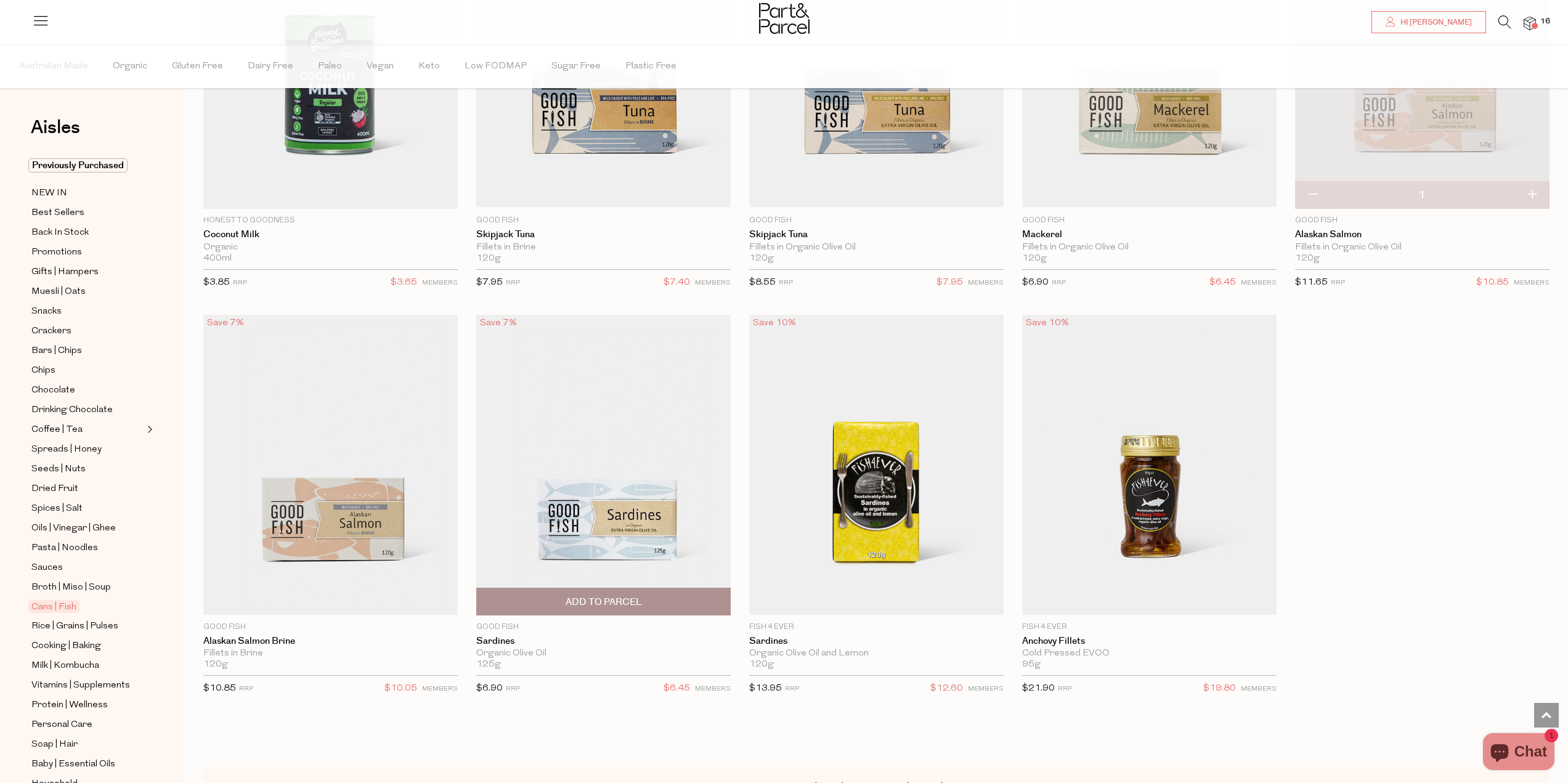
click at [627, 591] on span "Add To Parcel" at bounding box center [603, 601] width 247 height 26
drag, startPoint x: 707, startPoint y: 589, endPoint x: 710, endPoint y: 604, distance: 15.3
click at [708, 589] on button "button" at bounding box center [712, 601] width 35 height 27
type input "2"
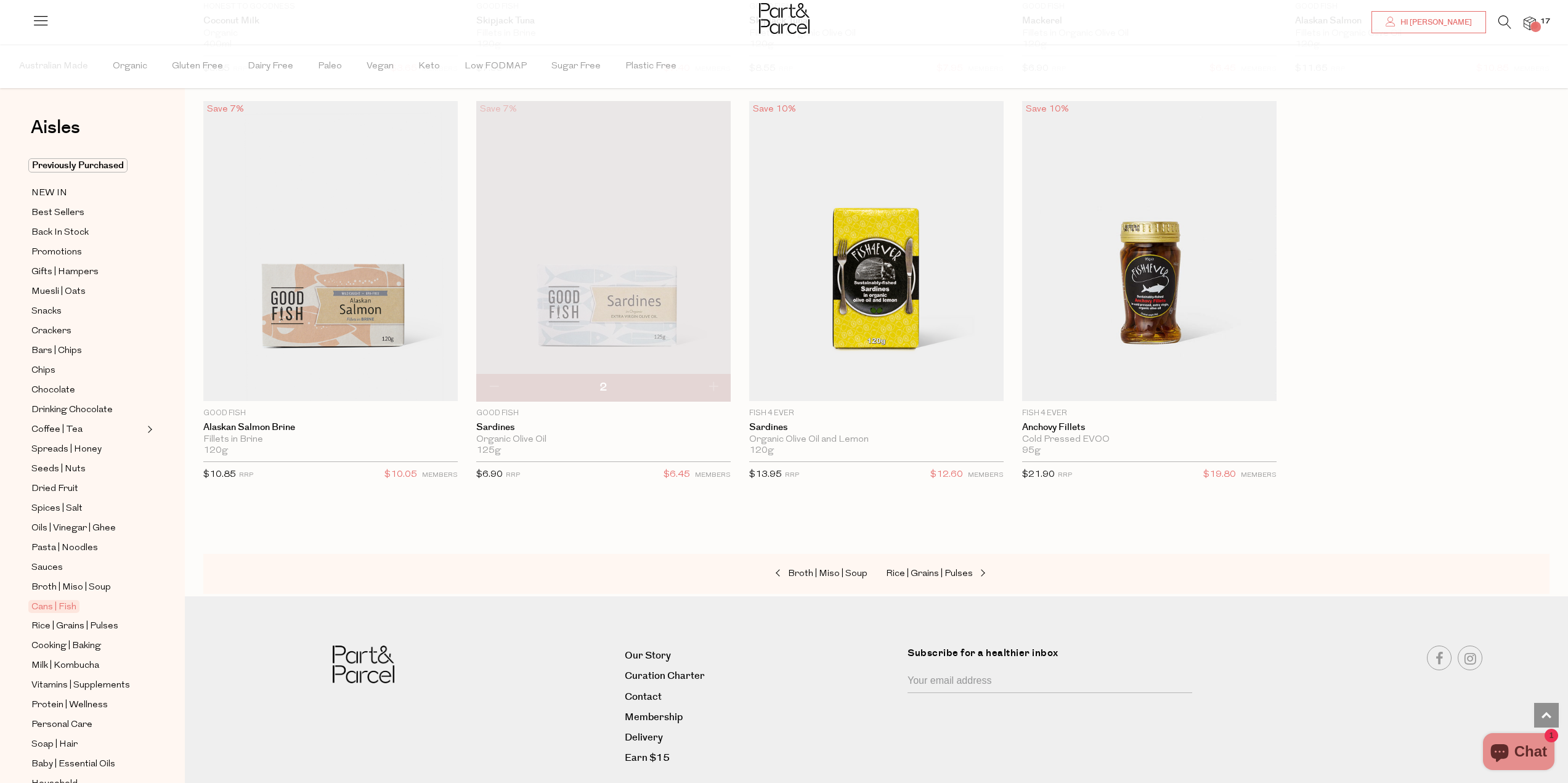
scroll to position [1726, 0]
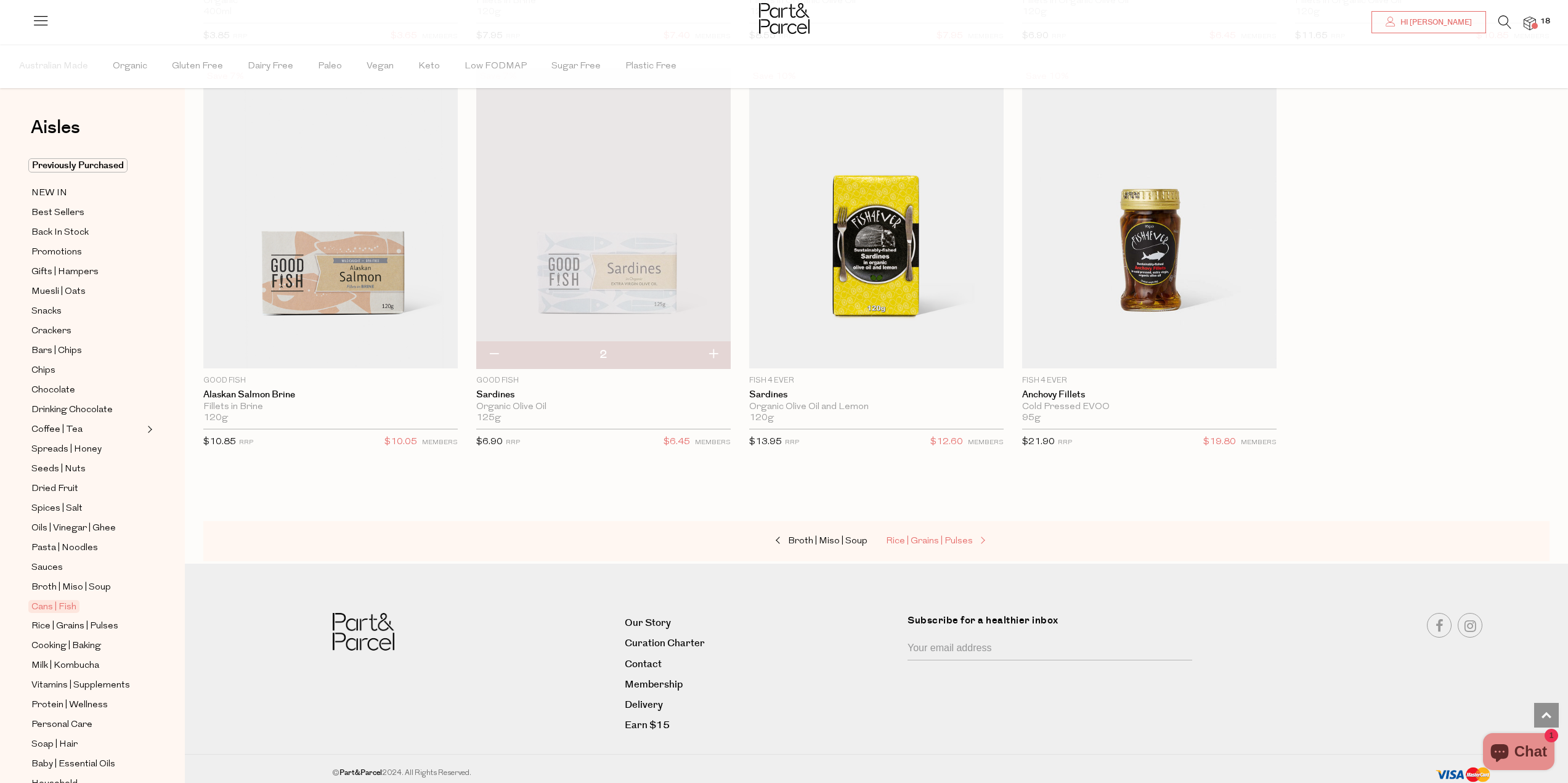
click at [965, 542] on span "Rice | Grains | Pulses" at bounding box center [929, 541] width 87 height 9
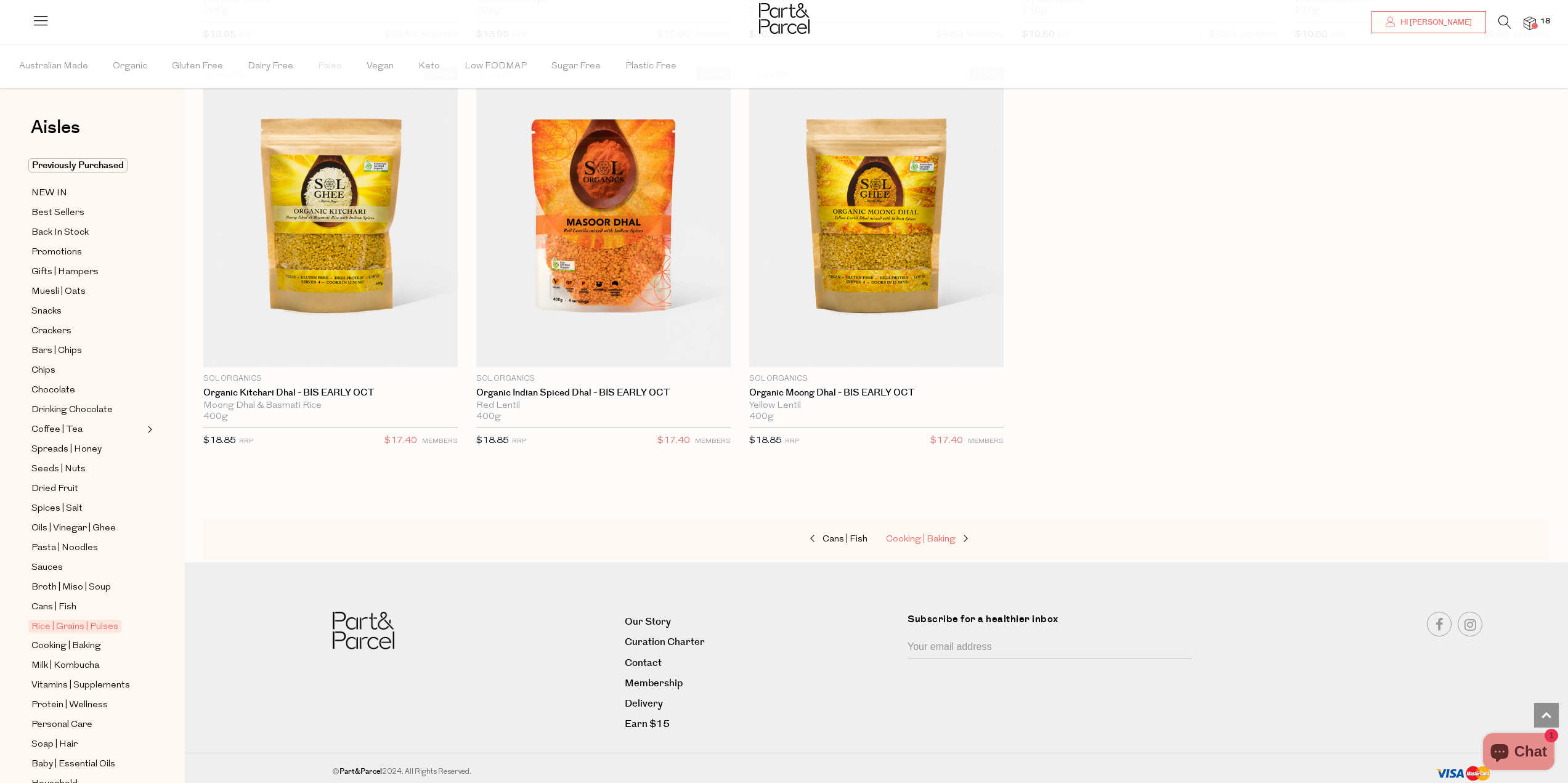
click at [937, 535] on span "Cooking | Baking" at bounding box center [920, 540] width 70 height 9
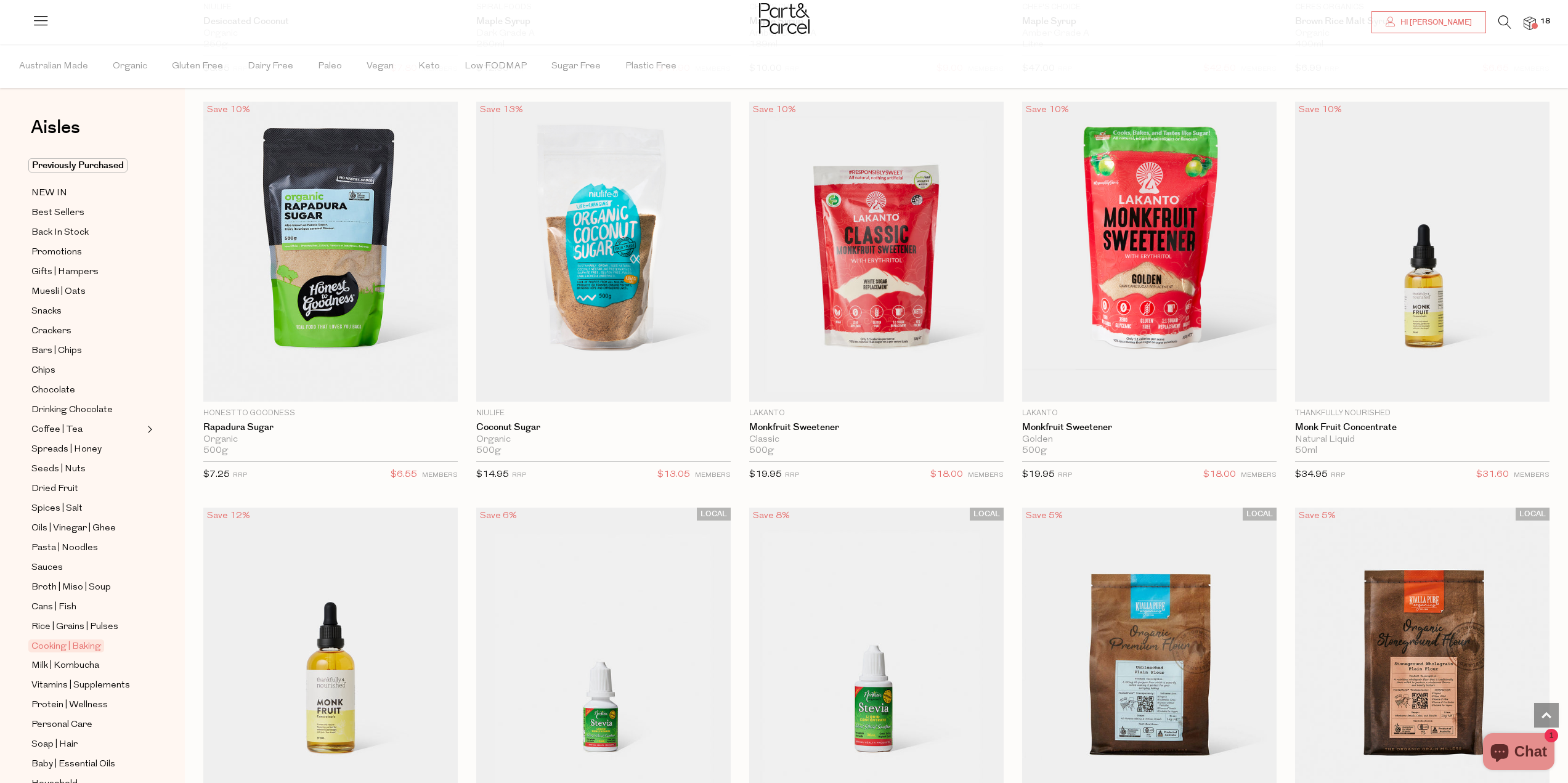
scroll to position [3767, 0]
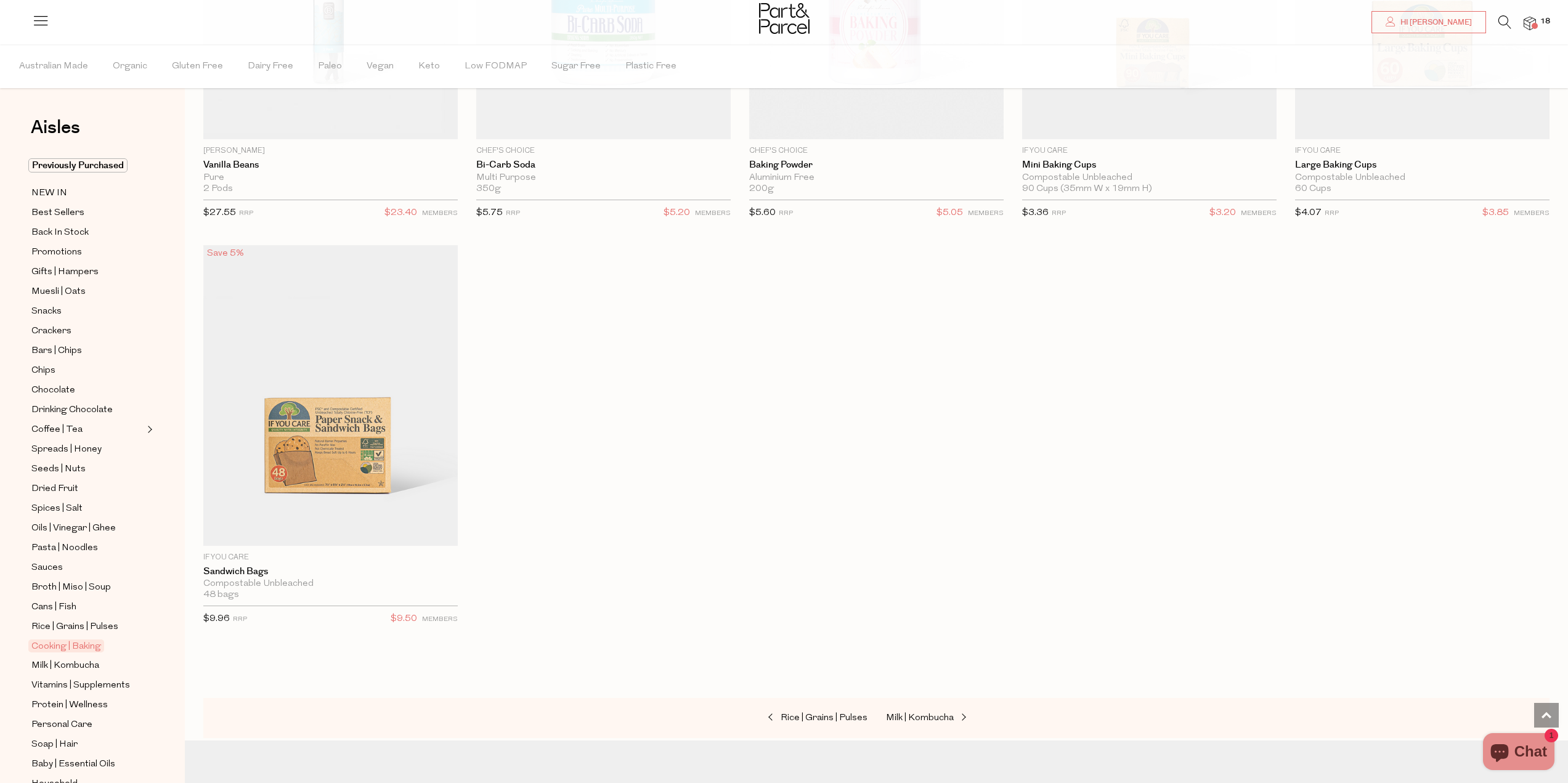
scroll to position [7012, 0]
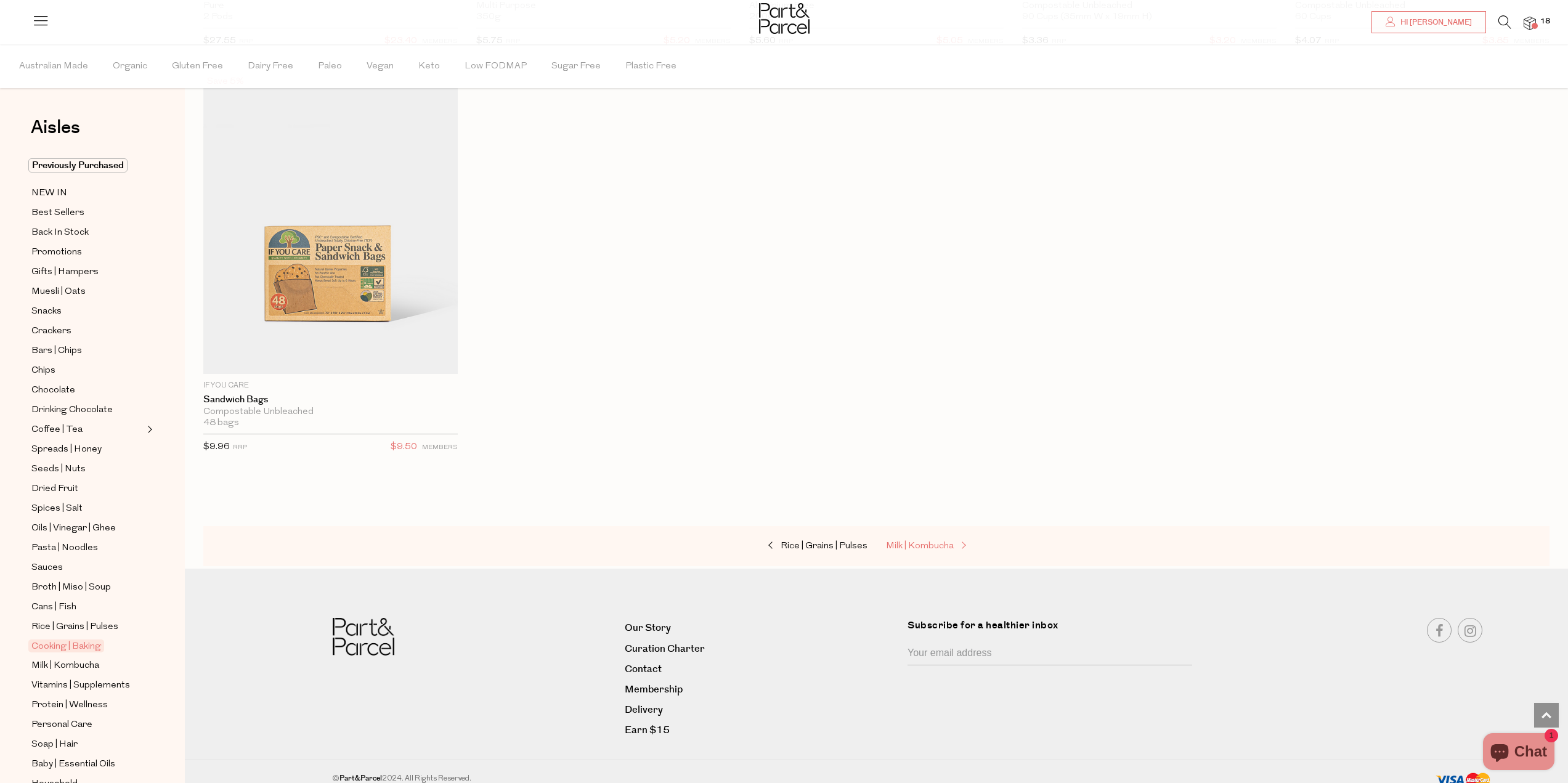
click at [949, 542] on span "Milk | Kombucha" at bounding box center [919, 546] width 68 height 9
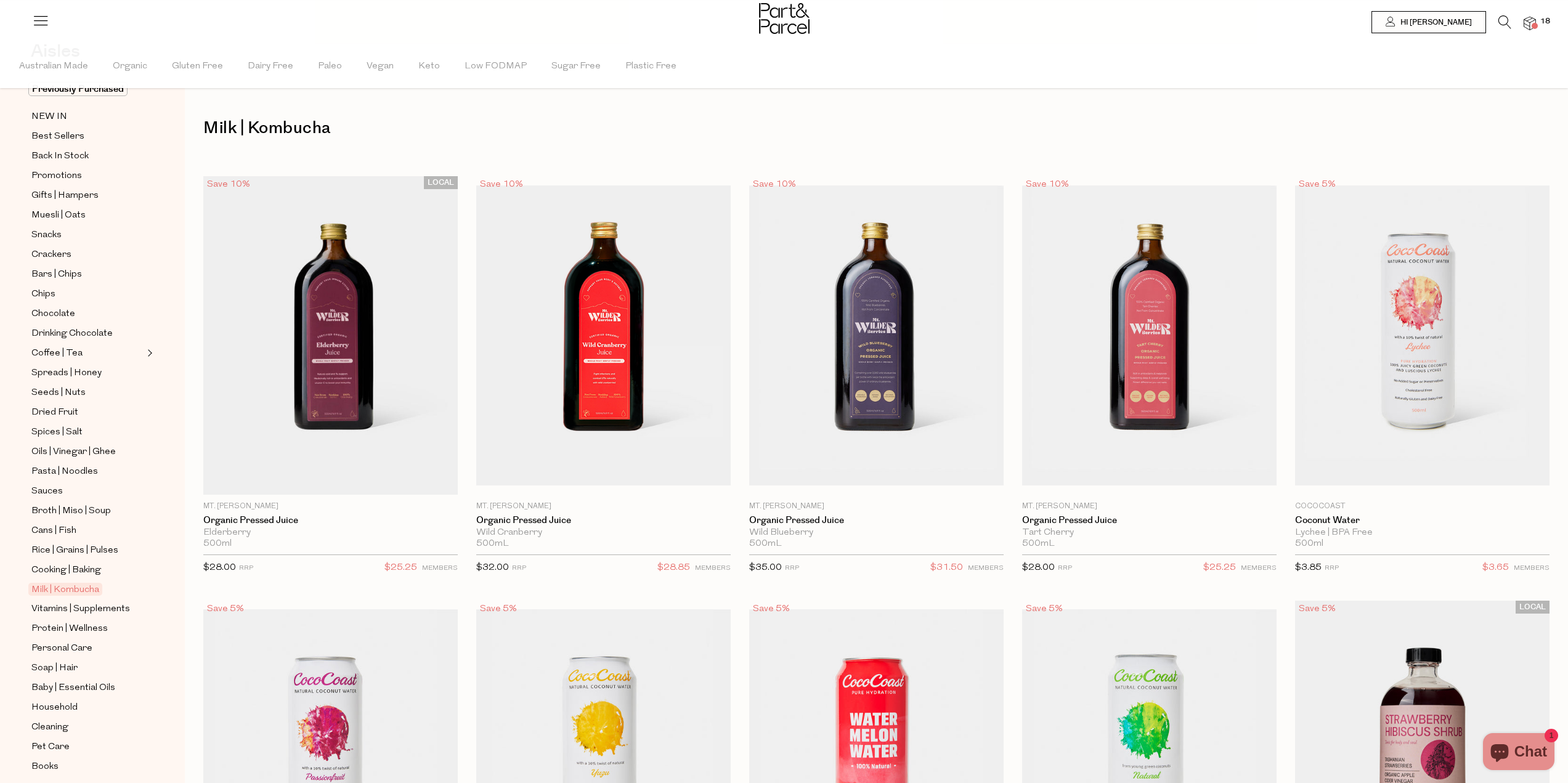
scroll to position [101, 0]
click at [63, 637] on span "Soap | Hair" at bounding box center [54, 644] width 46 height 15
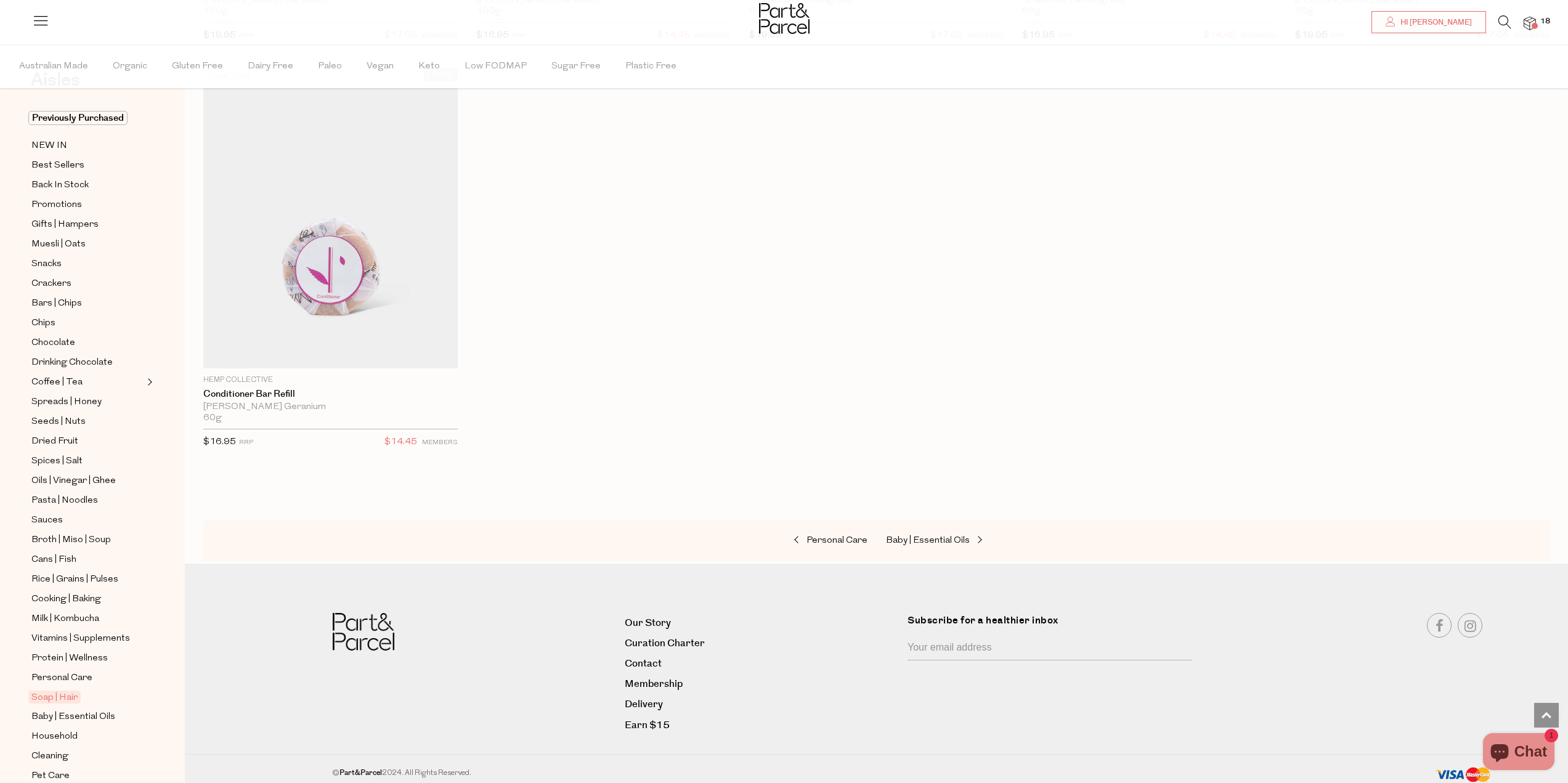
scroll to position [101, 0]
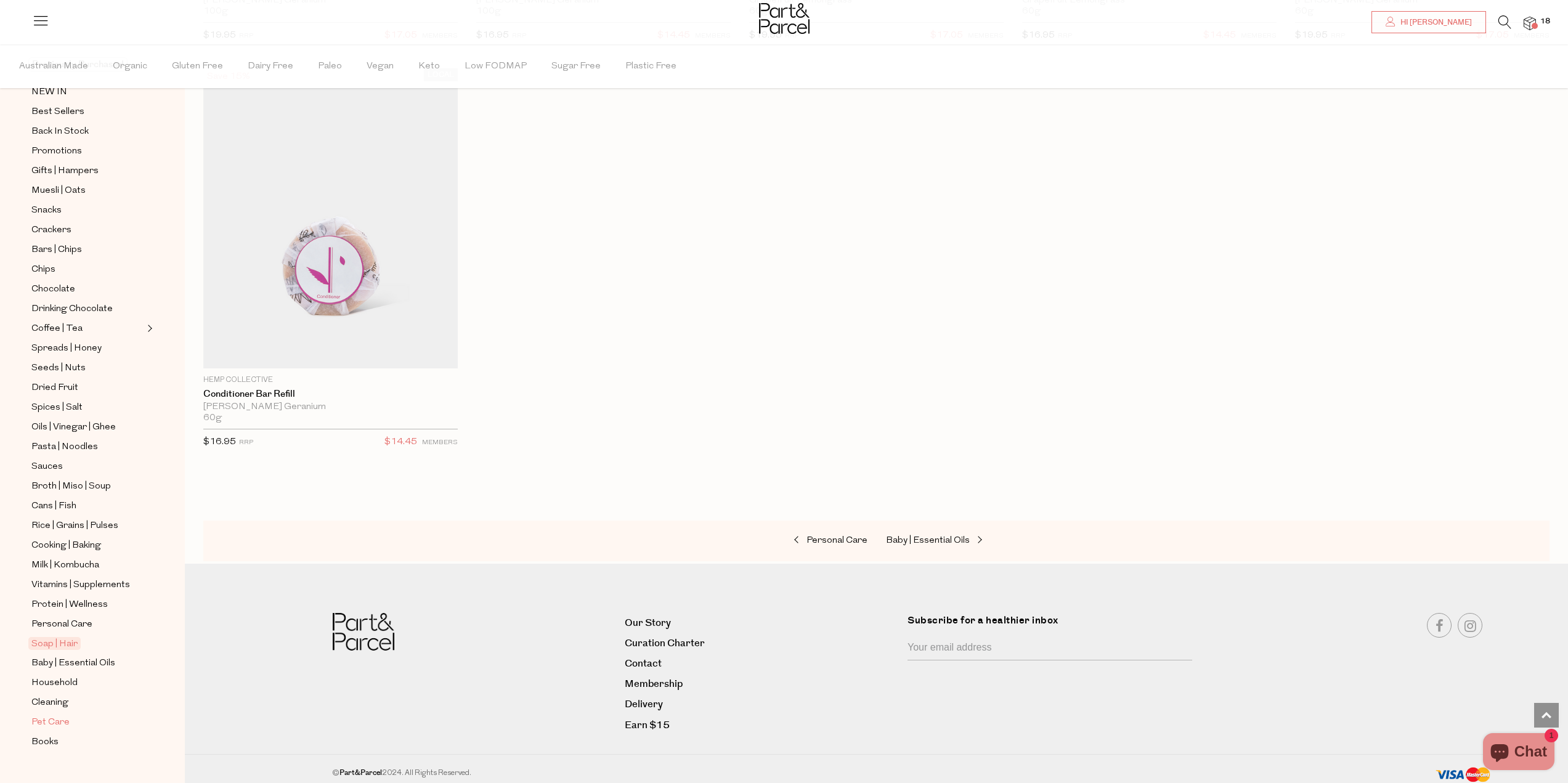
click at [57, 715] on span "Pet Care" at bounding box center [50, 722] width 38 height 15
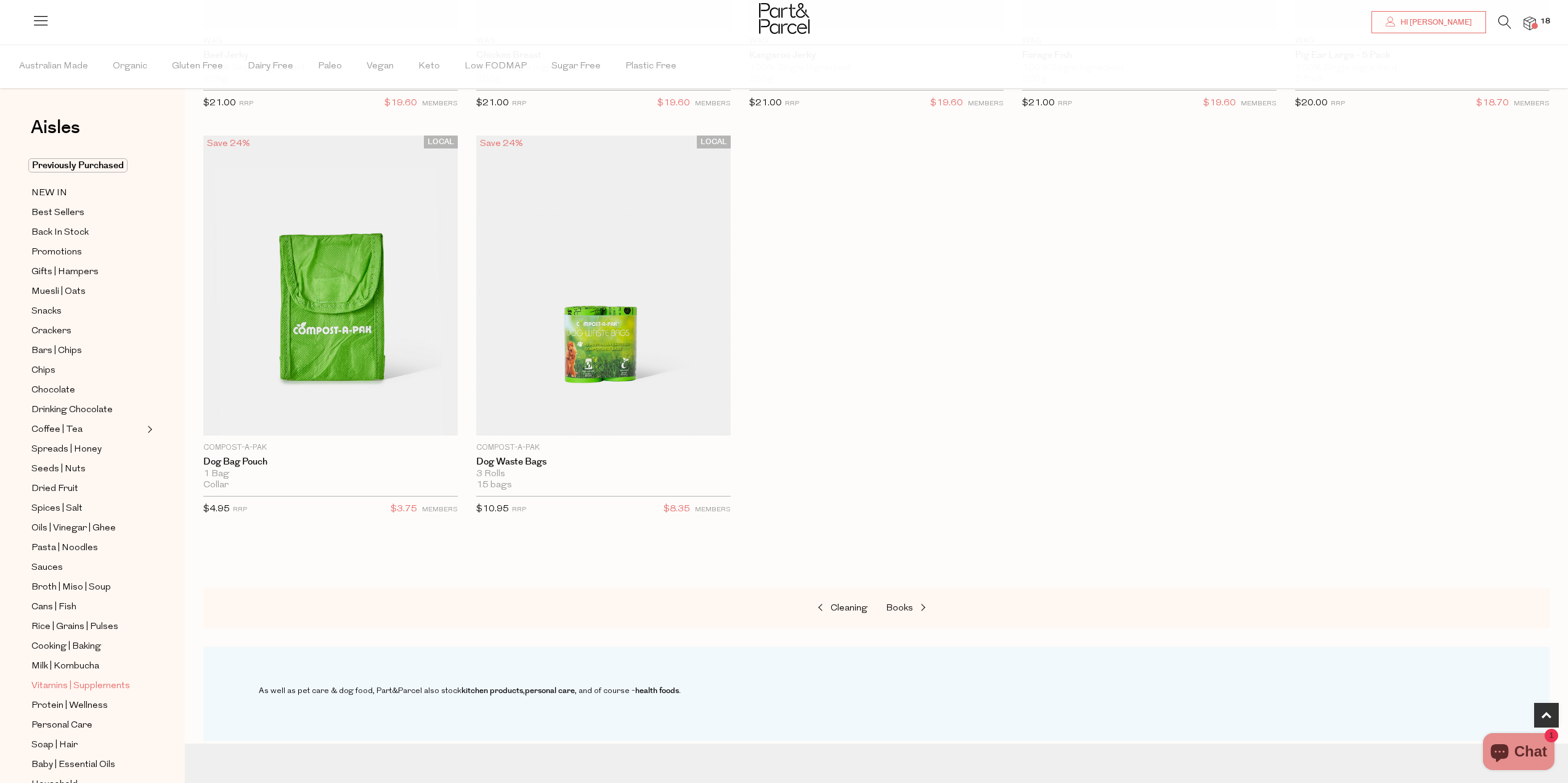
scroll to position [101, 0]
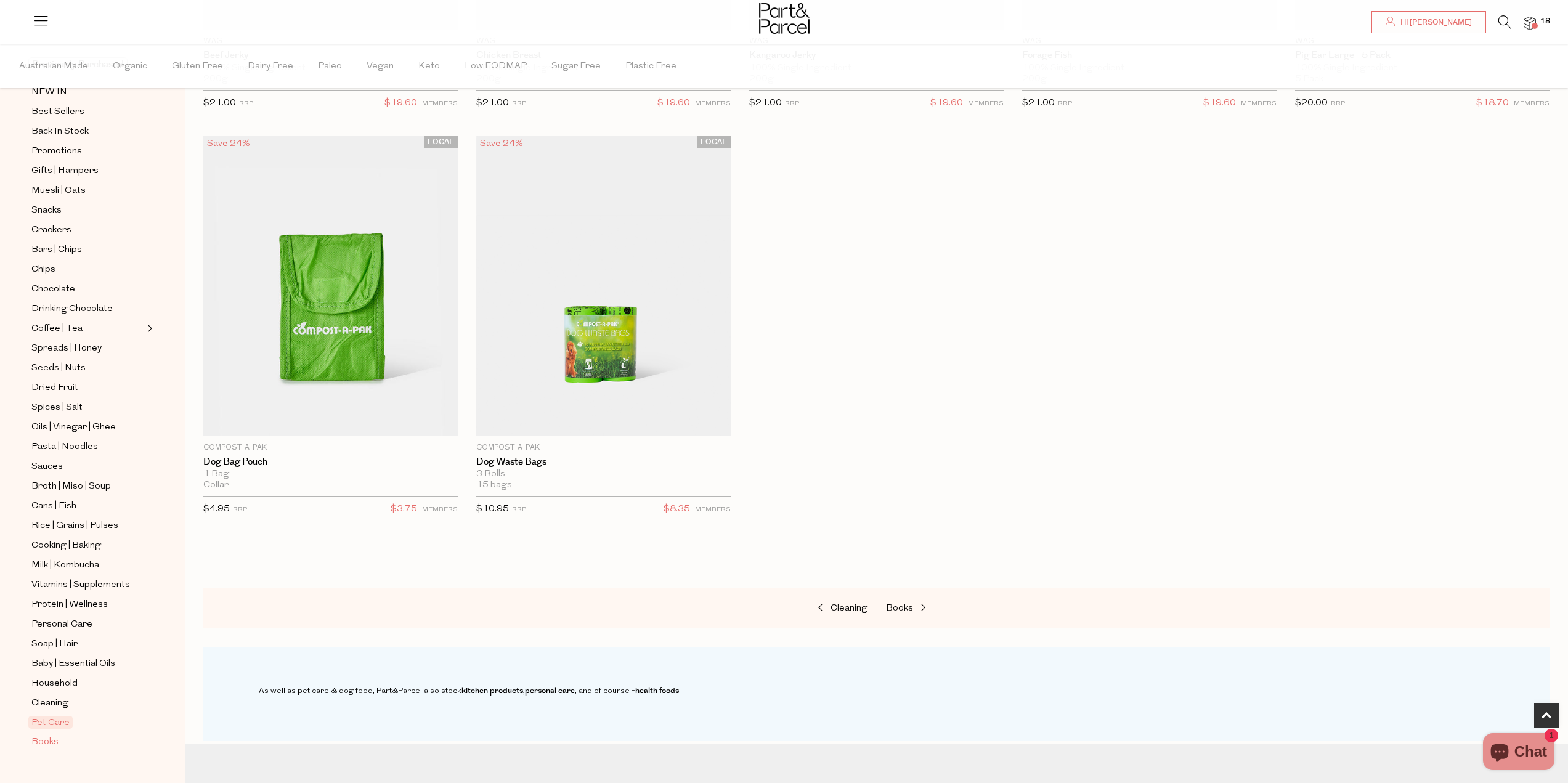
click at [57, 735] on span "Books" at bounding box center [45, 742] width 27 height 15
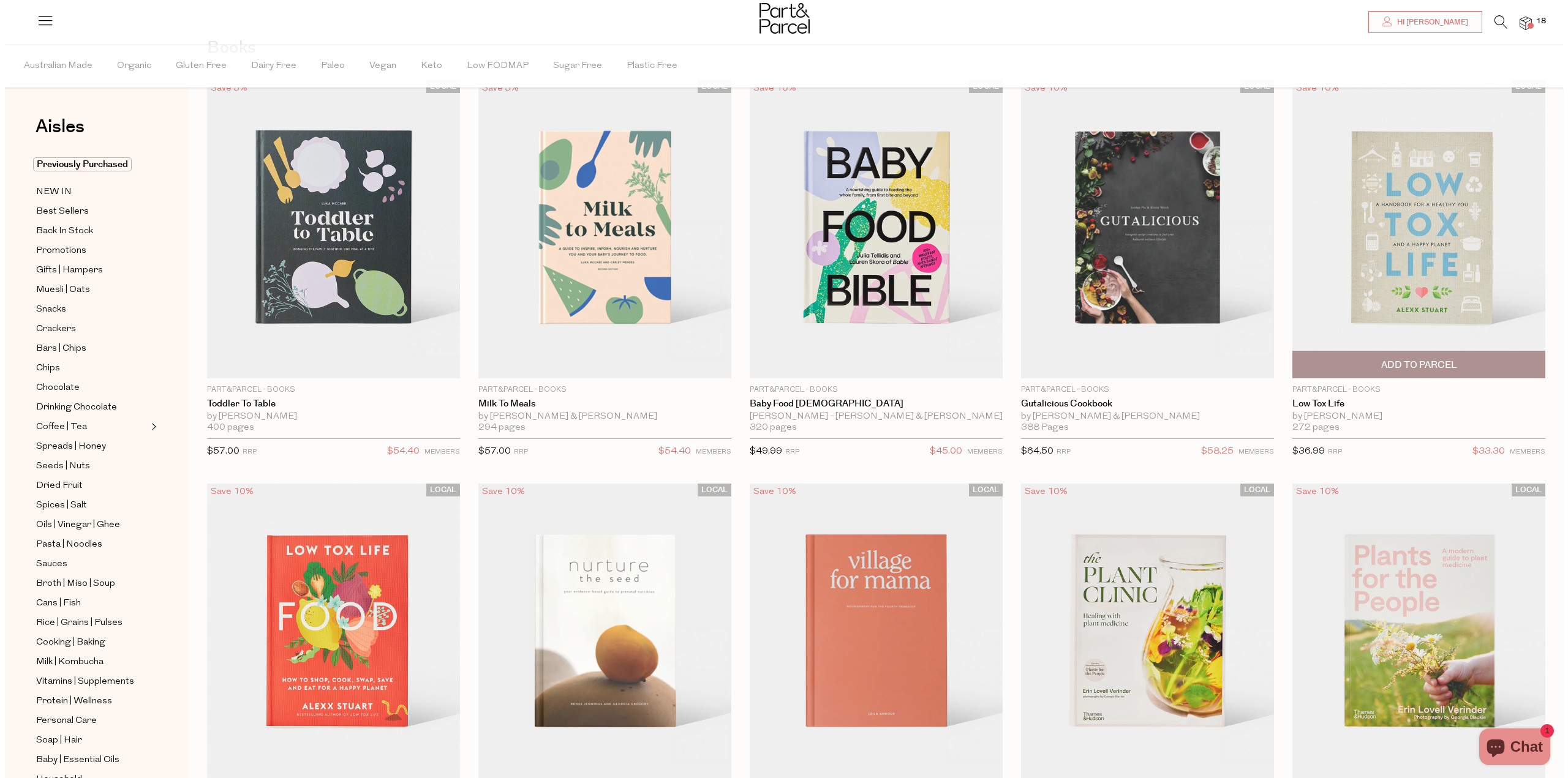
scroll to position [72, 0]
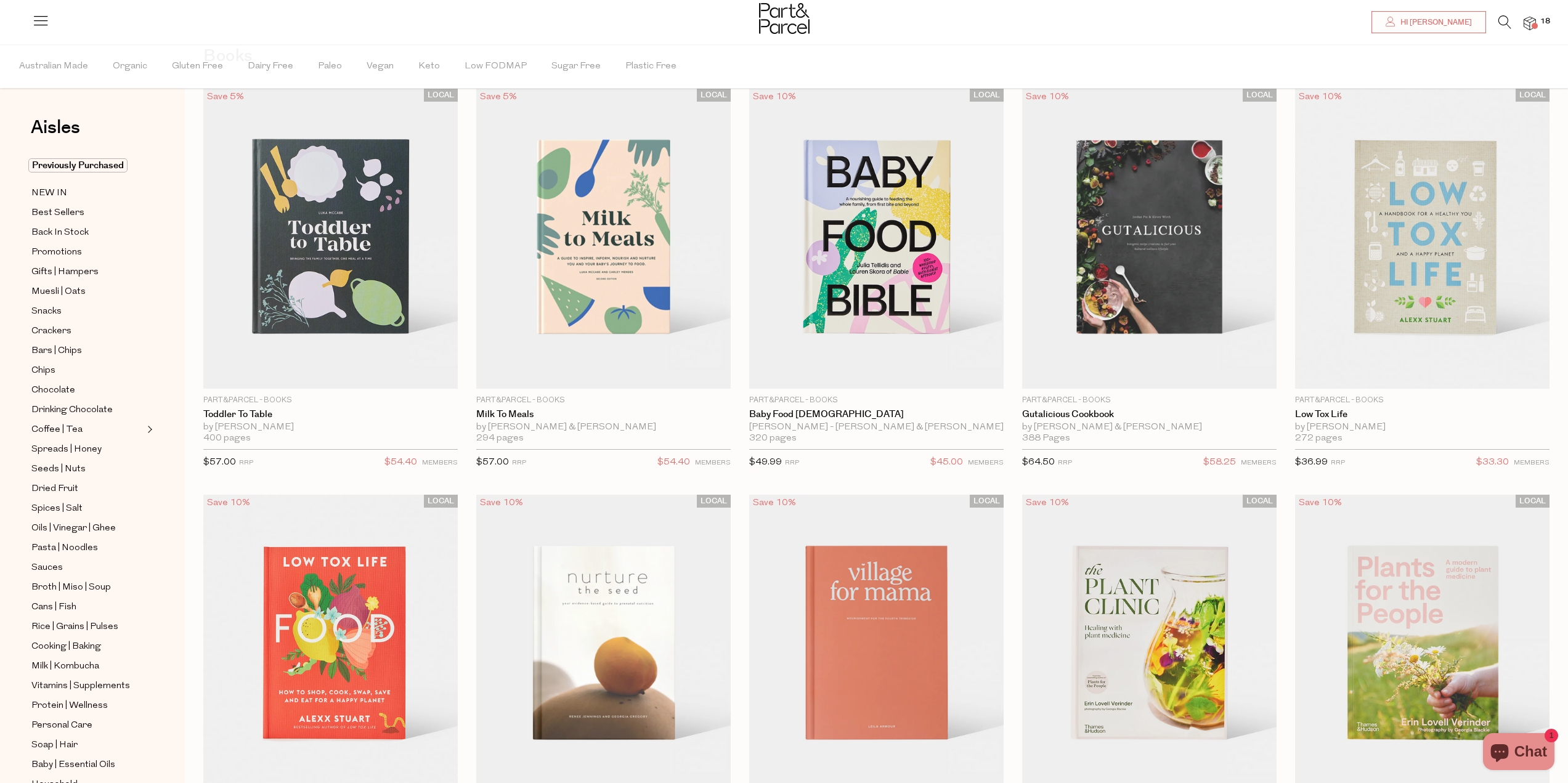
click at [1537, 24] on span "18" at bounding box center [1544, 21] width 16 height 11
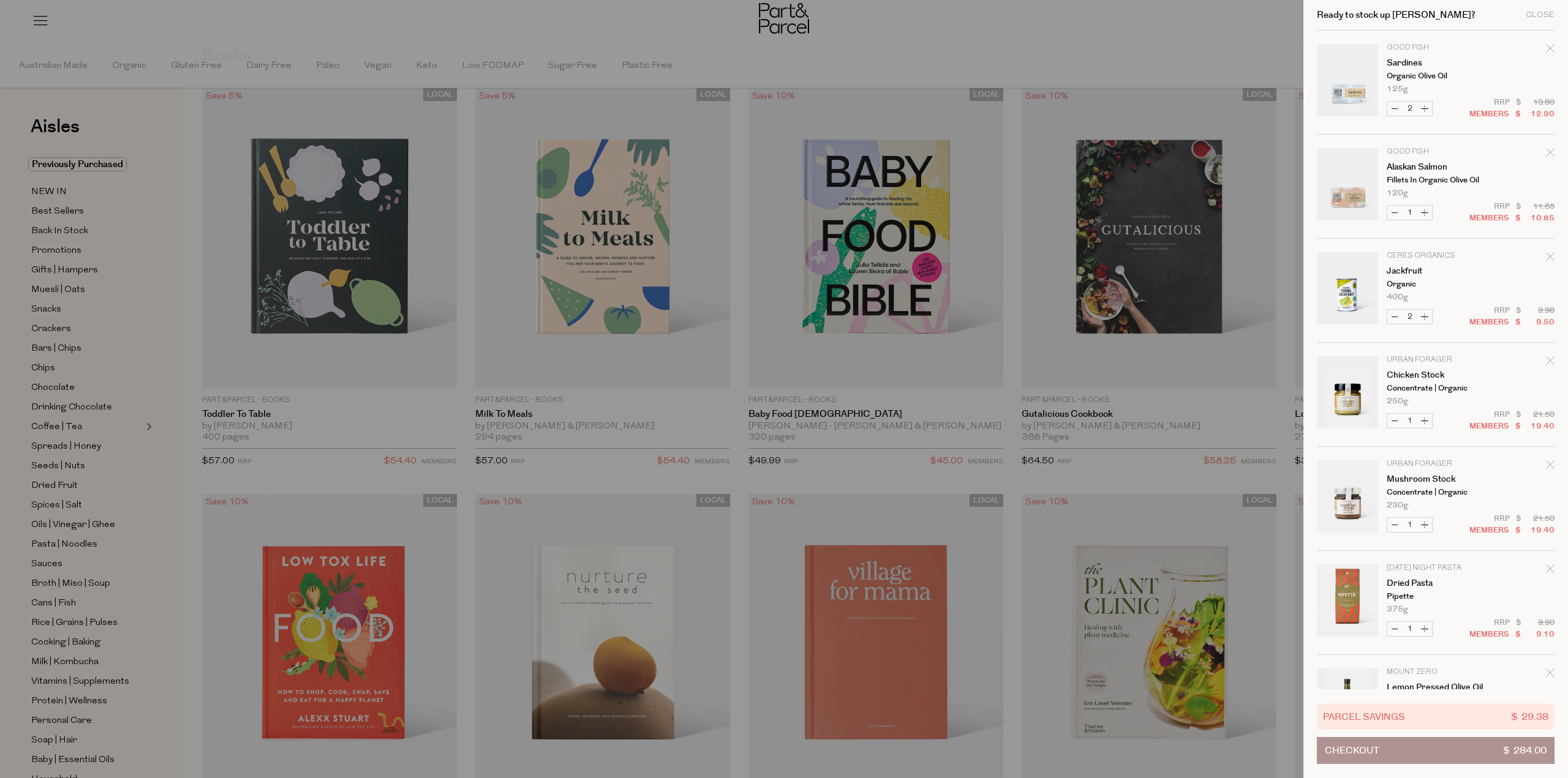
click at [1391, 757] on button "Checkout $ 284.00" at bounding box center [1435, 751] width 237 height 27
